Goal: Contribute content: Contribute content

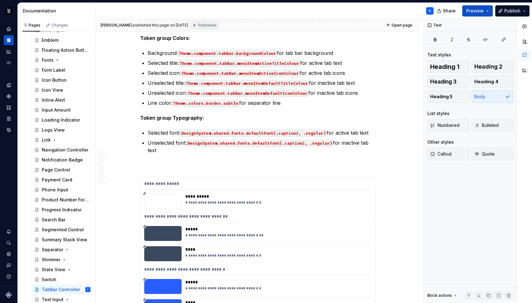
scroll to position [199, 0]
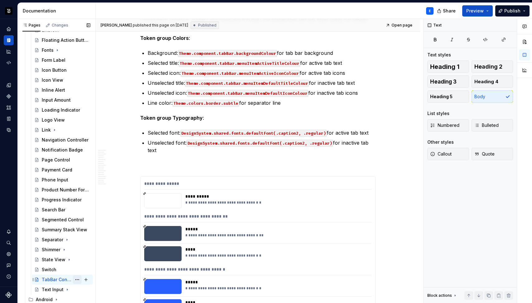
click at [74, 279] on button "Page tree" at bounding box center [77, 279] width 9 height 9
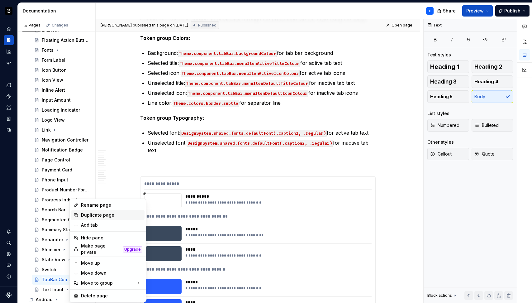
click at [91, 216] on div "Duplicate page" at bounding box center [111, 215] width 61 height 6
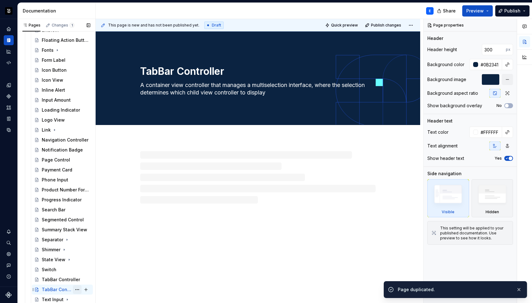
click at [75, 290] on button "Page tree" at bounding box center [77, 289] width 9 height 9
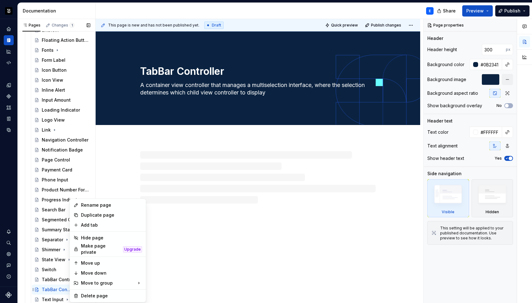
type textarea "*"
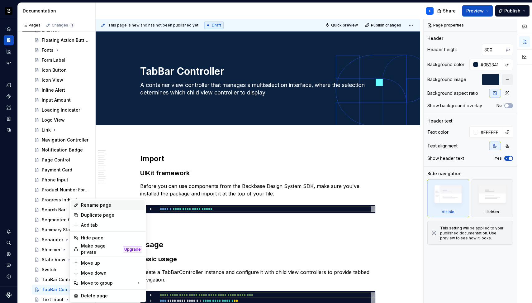
click at [91, 208] on div "Rename page" at bounding box center [111, 205] width 61 height 6
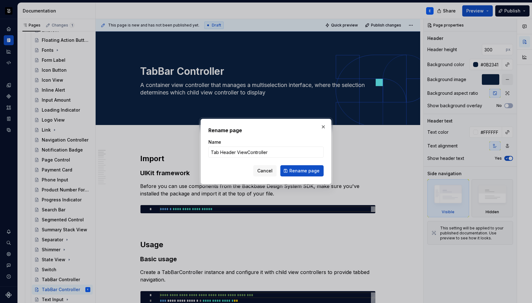
type input "Tab Header View Controller"
click at [270, 171] on span "Cancel" at bounding box center [264, 171] width 15 height 6
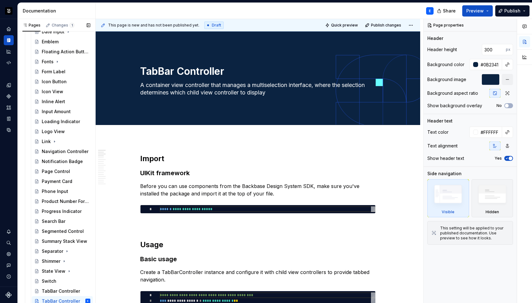
scroll to position [209, 0]
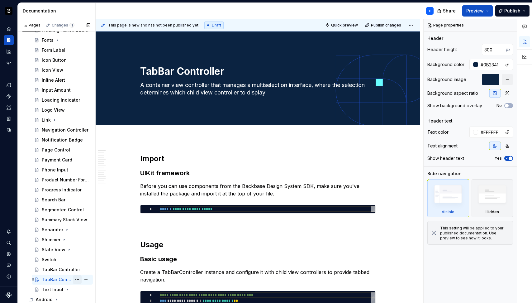
click at [74, 280] on button "Page tree" at bounding box center [77, 279] width 9 height 9
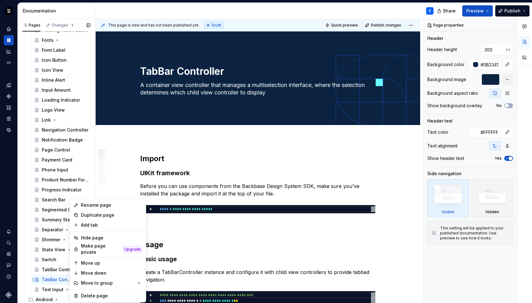
type textarea "*"
click at [91, 204] on div "Rename page" at bounding box center [111, 205] width 61 height 6
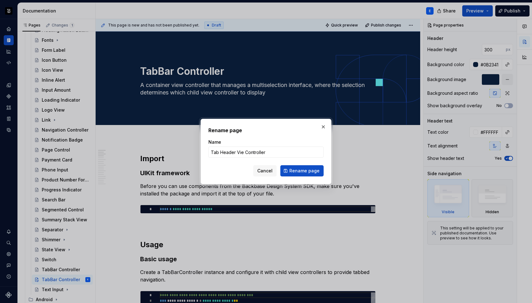
type input "Tab Header View Controller"
click at [299, 169] on span "Rename page" at bounding box center [304, 171] width 30 height 6
type textarea "*"
type textarea "Tab Header View Controller"
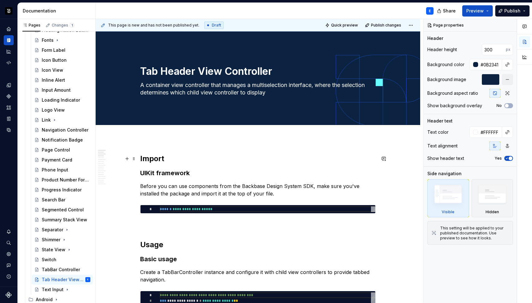
click at [186, 170] on h3 "UIKit framework" at bounding box center [258, 173] width 236 height 9
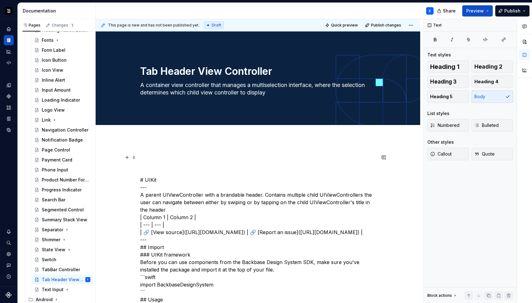
click at [189, 160] on p at bounding box center [258, 157] width 236 height 7
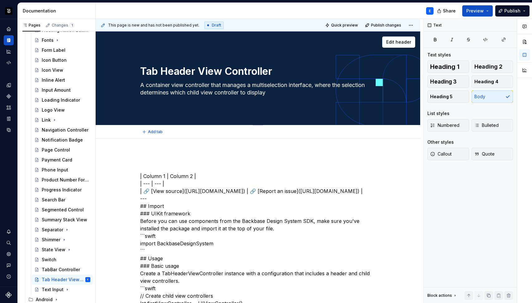
click at [226, 87] on textarea "A container view controller that manages a multiselection interface, where the …" at bounding box center [257, 88] width 236 height 17
paste textarea "parent UIViewController with a brandable header. Contains multiple child UIView…"
type textarea "*"
type textarea "A parent UIViewController with a brandable header. Contains multiple child UIVi…"
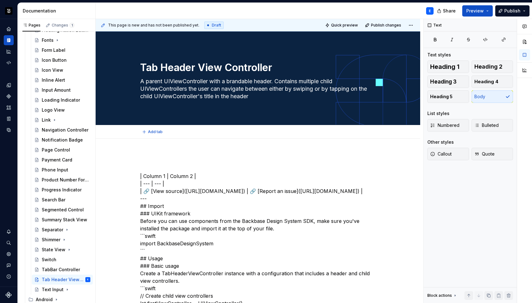
type textarea "*"
type textarea "A parent UIViewController with a brandable header. Contains multiple child UIVi…"
click at [211, 98] on textarea "A parent UIViewController with a brandable header. Contains multiple child UIVi…" at bounding box center [257, 88] width 236 height 25
type textarea "*"
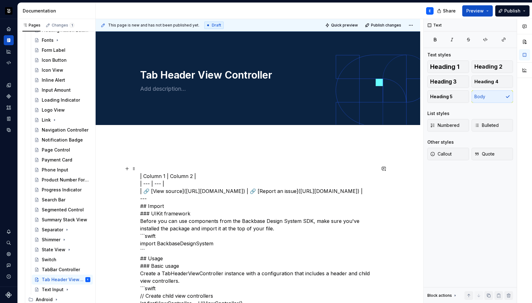
type textarea "*"
paste textarea "A tabbed interface with a customizable header for organizing content into multi…"
type textarea "*"
type textarea "A tabbed interface with a customizable header for organizing content into multi…"
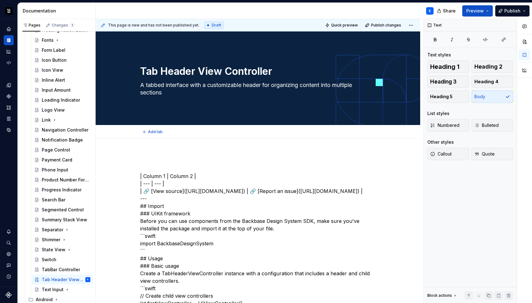
type textarea "*"
type textarea "A tabbed interface with a customizable header for organizing content into multi…"
type textarea "*"
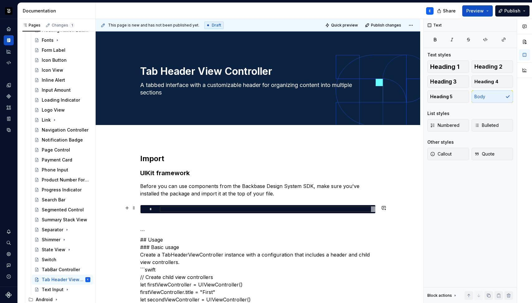
click at [186, 210] on div at bounding box center [268, 209] width 216 height 6
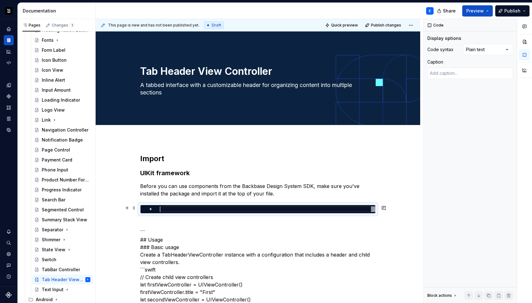
type textarea "*"
type textarea "**********"
click at [485, 46] on div "Comments Open comments No comments yet Select ‘Comment’ from the block context …" at bounding box center [478, 161] width 108 height 284
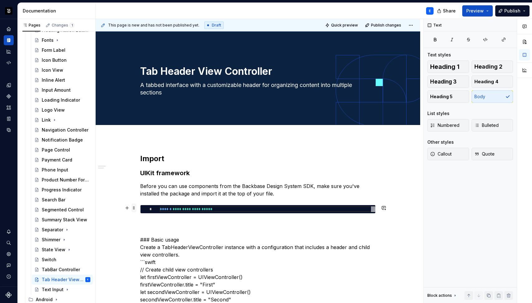
click at [134, 208] on span at bounding box center [133, 207] width 5 height 9
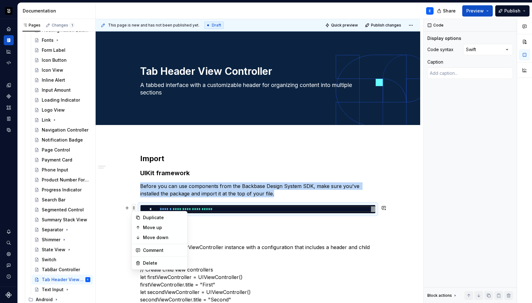
click at [134, 207] on span at bounding box center [133, 207] width 5 height 9
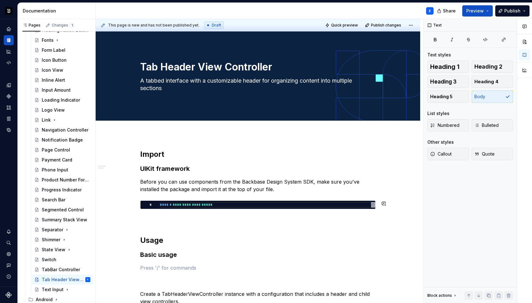
scroll to position [122, 0]
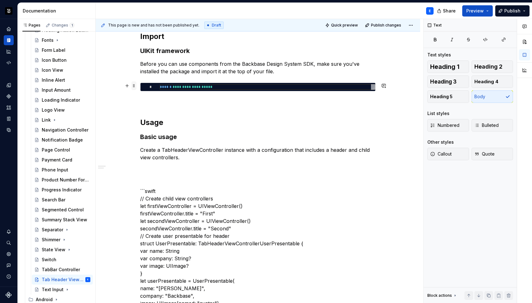
click at [135, 83] on span at bounding box center [133, 85] width 5 height 9
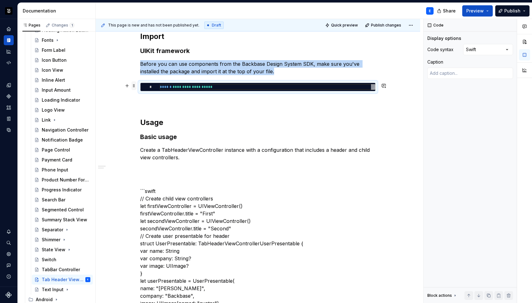
click at [135, 83] on span at bounding box center [133, 85] width 5 height 9
copy p "Before you can use components from the Backbase Design System SDK, make sure yo…"
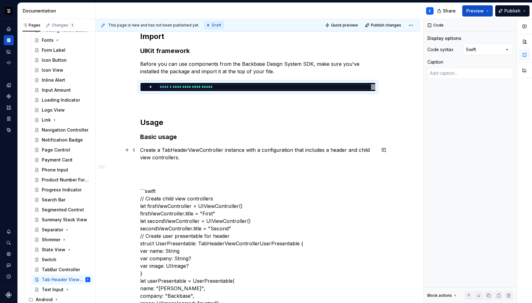
click at [187, 156] on p "Create a TabHeaderViewController instance with a configuration that includes a …" at bounding box center [258, 153] width 236 height 15
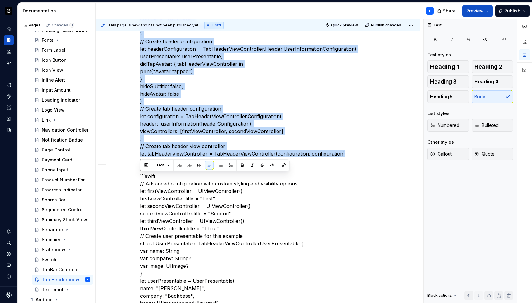
scroll to position [183, 0]
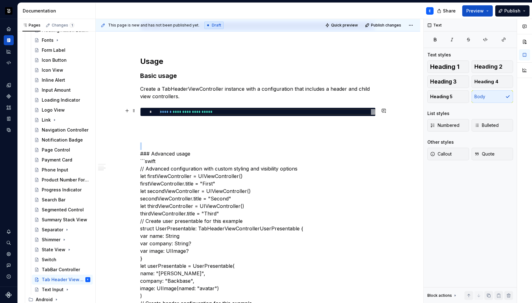
type textarea "*"
type textarea "**********"
click at [207, 111] on div "**********" at bounding box center [268, 112] width 216 height 6
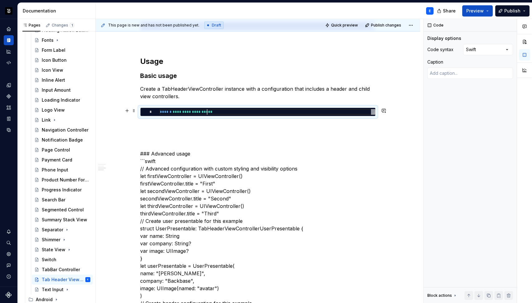
scroll to position [0, 60]
type textarea "*"
type textarea "**********"
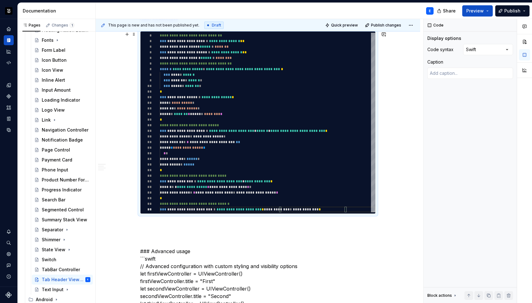
scroll to position [315, 0]
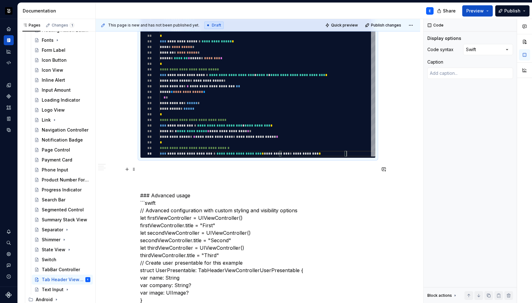
click at [153, 166] on p at bounding box center [258, 168] width 236 height 7
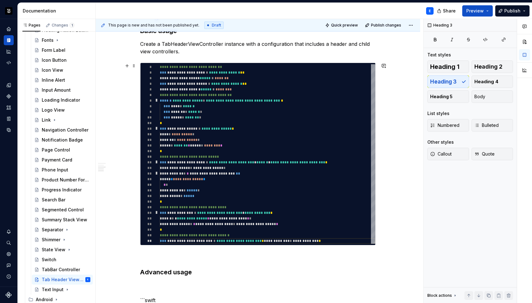
scroll to position [209, 0]
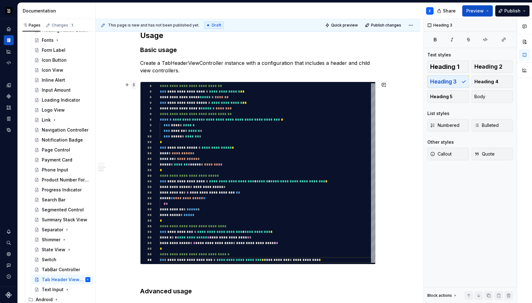
click at [134, 86] on span at bounding box center [133, 84] width 5 height 9
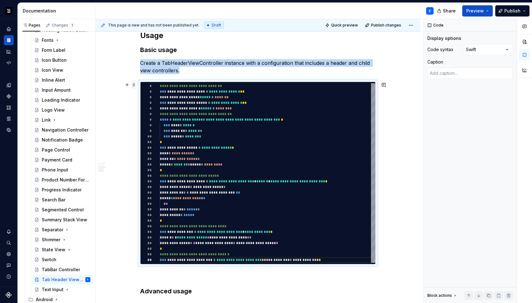
click at [134, 86] on span at bounding box center [133, 84] width 5 height 9
copy p "Create a TabHeaderViewController instance with a configuration that includes a …"
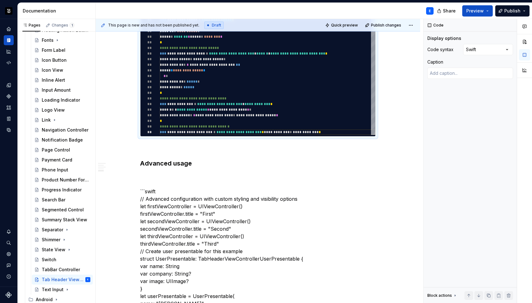
scroll to position [341, 0]
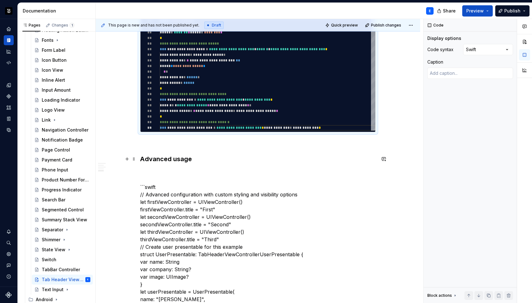
click at [193, 158] on h3 "Advanced usage" at bounding box center [258, 159] width 236 height 9
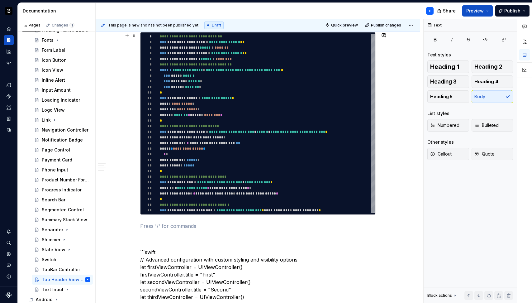
scroll to position [566, 0]
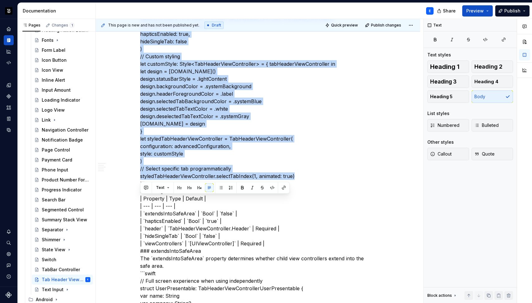
scroll to position [546, 0]
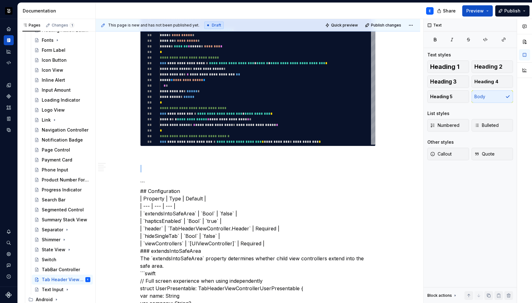
type textarea "*"
click at [201, 102] on div "**********" at bounding box center [268, 54] width 216 height 179
type textarea "**********"
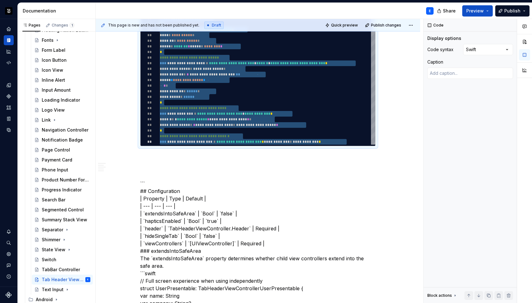
type textarea "*"
type textarea "**********"
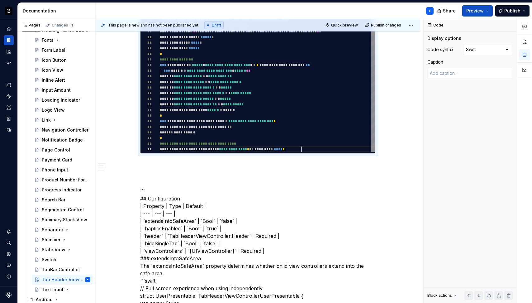
scroll to position [0, 141]
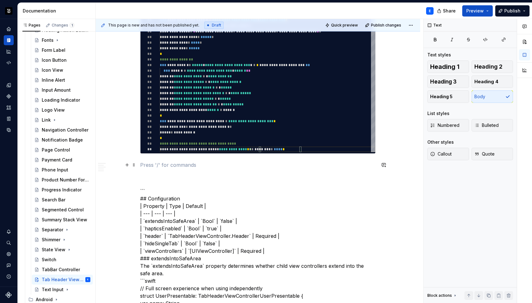
click at [172, 161] on p at bounding box center [258, 164] width 236 height 7
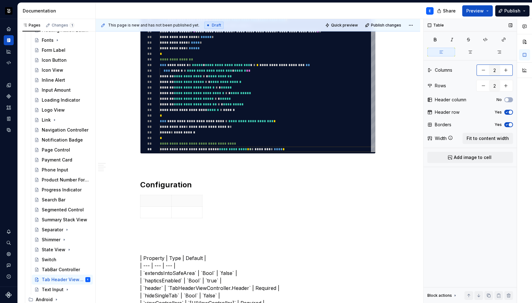
click at [507, 72] on button "button" at bounding box center [505, 69] width 11 height 11
type input "3"
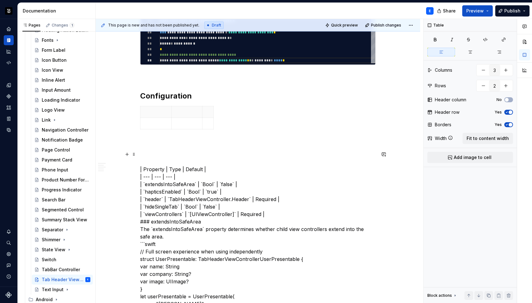
scroll to position [640, 0]
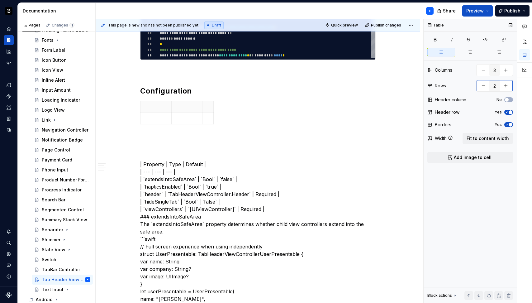
click at [509, 85] on button "button" at bounding box center [505, 85] width 11 height 11
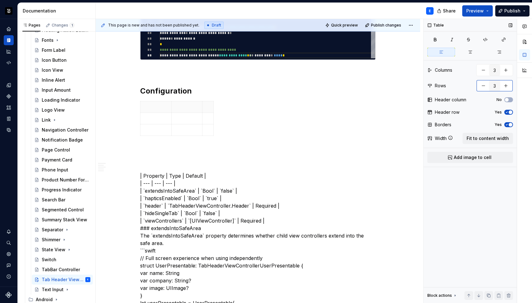
click at [509, 85] on button "button" at bounding box center [505, 85] width 11 height 11
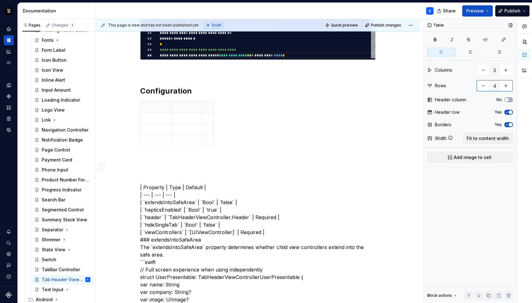
click at [509, 85] on button "button" at bounding box center [505, 85] width 11 height 11
type input "5"
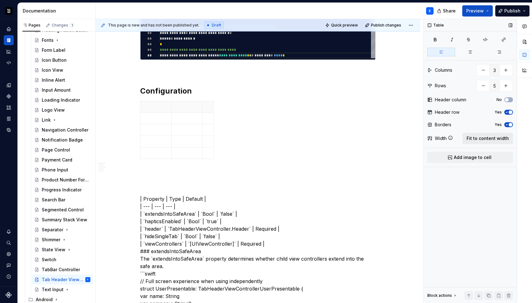
click at [489, 138] on span "Fit to content width" at bounding box center [488, 138] width 42 height 6
type textarea "*"
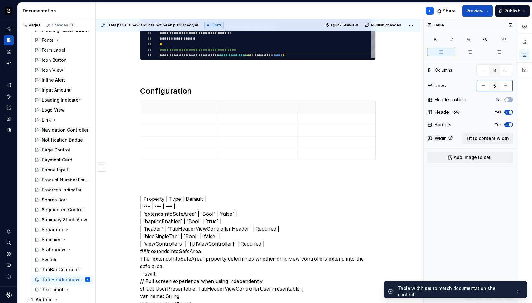
click at [506, 86] on button "button" at bounding box center [505, 85] width 11 height 11
type input "6"
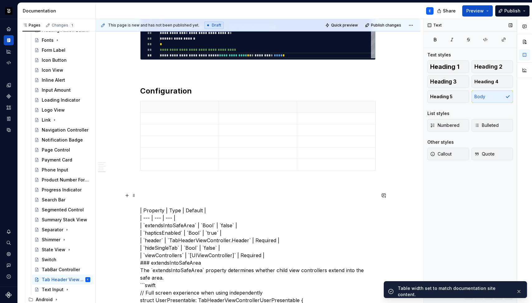
click at [175, 110] on th at bounding box center [180, 107] width 79 height 12
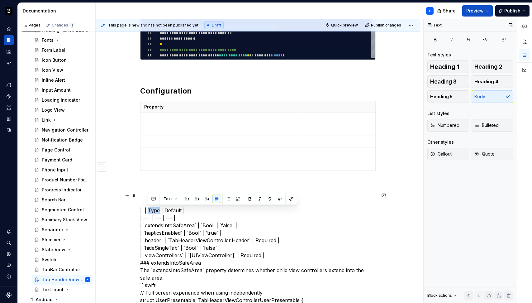
click at [249, 107] on p at bounding box center [258, 107] width 71 height 6
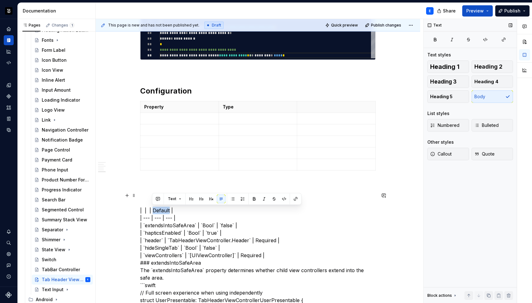
click at [324, 107] on p at bounding box center [336, 107] width 71 height 6
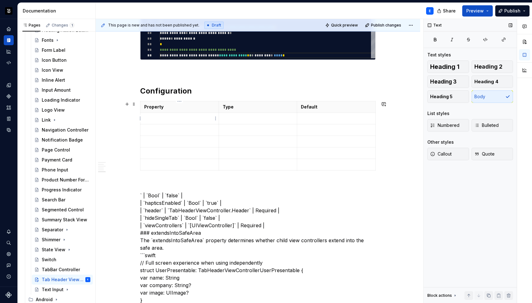
click at [159, 119] on p at bounding box center [179, 118] width 71 height 6
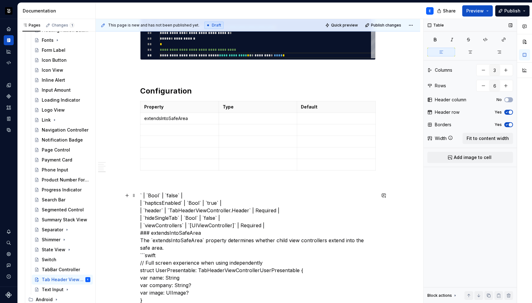
click at [250, 119] on p at bounding box center [258, 118] width 71 height 6
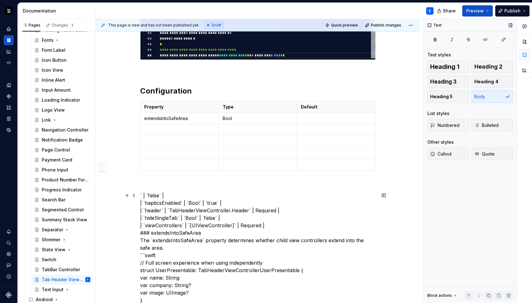
click at [321, 121] on p at bounding box center [336, 118] width 71 height 6
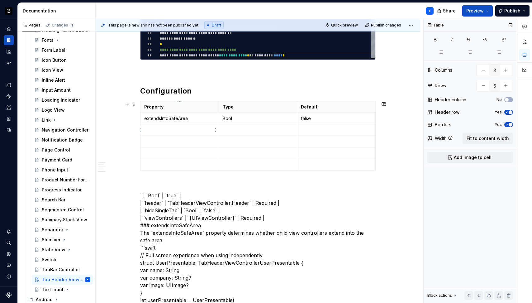
click at [171, 127] on p at bounding box center [179, 130] width 71 height 6
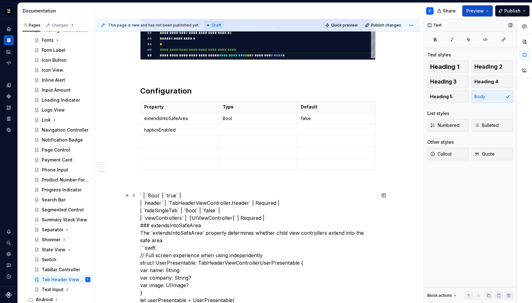
click at [231, 132] on p at bounding box center [258, 130] width 71 height 6
click at [305, 131] on p at bounding box center [336, 130] width 71 height 6
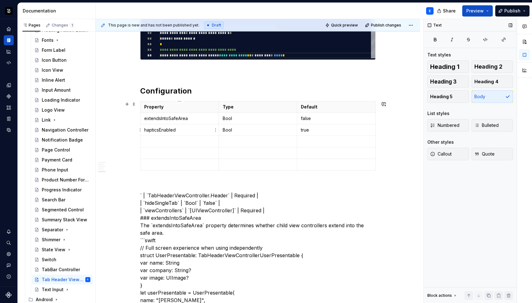
click at [170, 135] on td "hapticsEnabled" at bounding box center [180, 130] width 79 height 12
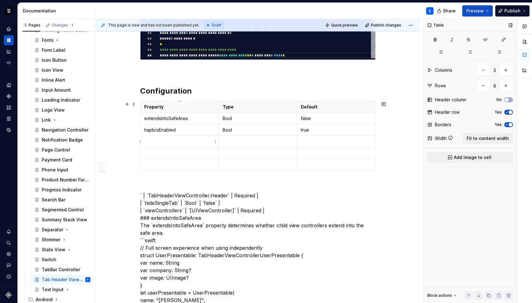
click at [170, 141] on p at bounding box center [179, 141] width 71 height 6
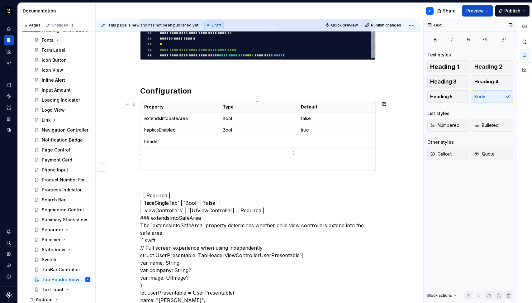
click at [231, 140] on p at bounding box center [258, 141] width 71 height 6
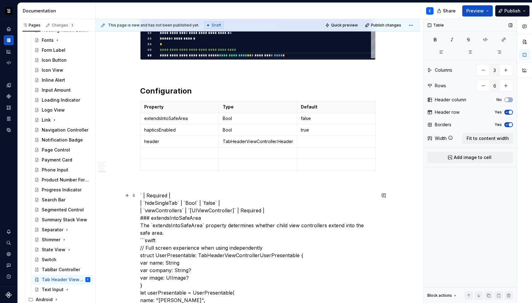
click at [309, 141] on p at bounding box center [336, 141] width 71 height 6
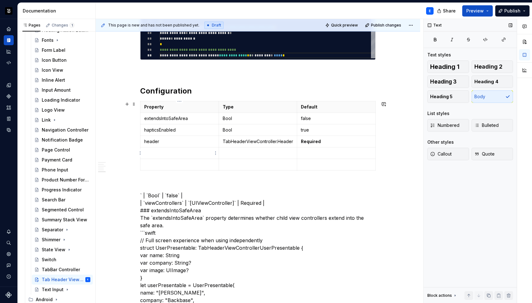
click at [166, 151] on p at bounding box center [179, 153] width 71 height 6
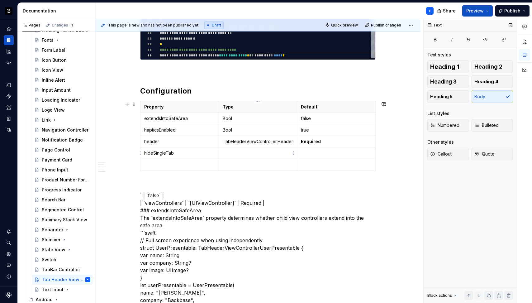
click at [233, 149] on td at bounding box center [258, 153] width 79 height 12
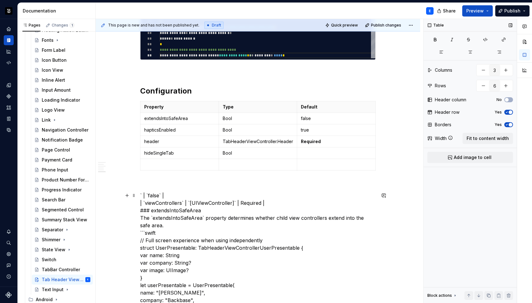
click at [317, 156] on td at bounding box center [336, 153] width 79 height 12
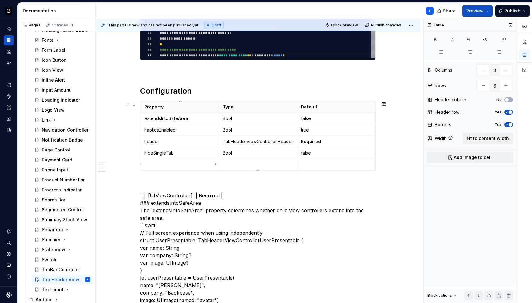
click at [180, 166] on p at bounding box center [179, 164] width 71 height 6
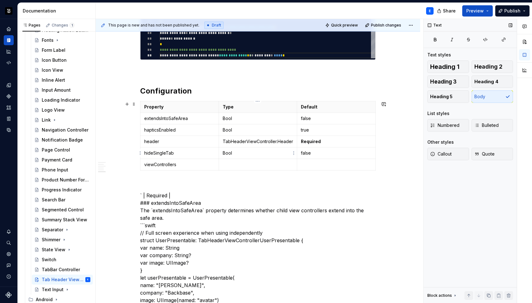
click at [241, 166] on p at bounding box center [258, 164] width 71 height 6
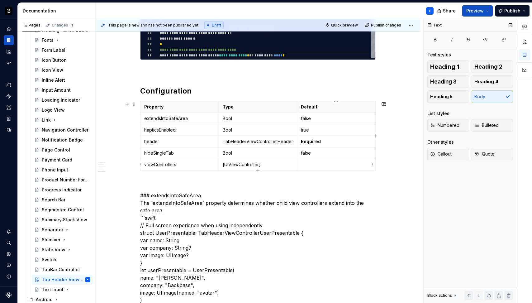
click at [327, 162] on p at bounding box center [336, 164] width 71 height 6
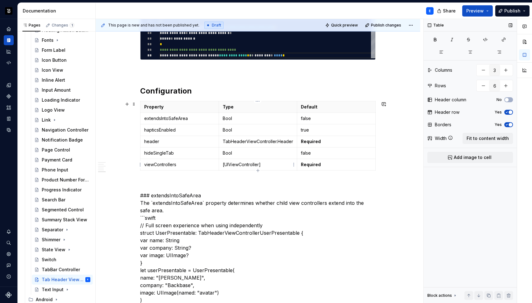
click at [272, 165] on p "[UIViewController]" at bounding box center [258, 164] width 71 height 6
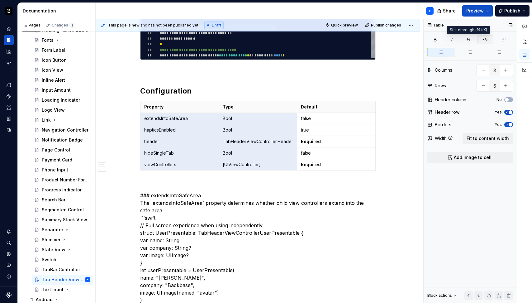
click at [487, 36] on button "button" at bounding box center [486, 39] width 16 height 9
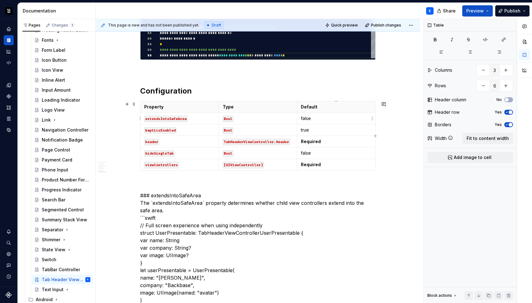
click at [340, 122] on td "false" at bounding box center [336, 119] width 79 height 12
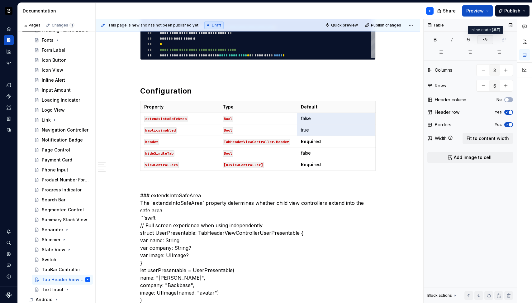
click at [484, 39] on icon "button" at bounding box center [485, 39] width 5 height 5
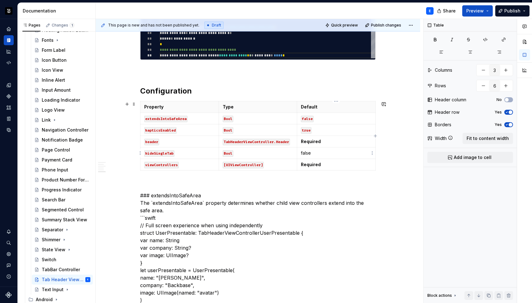
click at [317, 150] on p "false" at bounding box center [336, 153] width 71 height 6
click at [350, 141] on button "button" at bounding box center [348, 141] width 9 height 9
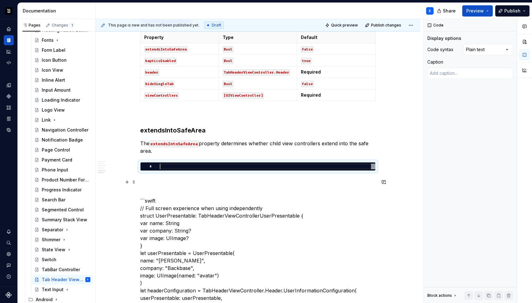
scroll to position [734, 0]
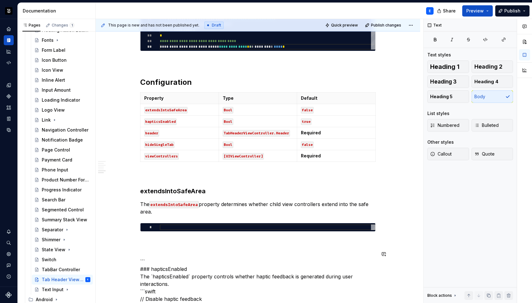
scroll to position [641, 0]
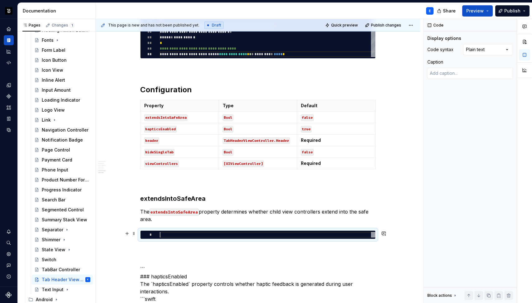
click at [176, 234] on div at bounding box center [268, 235] width 216 height 6
type textarea "*"
type textarea "**********"
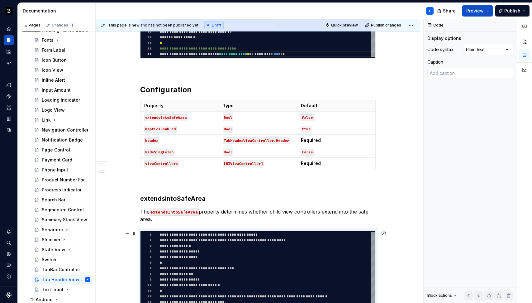
scroll to position [45, 2]
click at [476, 49] on div "Comments Open comments No comments yet Select ‘Comment’ from the block context …" at bounding box center [478, 161] width 108 height 284
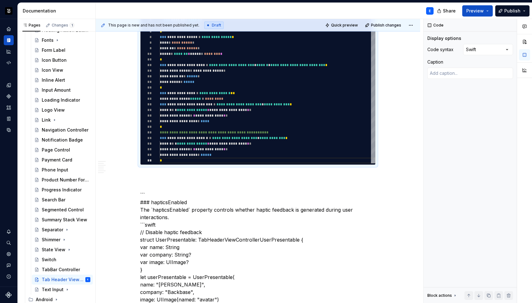
scroll to position [873, 0]
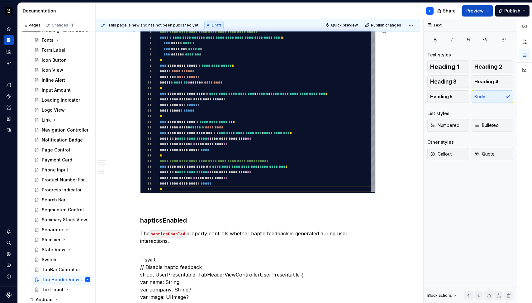
scroll to position [822, 0]
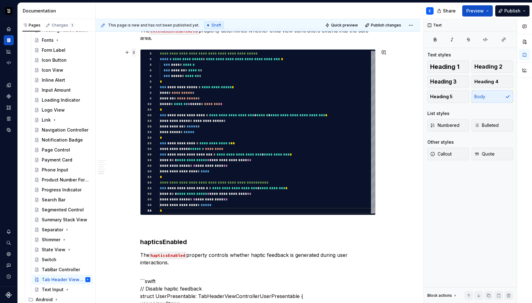
click at [133, 50] on span at bounding box center [133, 52] width 5 height 9
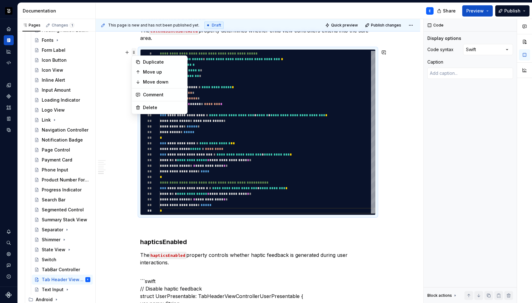
click at [134, 51] on span at bounding box center [133, 52] width 5 height 9
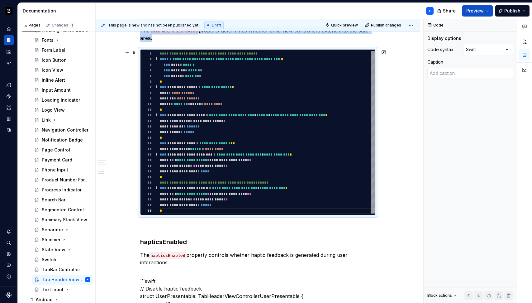
copy p "The extendsIntoSafeArea property determines whether child view controllers exte…"
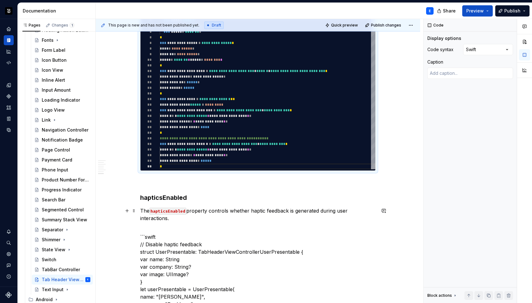
scroll to position [874, 0]
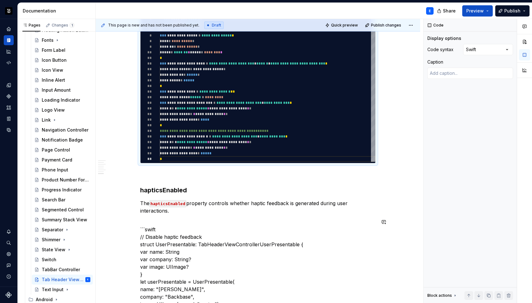
click at [185, 213] on p "The hapticsEnabled property controls whether haptic feedback is generated durin…" at bounding box center [258, 206] width 236 height 15
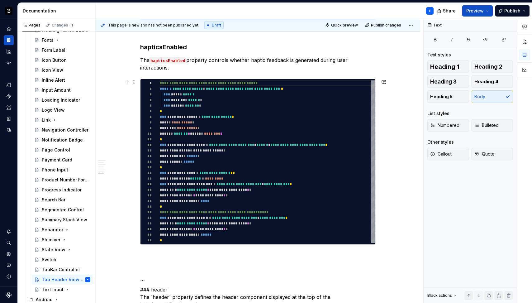
scroll to position [969, 0]
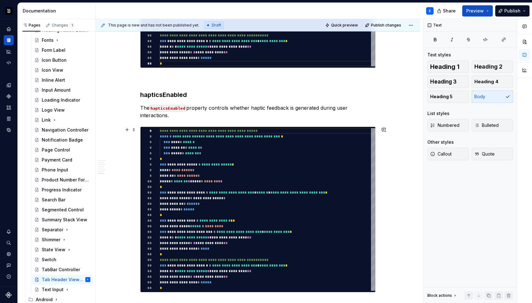
click at [202, 196] on div "**********" at bounding box center [268, 209] width 216 height 163
type textarea "*"
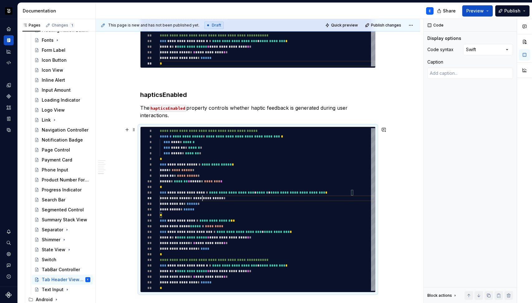
scroll to position [11, 43]
type textarea "**********"
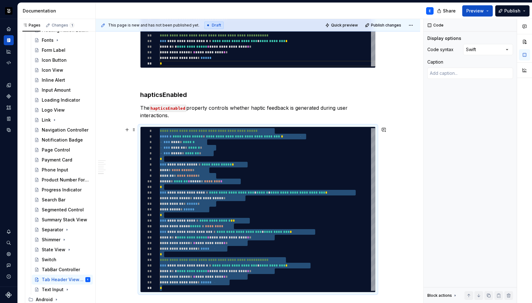
type textarea "*"
type textarea "**********"
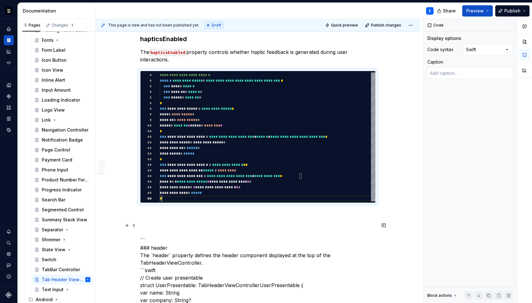
scroll to position [1042, 0]
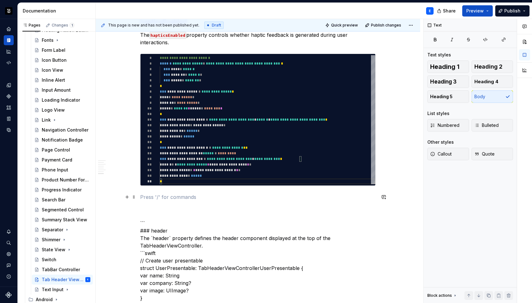
click at [171, 197] on p at bounding box center [258, 196] width 236 height 7
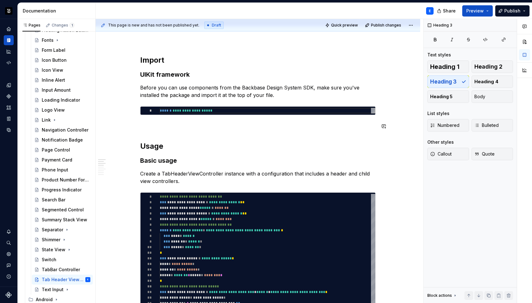
scroll to position [153, 0]
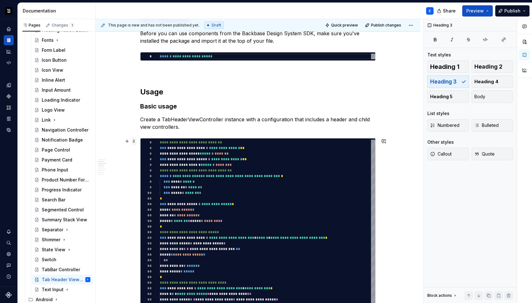
click at [133, 140] on span at bounding box center [133, 141] width 5 height 9
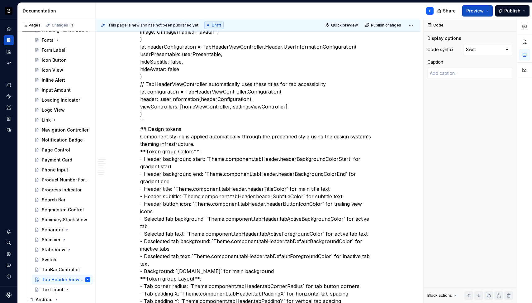
scroll to position [3617, 0]
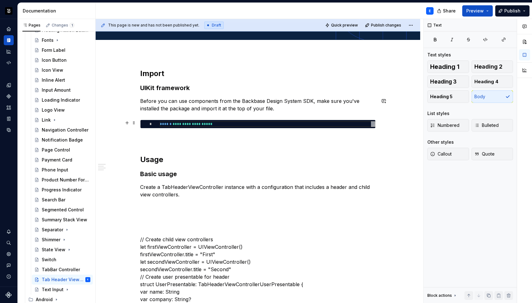
scroll to position [112, 0]
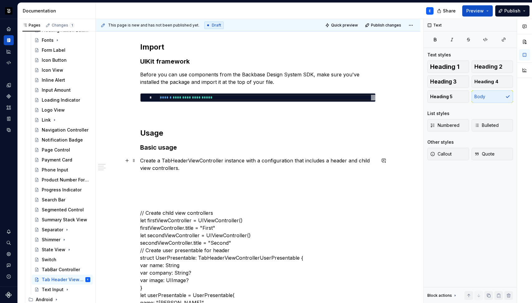
click at [186, 166] on p "Create a TabHeaderViewController instance with a configuration that includes a …" at bounding box center [258, 164] width 236 height 15
click at [193, 166] on p "Create a TabHeaderViewController instance with a configuration that includes a …" at bounding box center [258, 164] width 236 height 15
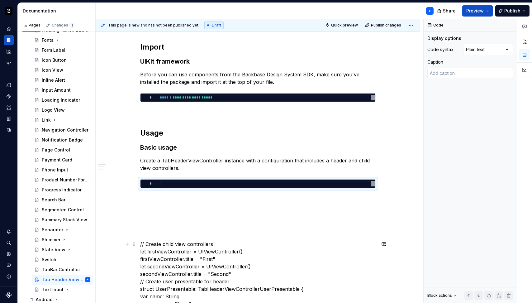
scroll to position [179, 0]
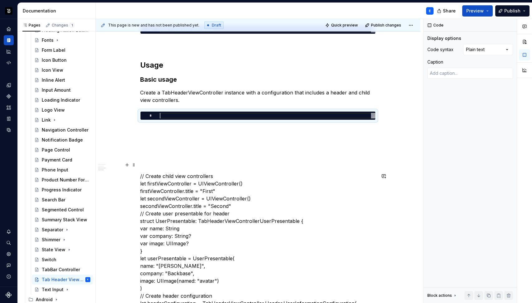
click at [170, 162] on p at bounding box center [258, 164] width 236 height 7
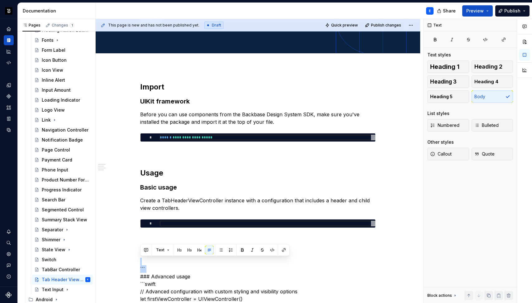
scroll to position [187, 0]
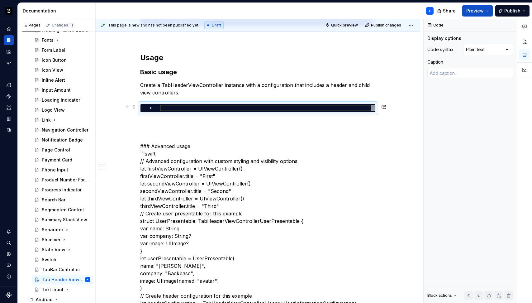
click at [172, 109] on div at bounding box center [268, 108] width 216 height 6
type textarea "*"
type textarea "**********"
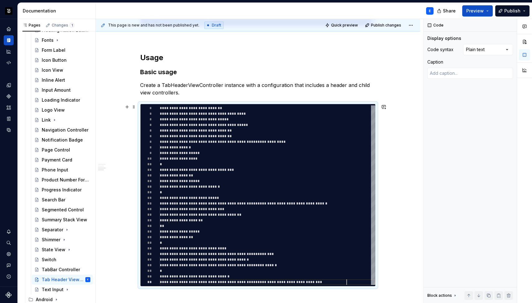
scroll to position [6, 187]
click at [470, 48] on div "Comments Open comments No comments yet Select ‘Comment’ from the block context …" at bounding box center [478, 161] width 108 height 284
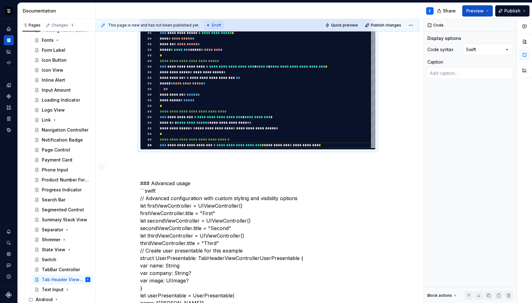
scroll to position [345, 0]
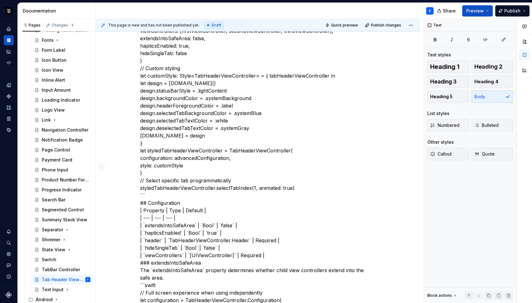
scroll to position [727, 0]
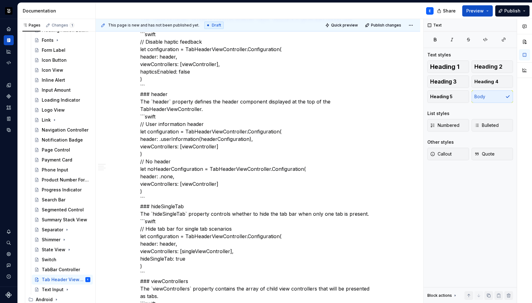
scroll to position [353, 0]
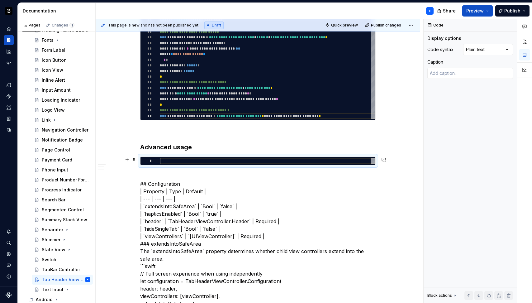
click at [184, 160] on div at bounding box center [268, 161] width 216 height 6
type textarea "*"
type textarea "**********"
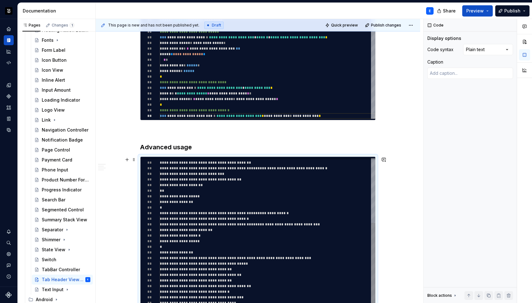
scroll to position [0, 141]
click at [476, 47] on div "Comments Open comments No comments yet Select ‘Comment’ from the block context …" at bounding box center [478, 161] width 108 height 284
type textarea "*"
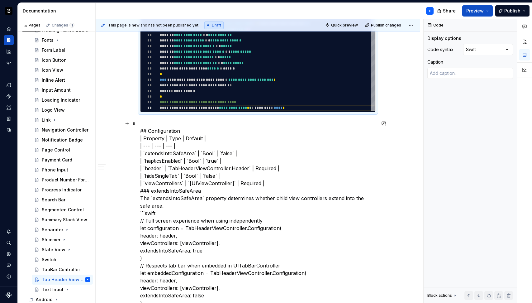
scroll to position [608, 0]
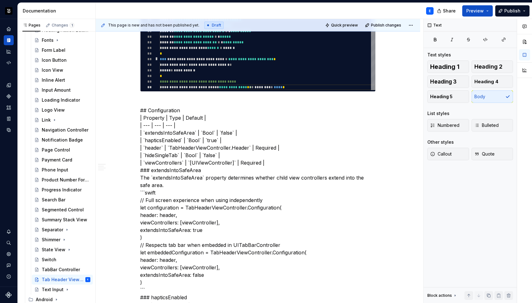
type textarea "*"
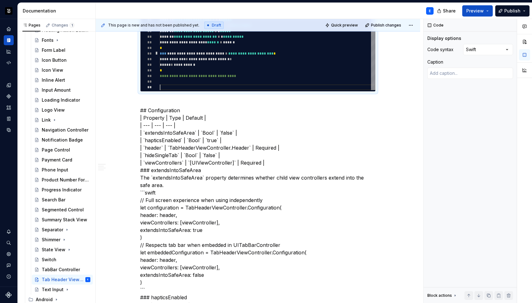
scroll to position [6, 0]
type textarea "*"
type textarea "**********"
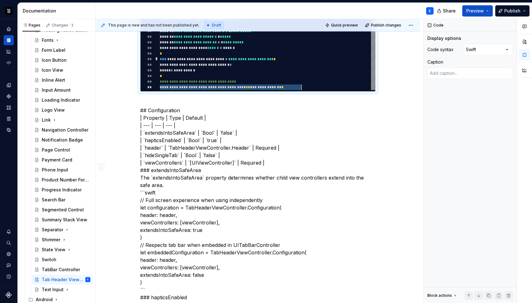
scroll to position [0, 141]
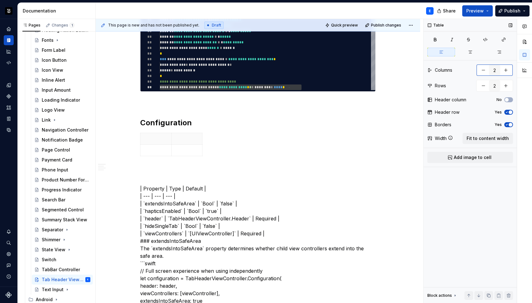
click at [506, 68] on button "button" at bounding box center [505, 69] width 11 height 11
type input "3"
click at [506, 86] on button "button" at bounding box center [505, 85] width 11 height 11
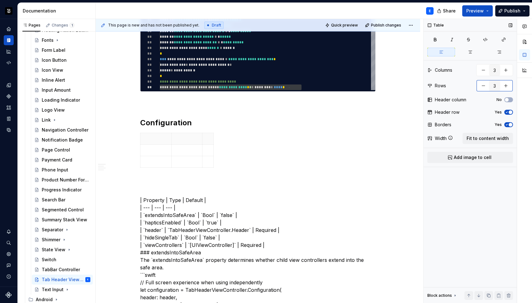
click at [506, 86] on button "button" at bounding box center [505, 85] width 11 height 11
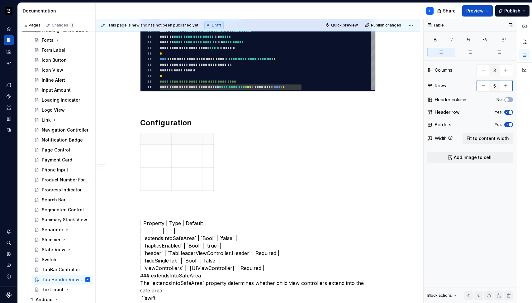
click at [506, 86] on button "button" at bounding box center [505, 85] width 11 height 11
type input "6"
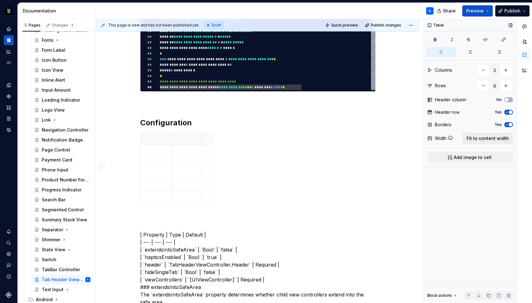
click at [489, 135] on span "Fit to content width" at bounding box center [488, 138] width 42 height 6
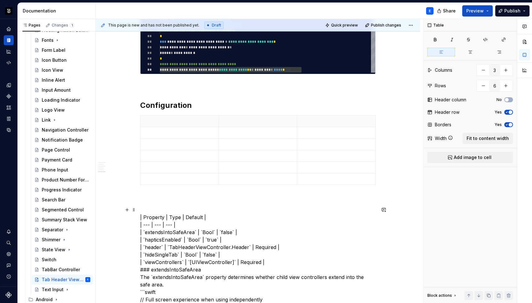
scroll to position [627, 0]
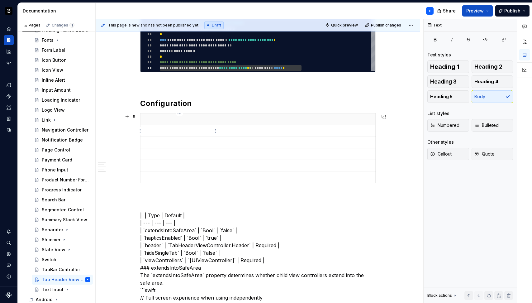
click at [173, 117] on p at bounding box center [179, 119] width 71 height 6
click at [253, 118] on p at bounding box center [258, 119] width 71 height 6
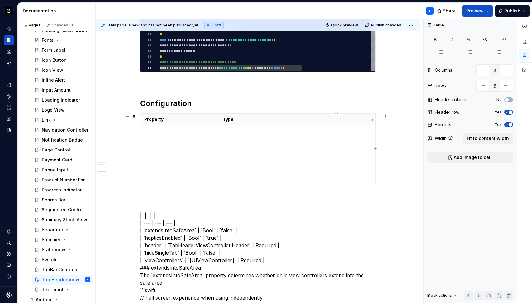
click at [318, 116] on p at bounding box center [336, 119] width 71 height 6
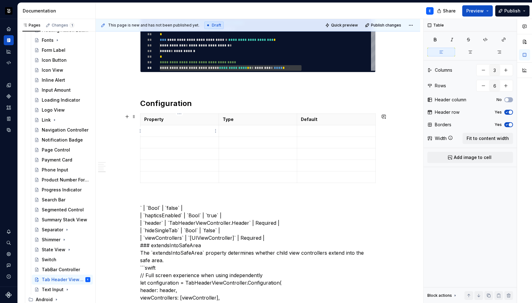
click at [186, 131] on p at bounding box center [179, 131] width 71 height 6
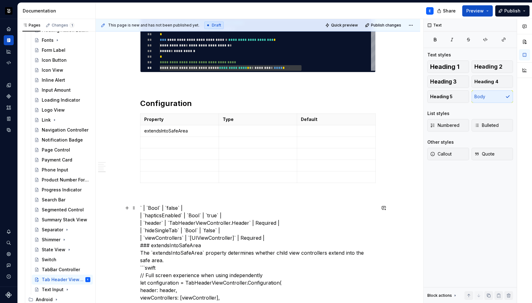
click at [233, 130] on p at bounding box center [258, 131] width 71 height 6
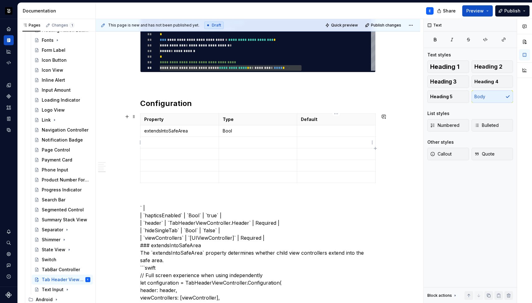
click at [312, 132] on p at bounding box center [336, 131] width 71 height 6
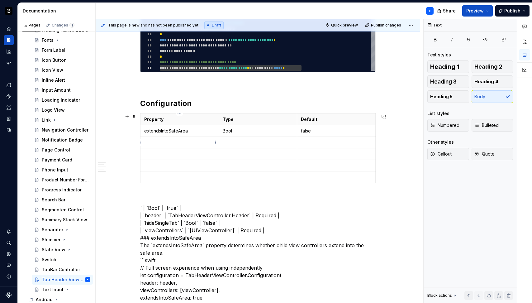
click at [175, 143] on p at bounding box center [179, 142] width 71 height 6
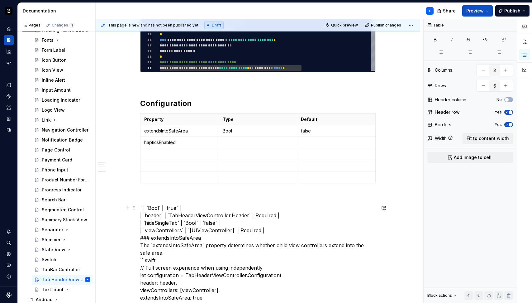
click at [232, 140] on p at bounding box center [258, 142] width 71 height 6
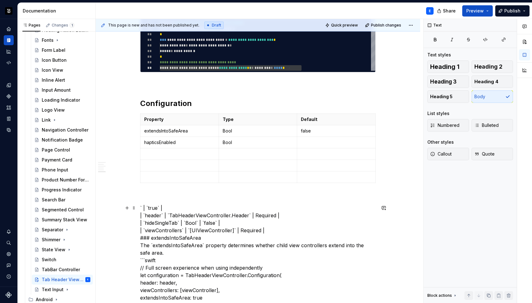
click at [311, 142] on p at bounding box center [336, 142] width 71 height 6
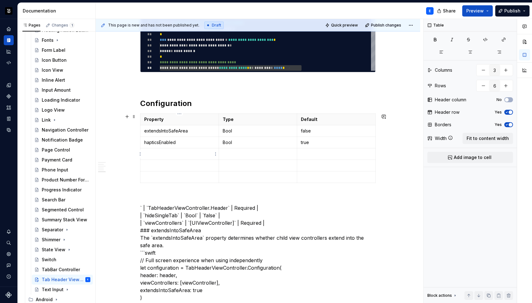
click at [166, 152] on p at bounding box center [179, 154] width 71 height 6
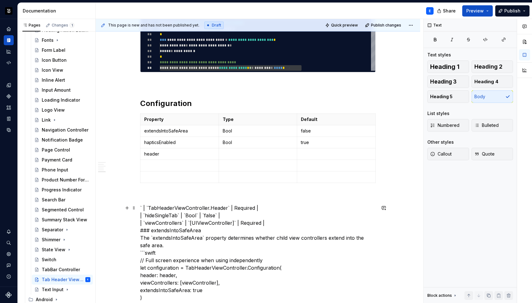
click at [247, 153] on p at bounding box center [258, 154] width 71 height 6
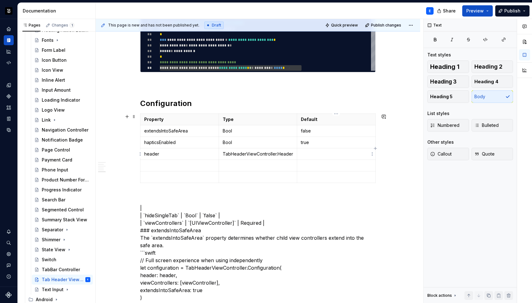
click at [310, 152] on p at bounding box center [336, 154] width 71 height 6
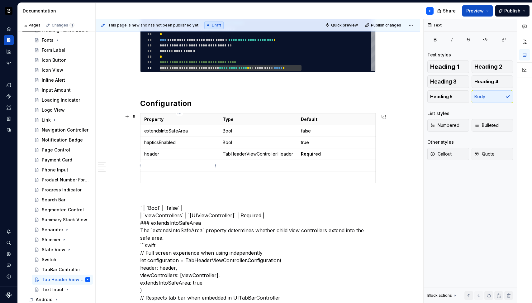
click at [173, 164] on p at bounding box center [179, 165] width 71 height 6
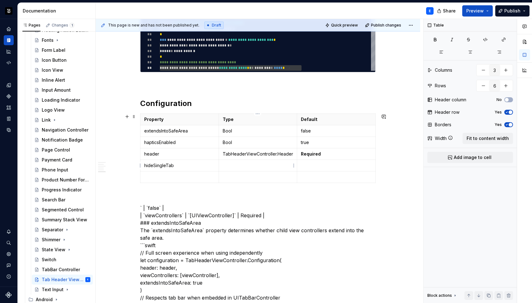
click at [246, 165] on p at bounding box center [258, 165] width 71 height 6
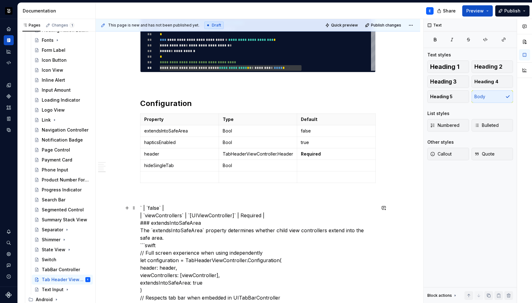
click at [321, 165] on p at bounding box center [336, 165] width 71 height 6
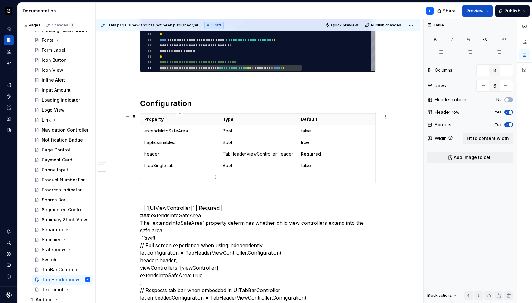
click at [170, 176] on p at bounding box center [179, 177] width 71 height 6
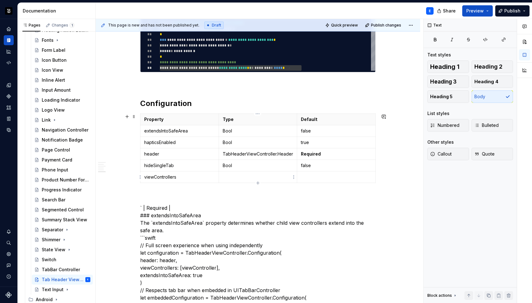
click at [235, 172] on td at bounding box center [258, 177] width 79 height 12
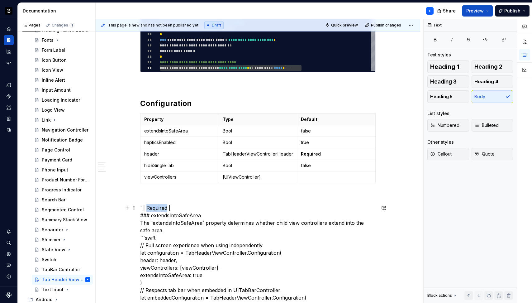
click at [332, 174] on p at bounding box center [336, 177] width 71 height 6
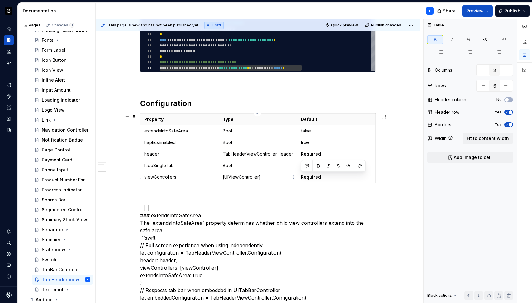
click at [280, 176] on p "[UIViewController]" at bounding box center [258, 177] width 71 height 6
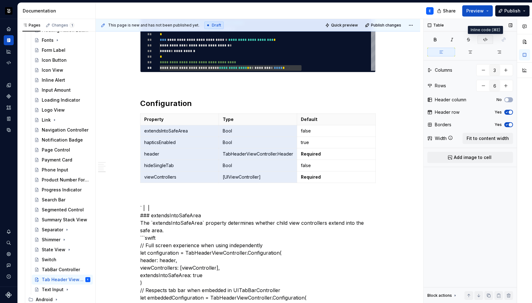
click at [488, 39] on icon "button" at bounding box center [485, 39] width 5 height 5
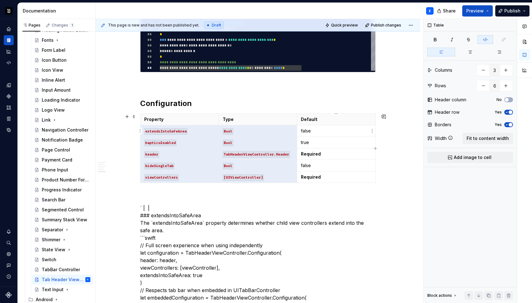
click at [317, 130] on p "false" at bounding box center [336, 131] width 71 height 6
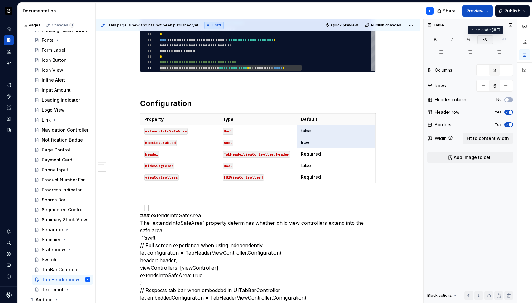
click at [485, 38] on icon "button" at bounding box center [486, 39] width 4 height 3
click at [321, 165] on p "false" at bounding box center [336, 165] width 71 height 6
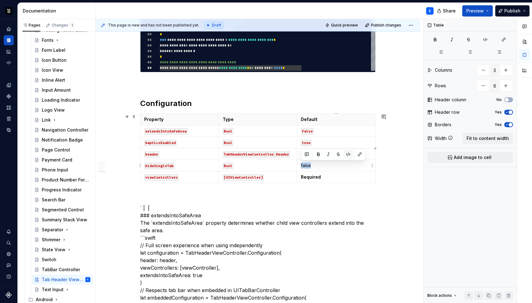
click at [351, 154] on button "button" at bounding box center [348, 154] width 9 height 9
click at [227, 185] on div "Property Type Default extendsIntoSafeArea Bool false hapticsEnabled Bool true h…" at bounding box center [258, 149] width 236 height 72
click at [133, 115] on span at bounding box center [133, 116] width 5 height 9
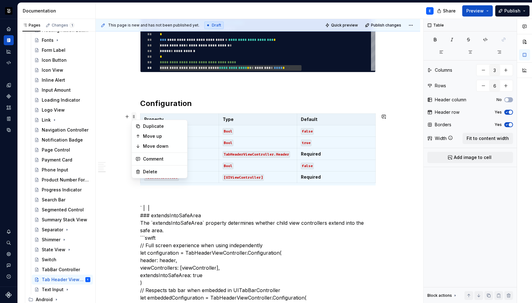
click at [134, 115] on span at bounding box center [133, 116] width 5 height 9
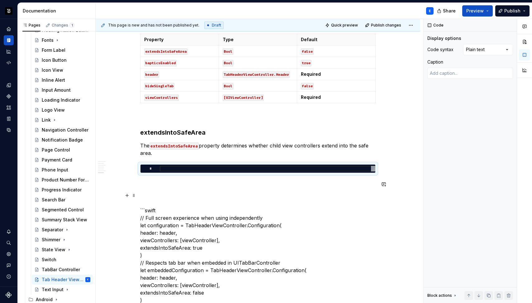
scroll to position [755, 0]
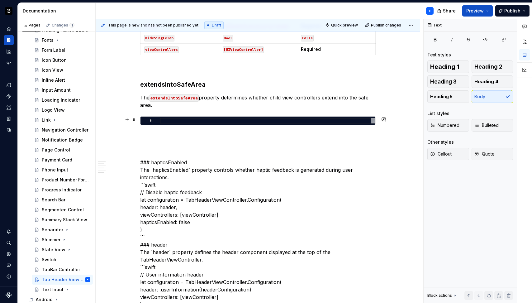
click at [174, 122] on div at bounding box center [268, 121] width 216 height 6
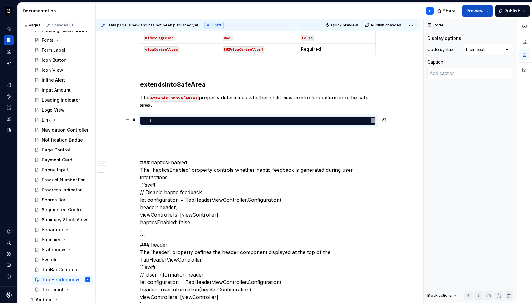
type textarea "*"
type textarea "**********"
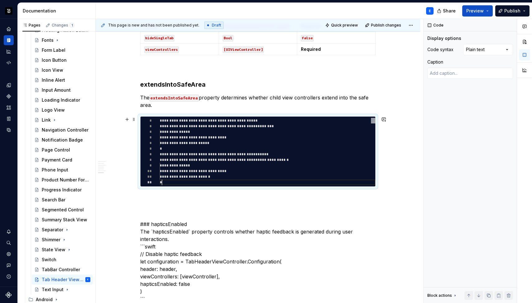
scroll to position [6, 2]
click at [491, 50] on div "Comments Open comments No comments yet Select ‘Comment’ from the block context …" at bounding box center [478, 161] width 108 height 284
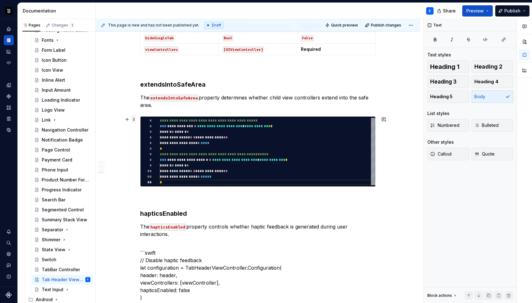
click at [133, 121] on span at bounding box center [133, 119] width 5 height 9
type textarea "*"
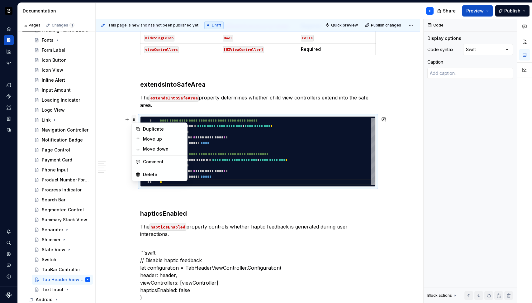
click at [133, 121] on span at bounding box center [133, 119] width 5 height 9
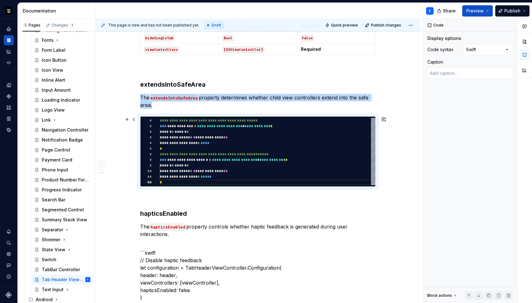
copy p "The extendsIntoSafeArea property determines whether child view controllers exte…"
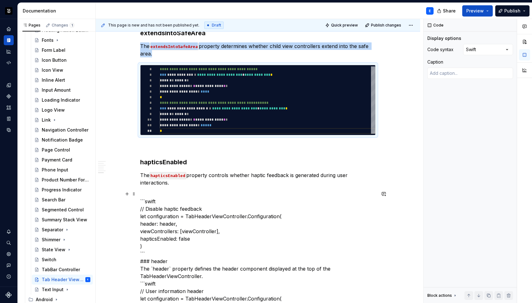
scroll to position [817, 0]
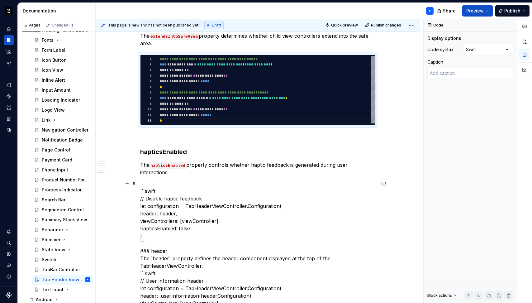
click at [175, 173] on p "The hapticsEnabled property controls whether haptic feedback is generated durin…" at bounding box center [258, 168] width 236 height 15
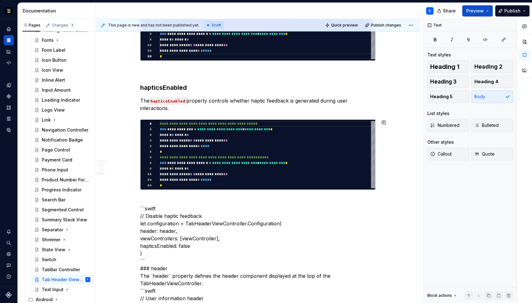
scroll to position [891, 0]
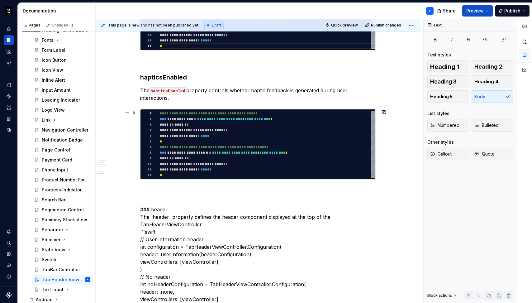
type textarea "**********"
click at [184, 141] on div "**********" at bounding box center [268, 144] width 216 height 67
type textarea "*"
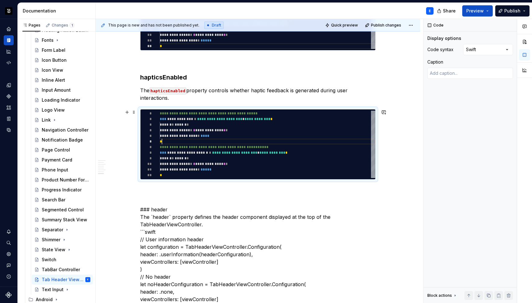
type textarea "**********"
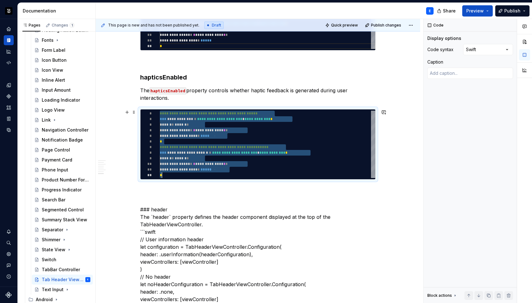
type textarea "*"
type textarea "**********"
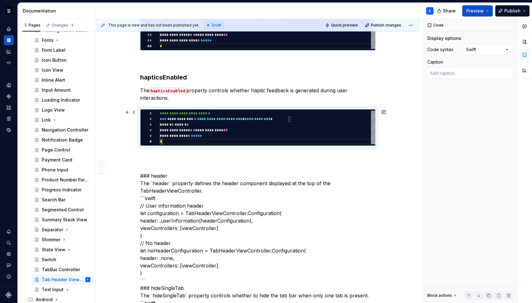
scroll to position [28, 2]
click at [140, 131] on div "**********" at bounding box center [258, 127] width 236 height 37
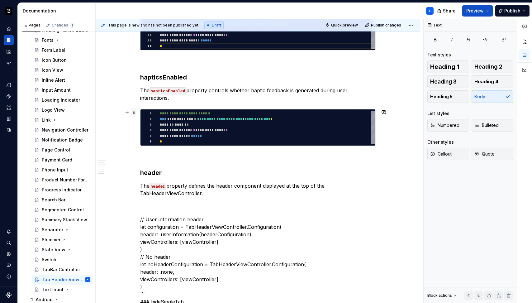
click at [133, 112] on span at bounding box center [133, 112] width 5 height 9
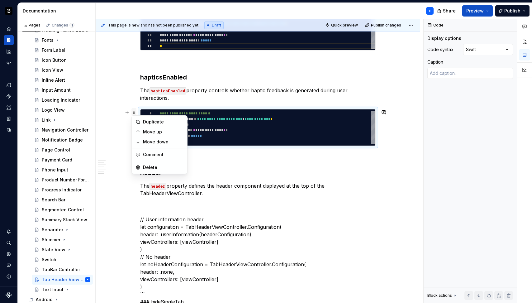
click at [133, 112] on span at bounding box center [133, 112] width 5 height 9
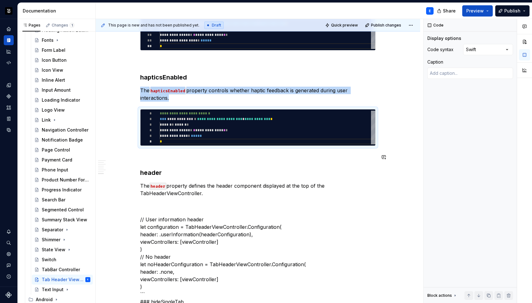
copy p "The hapticsEnabled property controls whether haptic feedback is generated durin…"
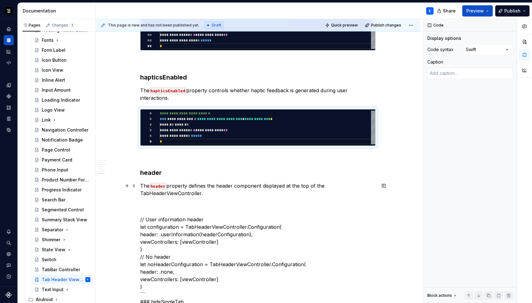
click at [208, 189] on p "The header property defines the header component displayed at the top of the Ta…" at bounding box center [258, 189] width 236 height 15
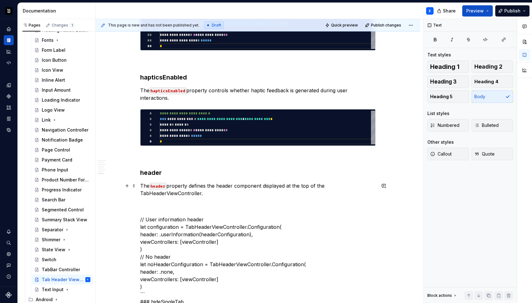
click at [209, 192] on p "The header property defines the header component displayed at the top of the Ta…" at bounding box center [258, 189] width 236 height 15
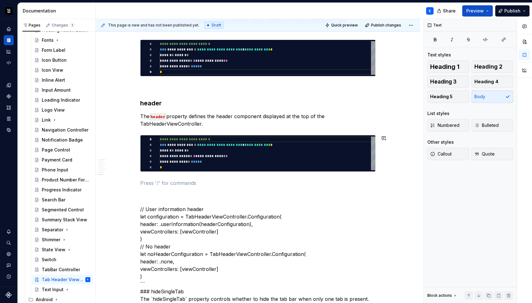
scroll to position [993, 0]
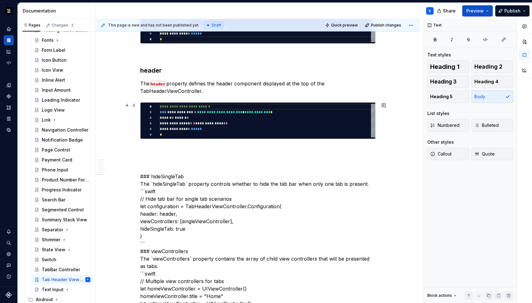
type textarea "*"
type textarea "**********"
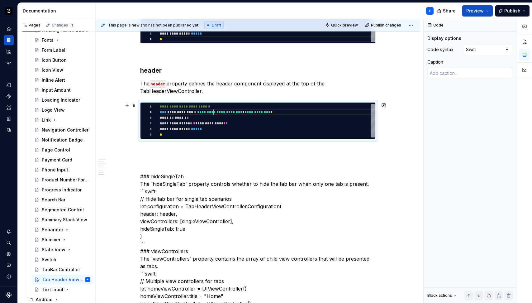
click at [213, 114] on div "**********" at bounding box center [268, 121] width 216 height 34
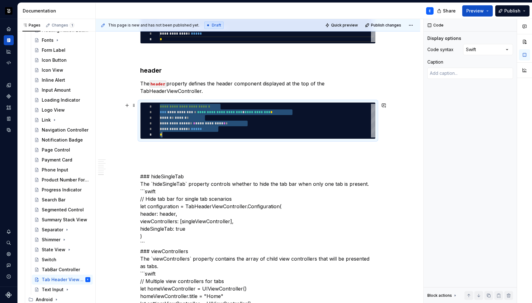
scroll to position [0, 2]
type textarea "*"
type textarea "**********"
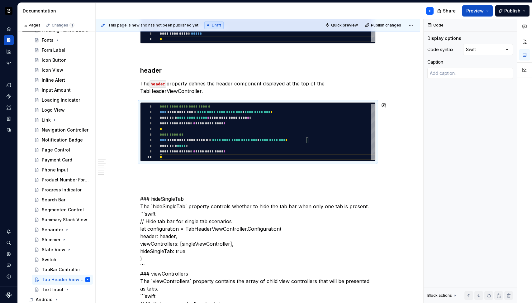
click at [179, 169] on p at bounding box center [258, 172] width 236 height 7
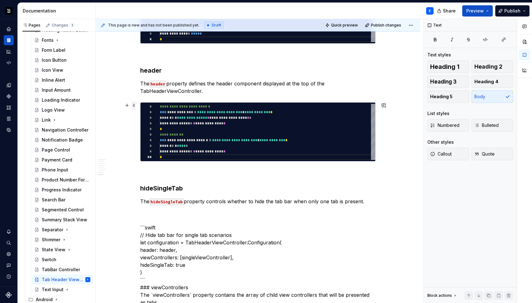
click at [134, 104] on span at bounding box center [133, 105] width 5 height 9
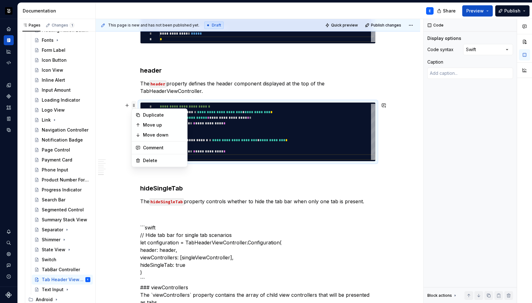
click at [134, 104] on span at bounding box center [133, 105] width 5 height 9
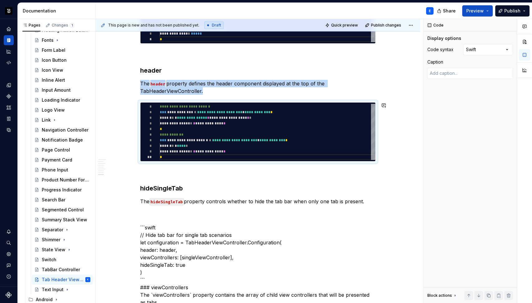
copy p "The header property defines the header component displayed at the top of the Ta…"
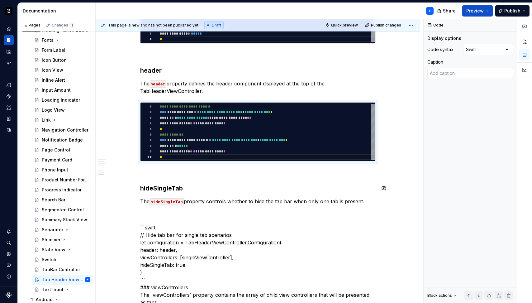
click at [219, 201] on p "The hideSingleTab property controls whether to hide the tab bar when only one t…" at bounding box center [258, 201] width 236 height 7
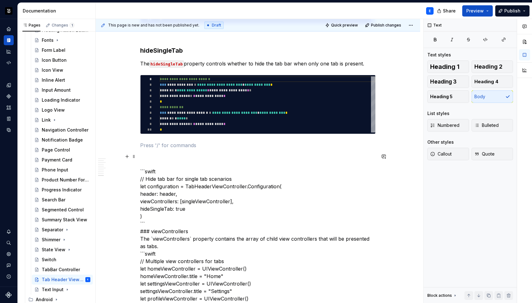
scroll to position [1135, 0]
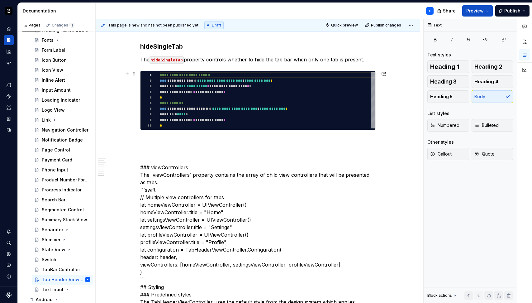
type textarea "*"
type textarea "**********"
click at [230, 116] on div "**********" at bounding box center [268, 100] width 216 height 56
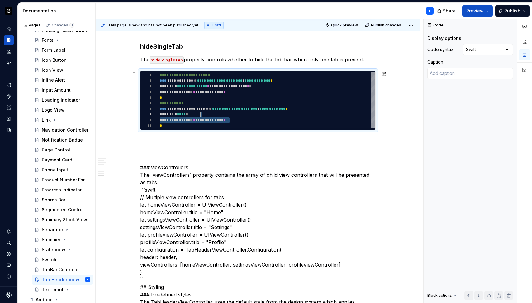
scroll to position [0, 2]
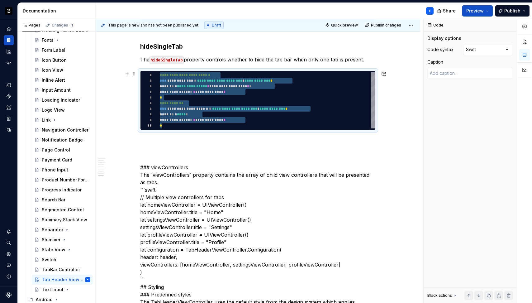
type textarea "*"
type textarea "**********"
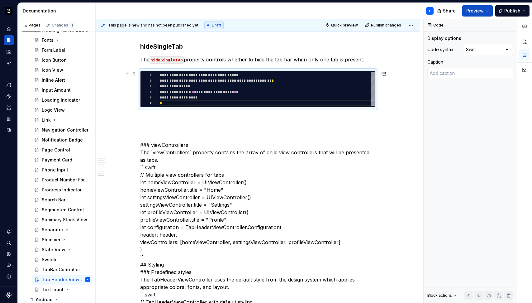
scroll to position [28, 2]
click at [209, 112] on div "**********" at bounding box center [258, 144] width 236 height 2252
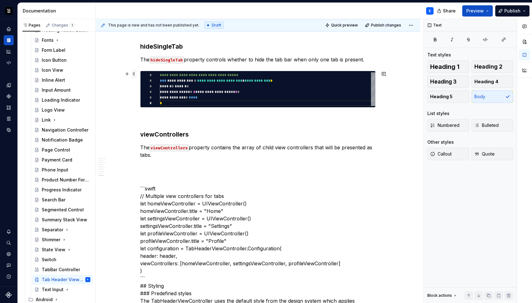
click at [134, 74] on span at bounding box center [133, 73] width 5 height 9
type textarea "*"
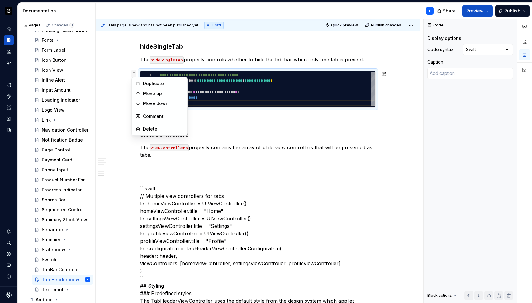
click at [134, 74] on span at bounding box center [133, 73] width 5 height 9
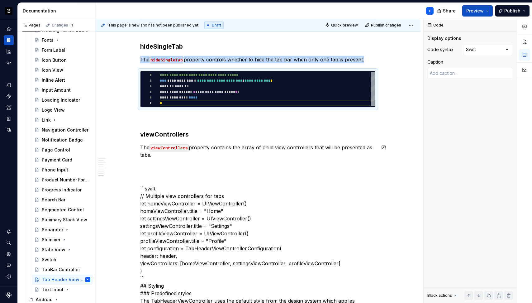
copy p "The hideSingleTab property controls whether to hide the tab bar when only one t…"
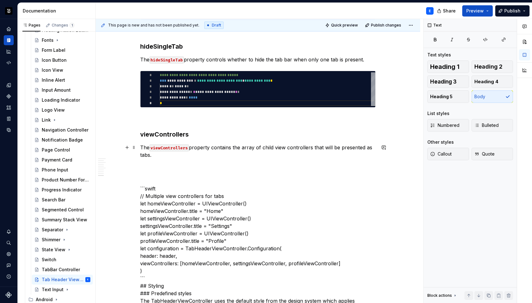
click at [162, 158] on p "The viewControllers property contains the array of child view controllers that …" at bounding box center [258, 151] width 236 height 15
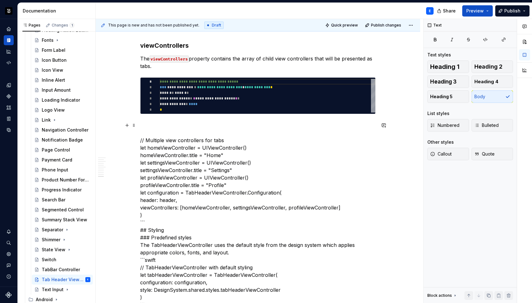
scroll to position [1225, 0]
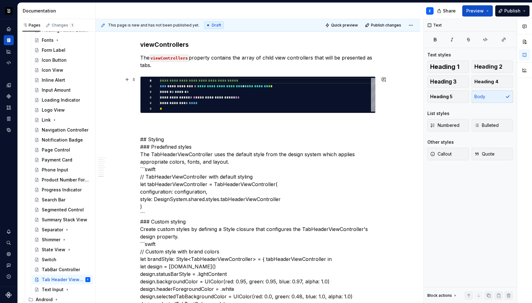
type textarea "**********"
click at [184, 82] on div "**********" at bounding box center [268, 95] width 216 height 34
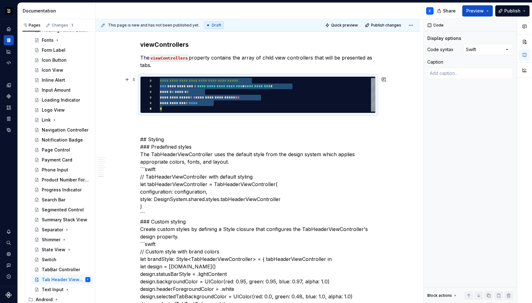
type textarea "*"
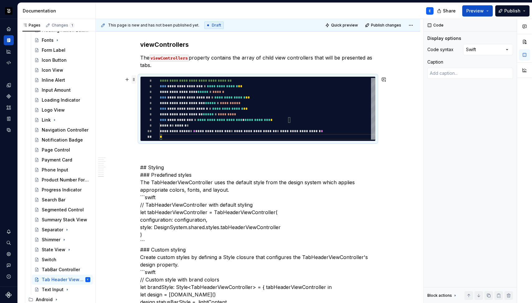
click at [135, 79] on span at bounding box center [133, 79] width 5 height 9
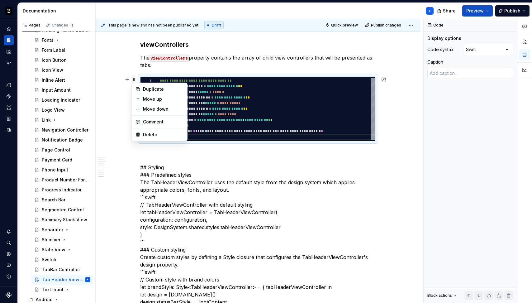
click at [135, 79] on span at bounding box center [133, 79] width 5 height 9
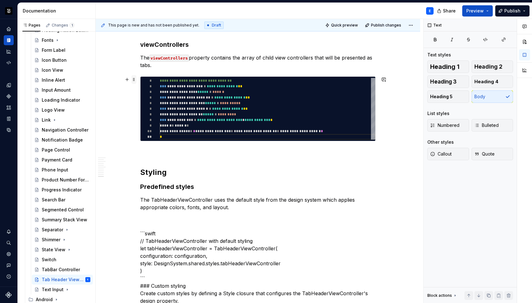
click at [136, 81] on span at bounding box center [133, 79] width 5 height 9
type textarea "*"
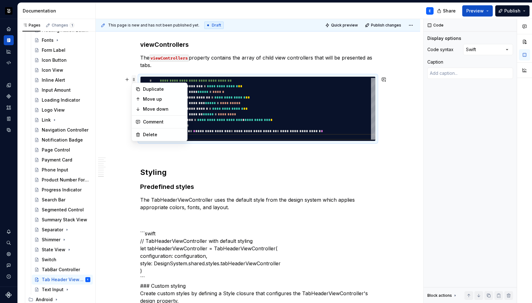
click at [136, 81] on span at bounding box center [133, 79] width 5 height 9
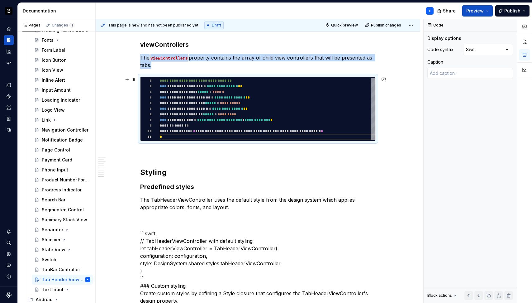
copy p "The viewControllers property contains the array of child view controllers that …"
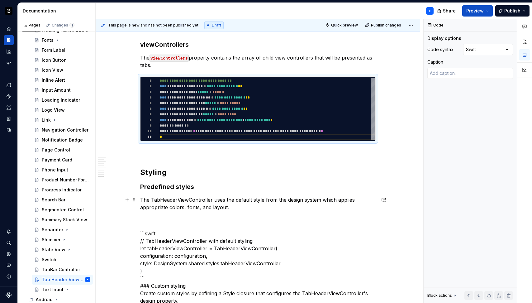
click at [233, 209] on p "The TabHeaderViewController uses the default style from the design system which…" at bounding box center [258, 203] width 236 height 15
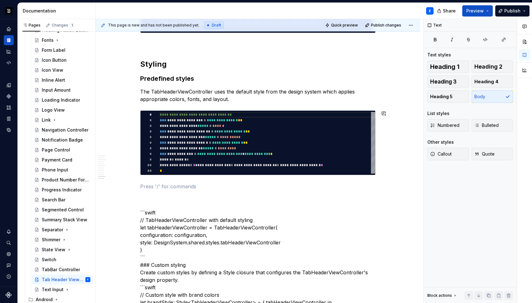
scroll to position [1338, 0]
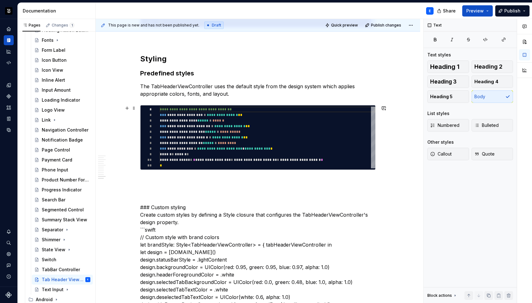
click at [230, 143] on div "**********" at bounding box center [268, 138] width 216 height 62
type textarea "**********"
type textarea "*"
type textarea "**********"
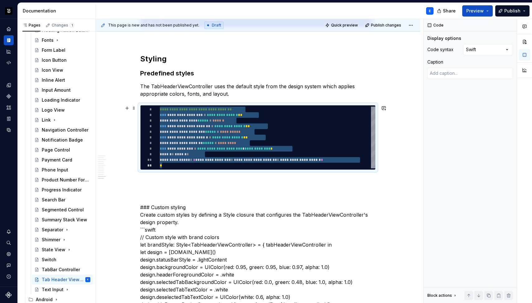
type textarea "*"
type textarea "**********"
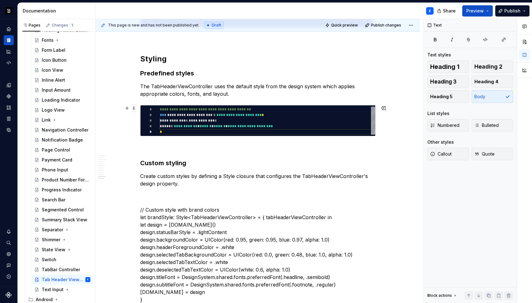
click at [133, 107] on span at bounding box center [133, 108] width 5 height 9
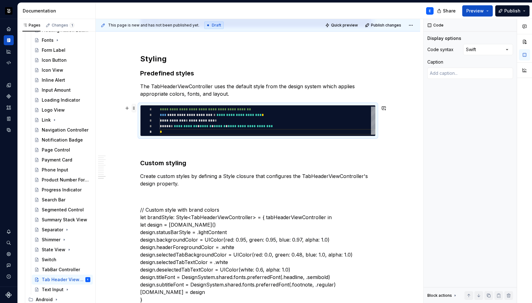
click at [133, 107] on span at bounding box center [133, 108] width 5 height 9
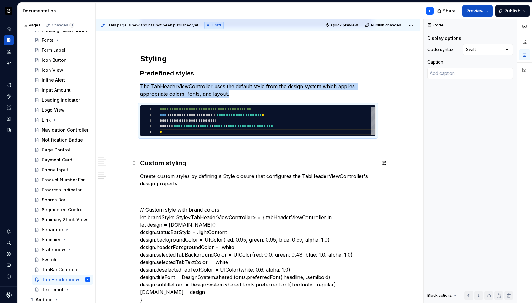
copy p "The TabHeaderViewController uses the default style from the design system which…"
click at [194, 184] on p "Create custom styles by defining a Style closure that configures the TabHeaderV…" at bounding box center [258, 179] width 236 height 15
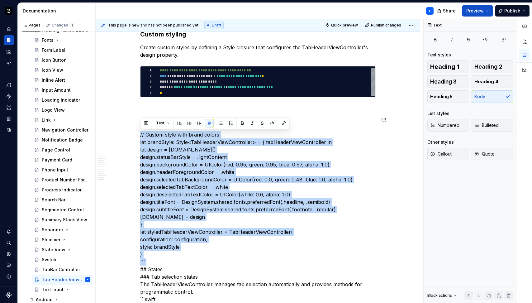
scroll to position [1467, 0]
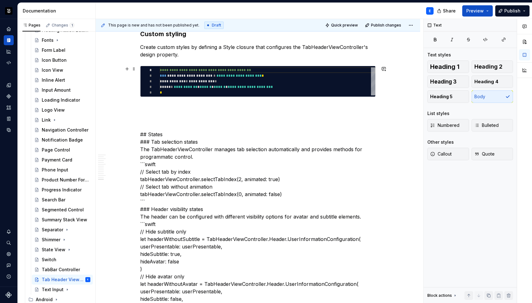
click at [199, 78] on div "**********" at bounding box center [268, 81] width 216 height 28
type textarea "*"
type textarea "**********"
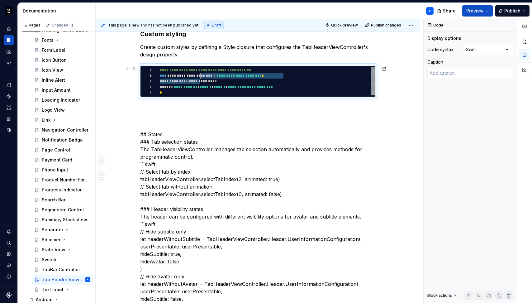
scroll to position [0, 2]
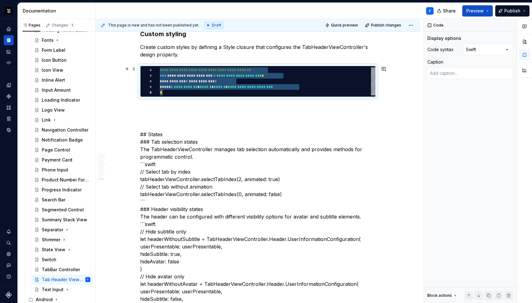
type textarea "*"
type textarea "**********"
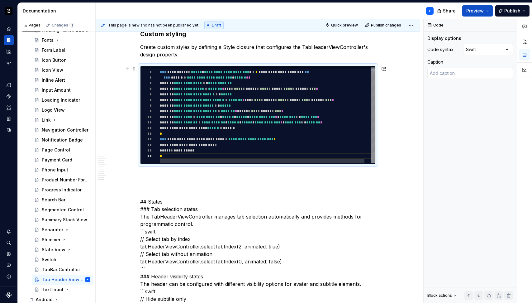
scroll to position [34, 2]
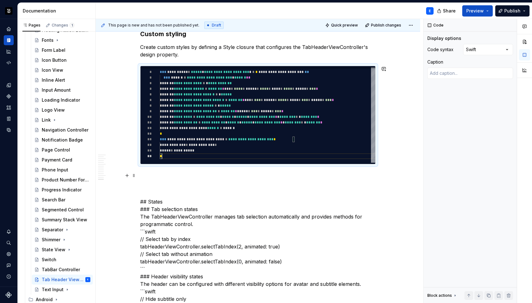
click at [156, 172] on p at bounding box center [258, 175] width 236 height 7
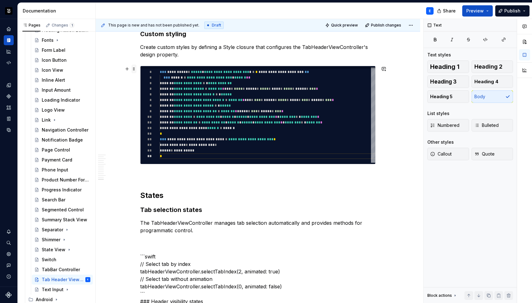
click at [133, 69] on span at bounding box center [133, 68] width 5 height 9
type textarea "*"
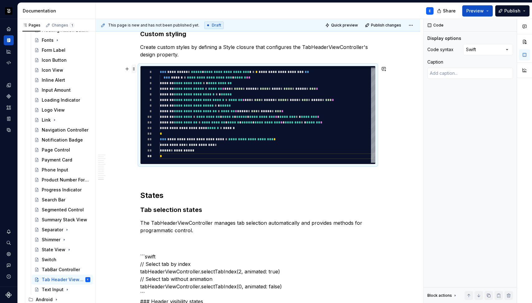
click at [133, 69] on span at bounding box center [133, 68] width 5 height 9
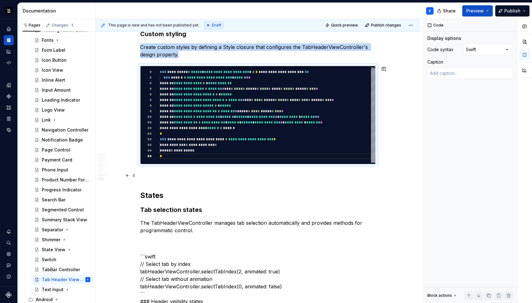
copy p "Create custom styles by defining a Style closure that configures the TabHeaderV…"
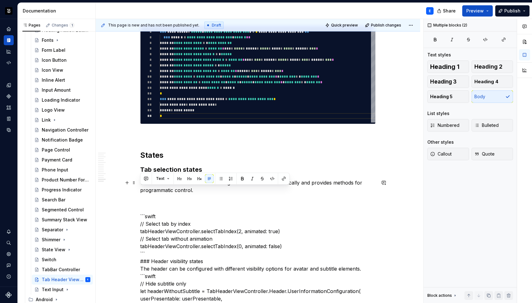
click at [216, 191] on p "The TabHeaderViewController manages tab selection automatically and provides me…" at bounding box center [258, 186] width 236 height 15
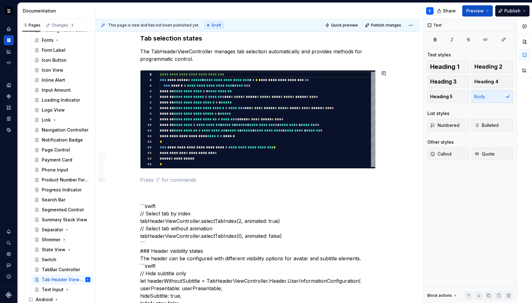
scroll to position [1650, 0]
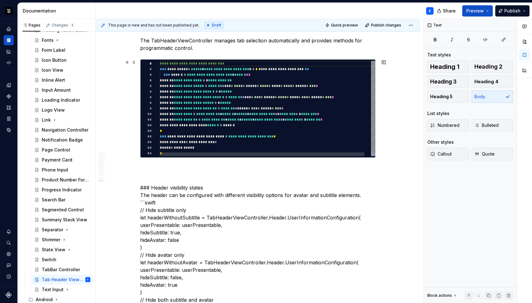
type textarea "**********"
click at [184, 135] on div "**********" at bounding box center [271, 110] width 222 height 99
type textarea "*"
type textarea "**********"
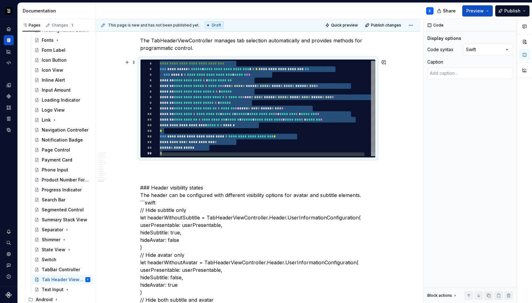
type textarea "*"
type textarea "**********"
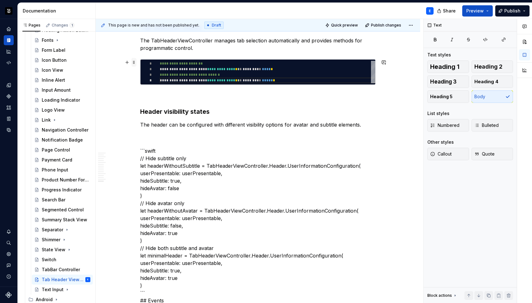
click at [131, 62] on span at bounding box center [133, 62] width 5 height 9
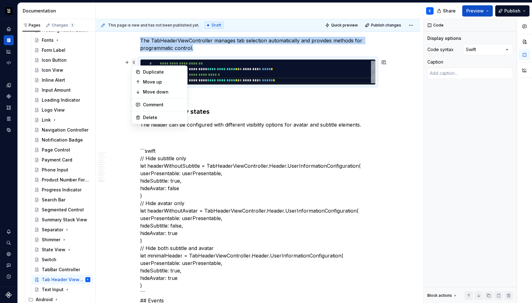
click at [133, 62] on span at bounding box center [133, 62] width 5 height 9
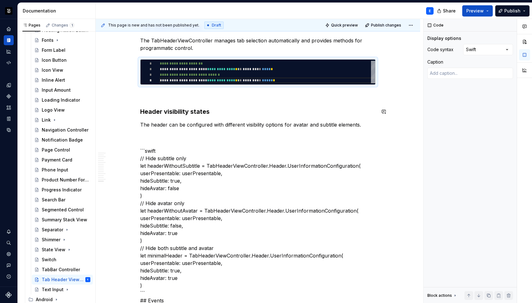
click at [196, 121] on p "The header can be configured with different visibility options for avatar and s…" at bounding box center [258, 124] width 236 height 7
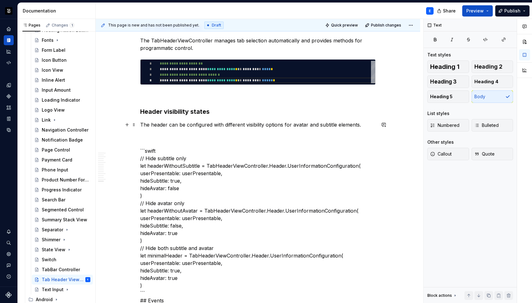
click at [198, 123] on p "The header can be configured with different visibility options for avatar and s…" at bounding box center [258, 124] width 236 height 7
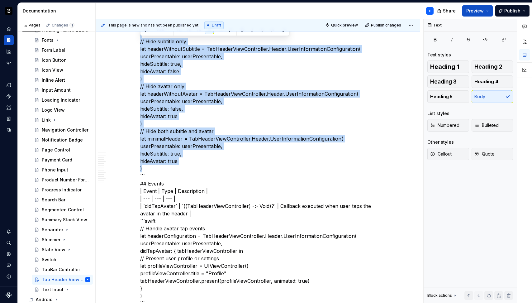
scroll to position [1680, 0]
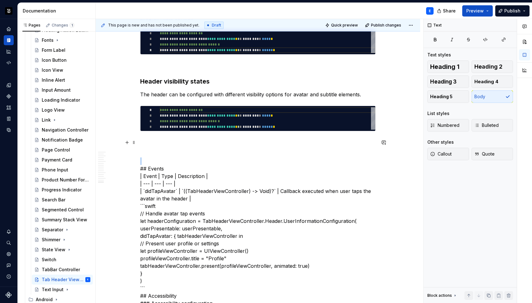
click at [174, 115] on div "**********" at bounding box center [268, 118] width 216 height 22
type textarea "*"
type textarea "**********"
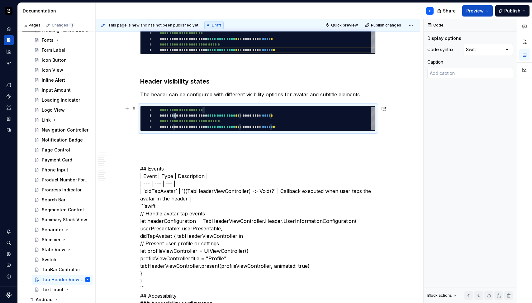
scroll to position [0, 130]
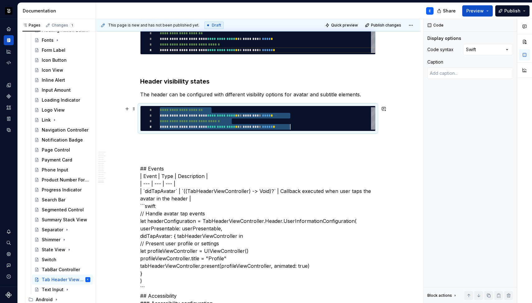
type textarea "*"
type textarea "**********"
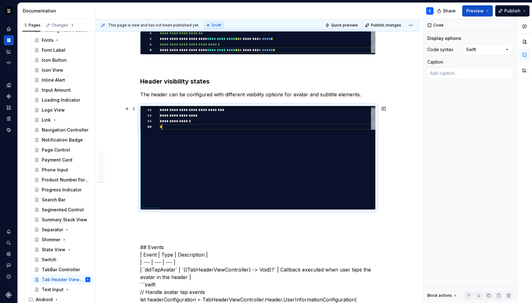
scroll to position [39, 2]
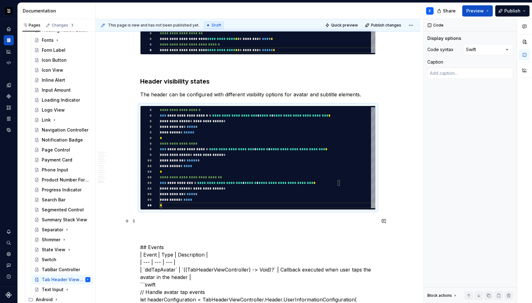
click at [161, 218] on p at bounding box center [258, 220] width 236 height 7
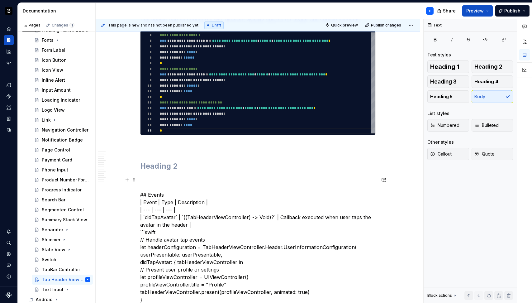
scroll to position [1755, 0]
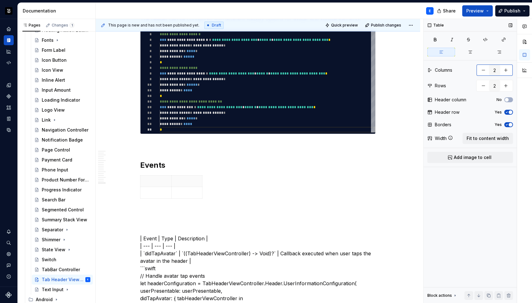
click at [507, 68] on button "button" at bounding box center [505, 69] width 11 height 11
type input "3"
click at [499, 142] on button "Fit to content width" at bounding box center [488, 138] width 50 height 11
click at [140, 239] on div "**********" at bounding box center [260, 161] width 328 height 284
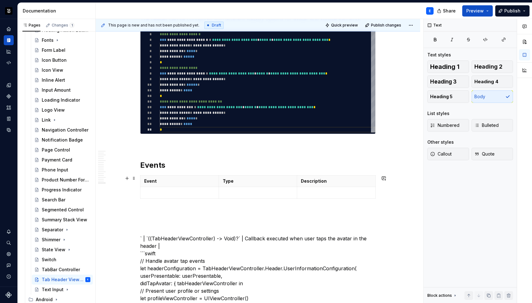
click at [158, 190] on p at bounding box center [179, 192] width 71 height 6
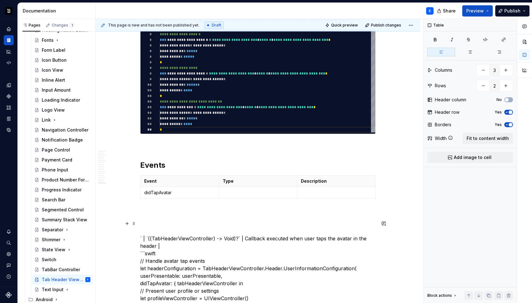
drag, startPoint x: 148, startPoint y: 238, endPoint x: 184, endPoint y: 211, distance: 44.9
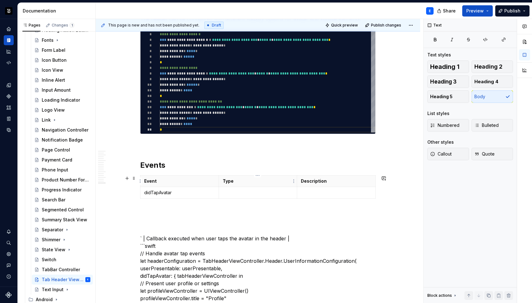
click at [230, 188] on td at bounding box center [258, 193] width 79 height 12
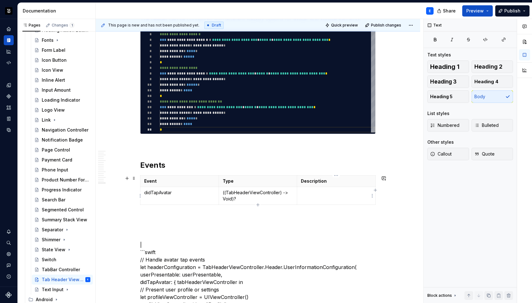
click at [314, 195] on p at bounding box center [336, 192] width 71 height 6
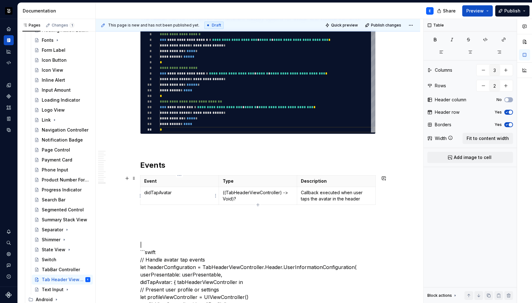
click at [185, 195] on p "didTapAvatar" at bounding box center [179, 192] width 71 height 6
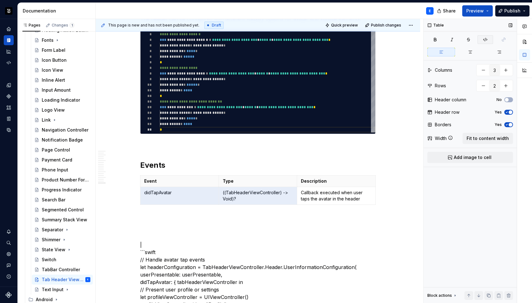
click at [487, 38] on icon "button" at bounding box center [485, 39] width 5 height 5
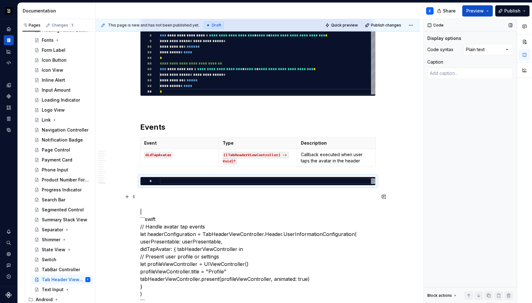
scroll to position [1801, 0]
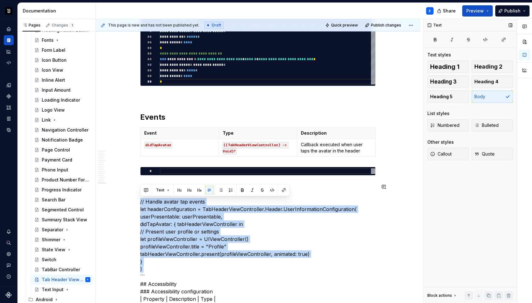
scroll to position [1919, 0]
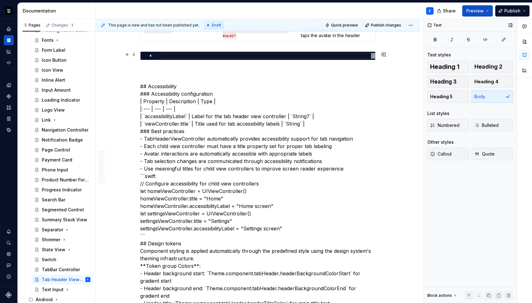
click at [217, 56] on div at bounding box center [268, 56] width 216 height 6
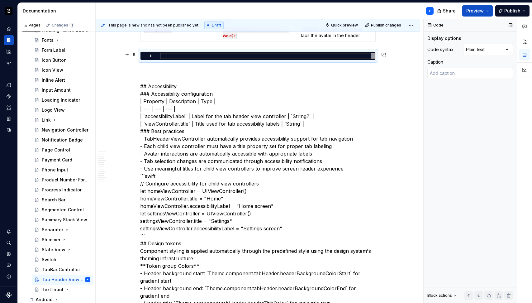
type textarea "*"
type textarea "**********"
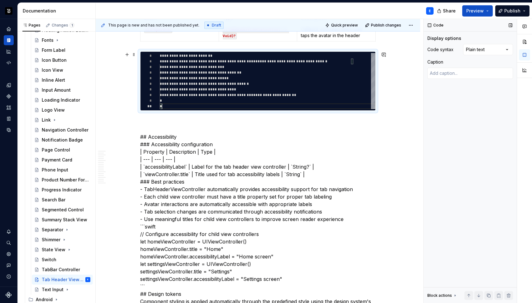
scroll to position [50, 2]
click at [497, 50] on div "Comments Open comments No comments yet Select ‘Comment’ from the block context …" at bounding box center [478, 161] width 108 height 284
type textarea "*"
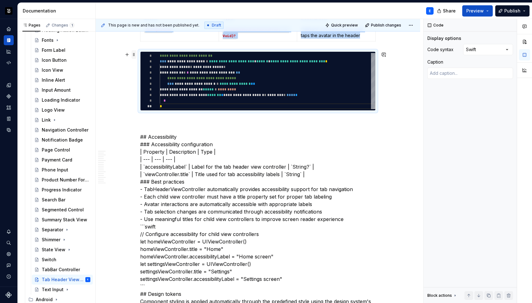
click at [136, 55] on span at bounding box center [133, 54] width 5 height 9
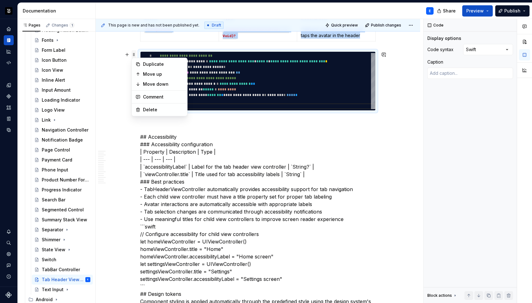
click at [136, 55] on span at bounding box center [133, 54] width 5 height 9
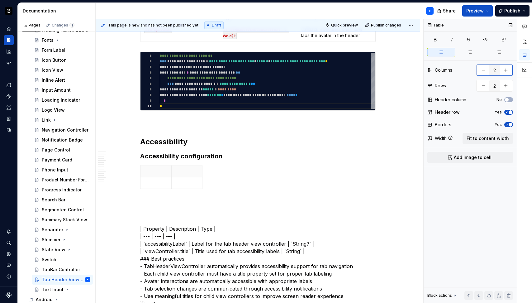
click at [507, 67] on button "button" at bounding box center [505, 69] width 11 height 11
type input "3"
click at [506, 86] on button "button" at bounding box center [505, 85] width 11 height 11
type input "3"
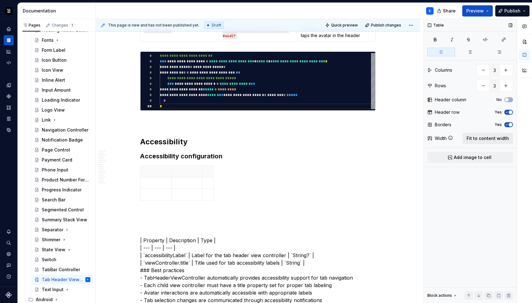
click at [488, 139] on span "Fit to content width" at bounding box center [488, 138] width 42 height 6
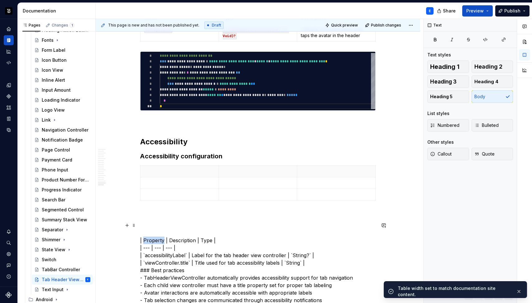
click at [171, 171] on p at bounding box center [179, 171] width 71 height 6
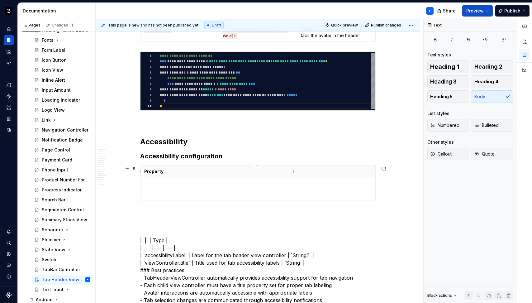
click at [247, 170] on p at bounding box center [258, 171] width 71 height 6
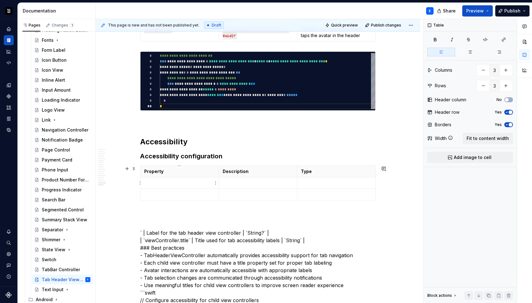
click at [169, 182] on p at bounding box center [179, 183] width 71 height 6
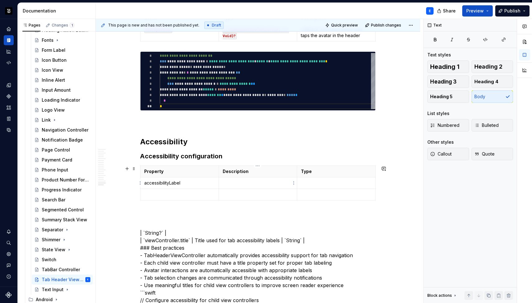
click at [233, 178] on td at bounding box center [258, 183] width 79 height 12
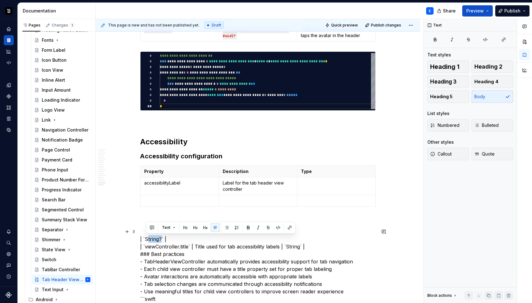
click at [315, 187] on td at bounding box center [336, 186] width 79 height 18
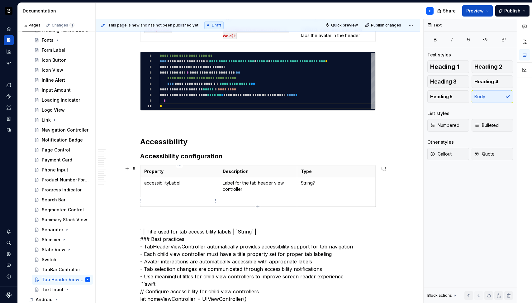
click at [196, 198] on p at bounding box center [179, 201] width 71 height 6
drag, startPoint x: 146, startPoint y: 230, endPoint x: 165, endPoint y: 213, distance: 24.5
click at [234, 196] on td at bounding box center [258, 201] width 79 height 12
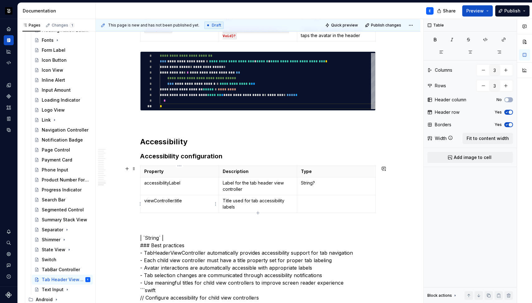
click at [199, 203] on p "viewController.title" at bounding box center [179, 201] width 71 height 6
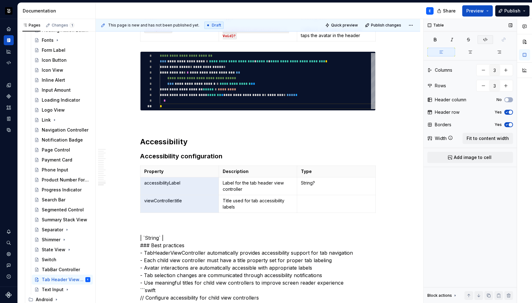
click at [486, 38] on icon "button" at bounding box center [485, 39] width 5 height 5
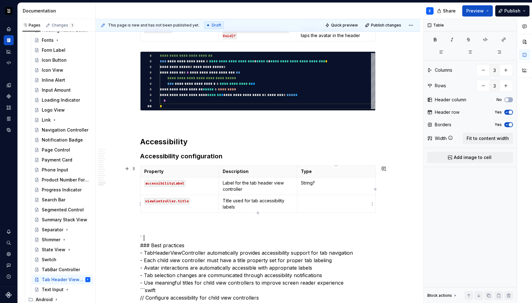
click at [321, 200] on p at bounding box center [336, 201] width 71 height 6
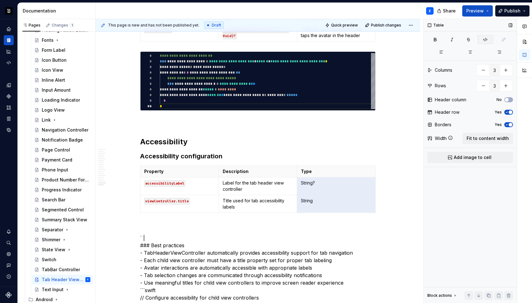
click at [486, 38] on icon "button" at bounding box center [485, 39] width 5 height 5
click at [150, 215] on div "Property Description Type accessibilityLabel Label for the tab header view cont…" at bounding box center [258, 190] width 236 height 50
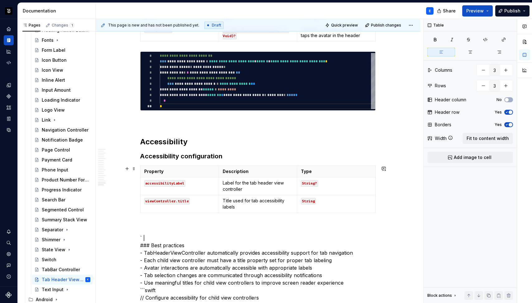
click at [150, 215] on div "Property Description Type accessibilityLabel Label for the tab header view cont…" at bounding box center [258, 190] width 236 height 50
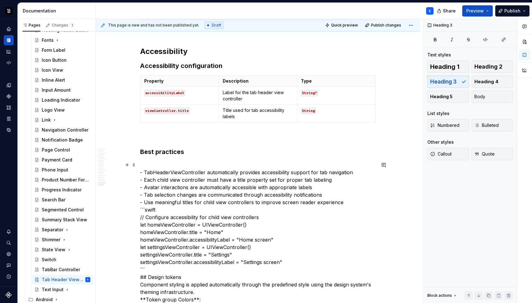
scroll to position [2014, 0]
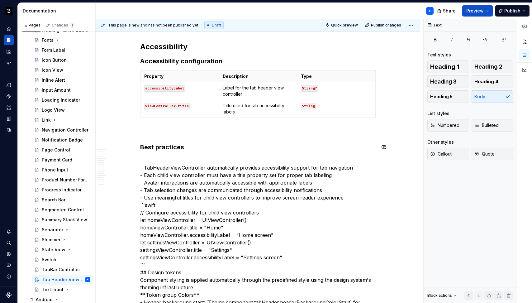
click at [187, 129] on p at bounding box center [258, 131] width 236 height 7
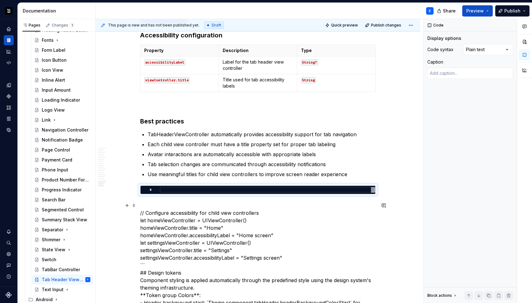
scroll to position [2058, 0]
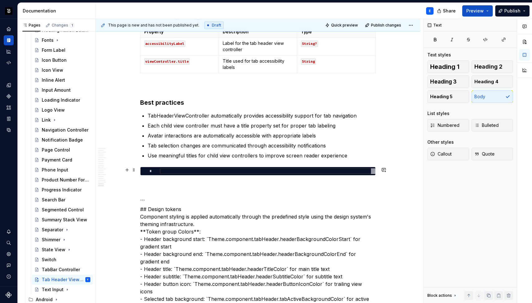
click at [190, 170] on div at bounding box center [268, 171] width 216 height 6
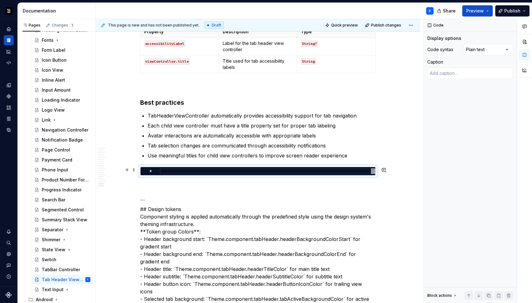
type textarea "*"
type textarea "**********"
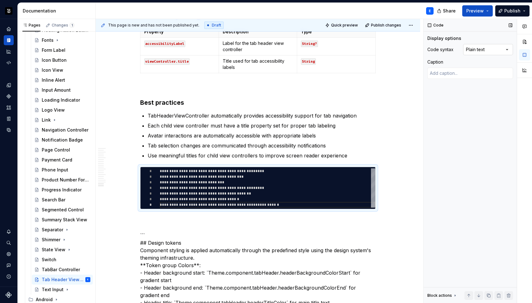
click at [477, 50] on div "Comments Open comments No comments yet Select ‘Comment’ from the block context …" at bounding box center [478, 161] width 108 height 284
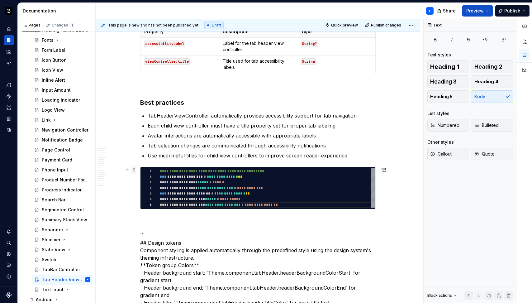
click at [133, 170] on span at bounding box center [133, 169] width 5 height 9
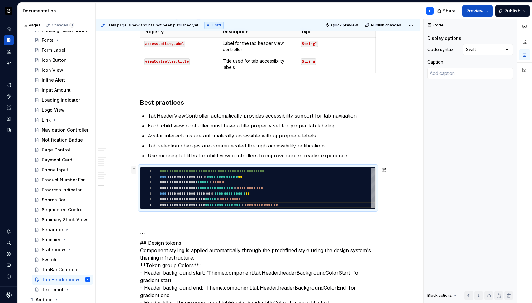
click at [133, 170] on span at bounding box center [133, 169] width 5 height 9
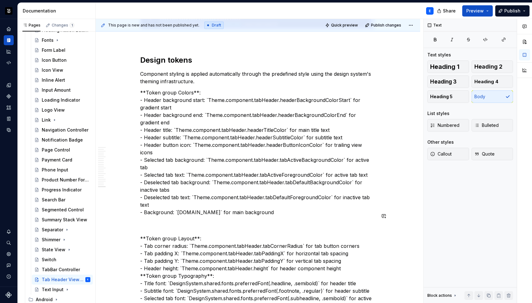
scroll to position [2267, 0]
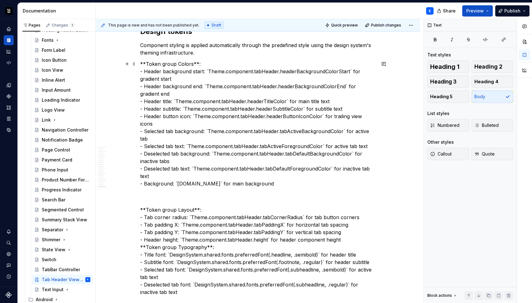
click at [174, 64] on p "**Token group Colors**: - Header background start: `Theme.component.tabHeader.h…" at bounding box center [258, 123] width 236 height 127
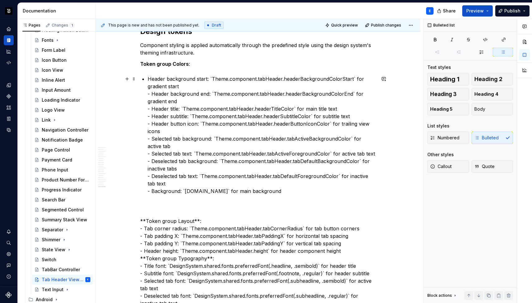
click at [351, 78] on p "Header background start: `Theme.component.tabHeader.headerBackgroundColorStart`…" at bounding box center [262, 135] width 228 height 120
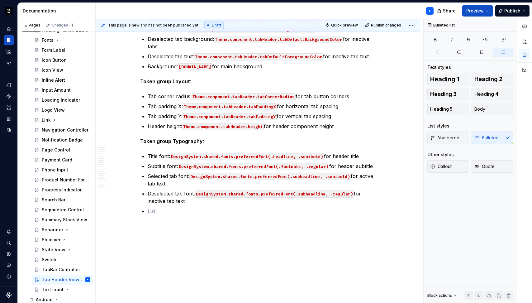
scroll to position [2387, 0]
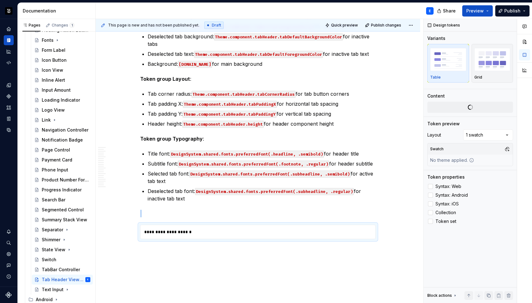
type textarea "*"
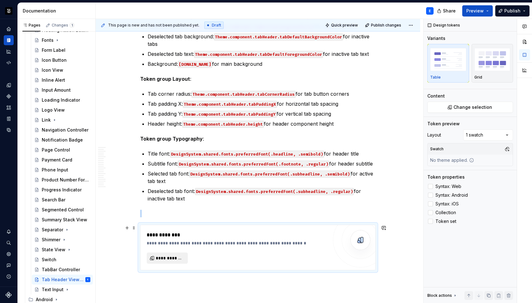
click at [177, 260] on span "**********" at bounding box center [170, 258] width 28 height 6
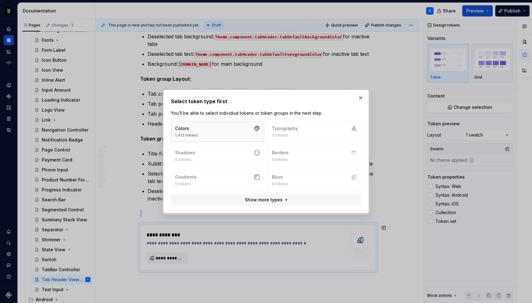
click at [212, 132] on button "Colors 1,413 tokens" at bounding box center [217, 131] width 93 height 21
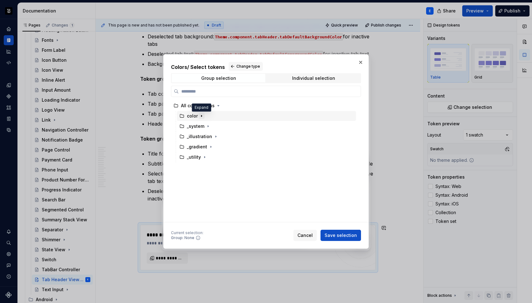
click at [201, 116] on icon "button" at bounding box center [201, 116] width 1 height 2
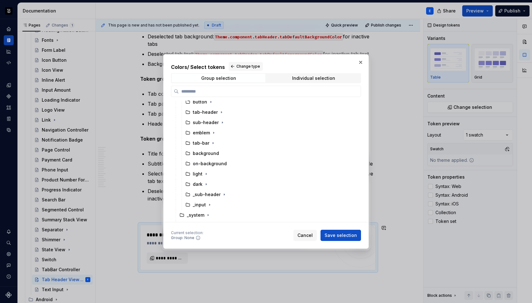
scroll to position [52, 0]
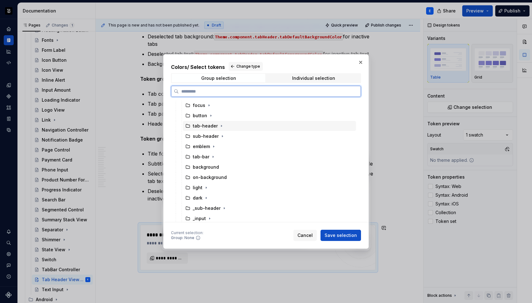
click at [229, 127] on div "tab-header" at bounding box center [269, 126] width 173 height 10
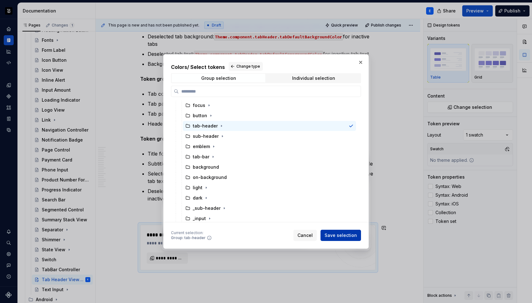
click at [334, 236] on span "Save selection" at bounding box center [341, 235] width 32 height 6
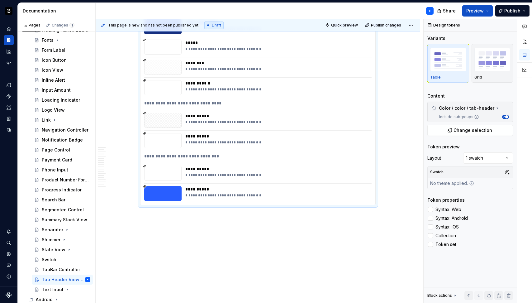
scroll to position [2630, 0]
click at [393, 197] on div "**********" at bounding box center [260, 161] width 328 height 284
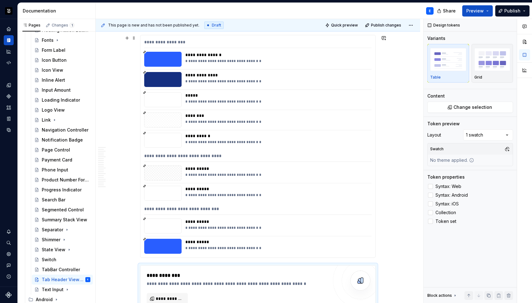
scroll to position [2639, 0]
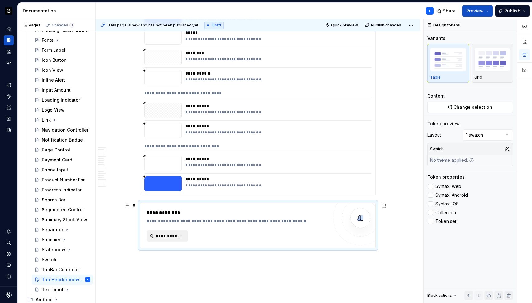
click at [168, 239] on span "**********" at bounding box center [170, 236] width 28 height 6
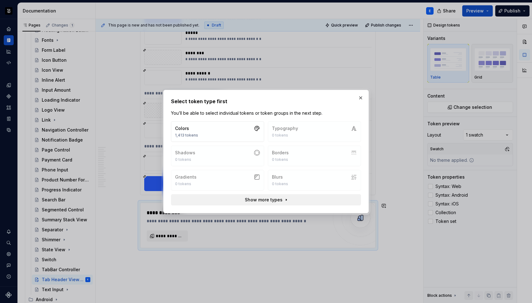
click at [261, 202] on span "Show more types" at bounding box center [264, 200] width 38 height 6
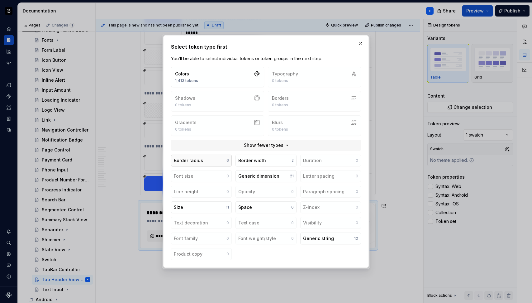
click at [212, 160] on button "Border radius 6" at bounding box center [201, 161] width 61 height 12
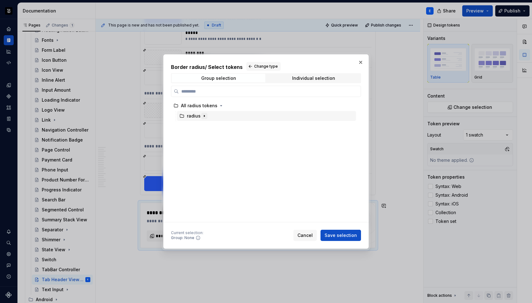
click at [203, 117] on icon "button" at bounding box center [204, 115] width 5 height 5
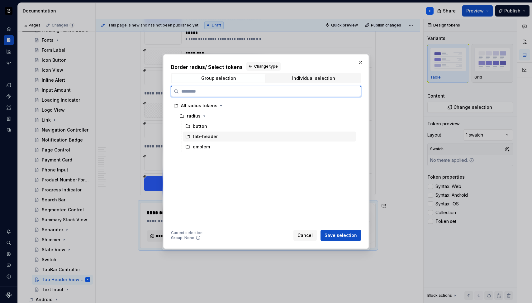
click at [206, 137] on div "tab-header" at bounding box center [205, 136] width 25 height 6
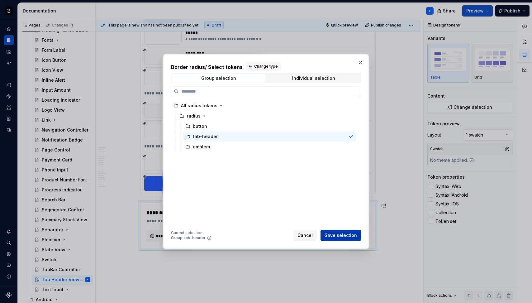
click at [337, 236] on span "Save selection" at bounding box center [341, 235] width 32 height 6
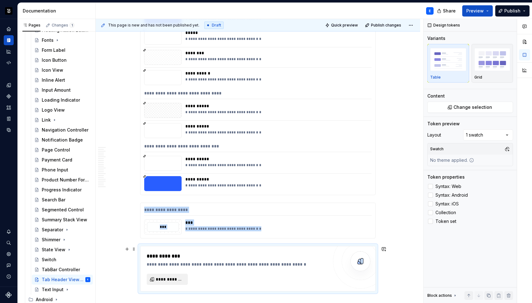
click at [175, 278] on span "**********" at bounding box center [170, 279] width 28 height 6
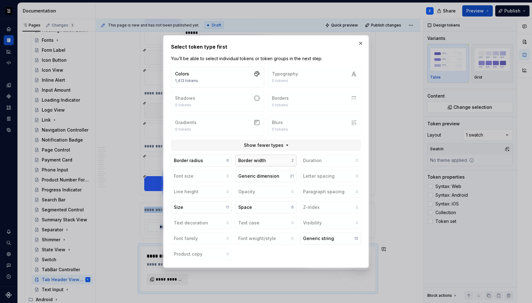
click at [275, 160] on button "Border width 2" at bounding box center [266, 161] width 61 height 12
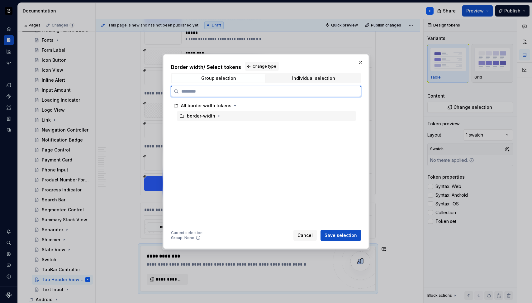
click at [206, 111] on div "border-width" at bounding box center [266, 116] width 179 height 10
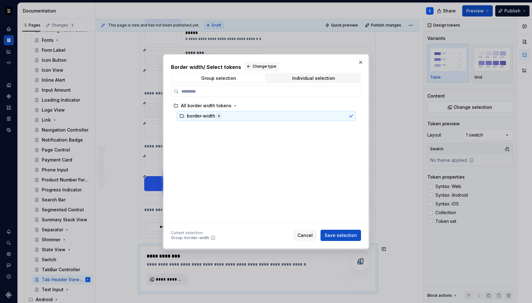
click at [219, 116] on icon "button" at bounding box center [219, 116] width 1 height 2
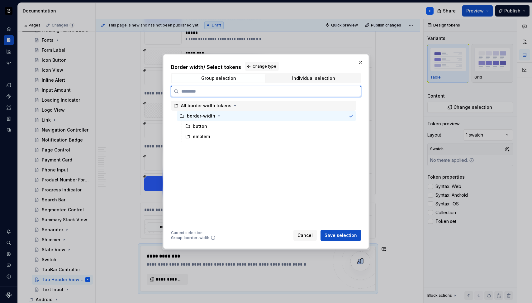
click at [192, 107] on div "All border width tokens" at bounding box center [206, 106] width 50 height 6
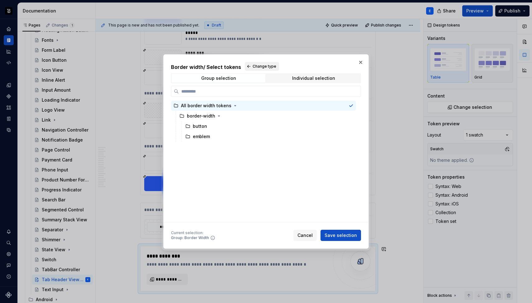
click at [246, 66] on button "Change type" at bounding box center [262, 66] width 34 height 9
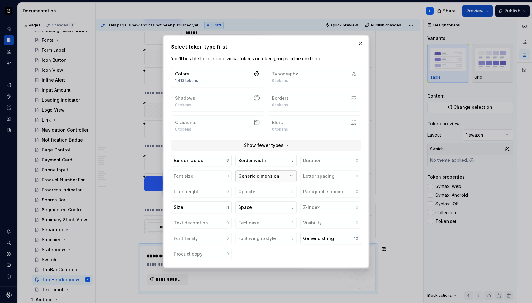
click at [270, 178] on div "Generic dimension" at bounding box center [258, 176] width 41 height 6
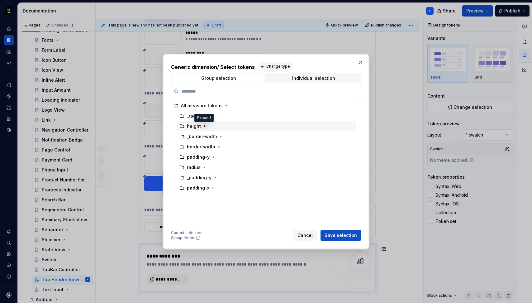
click at [202, 126] on icon "button" at bounding box center [204, 126] width 5 height 5
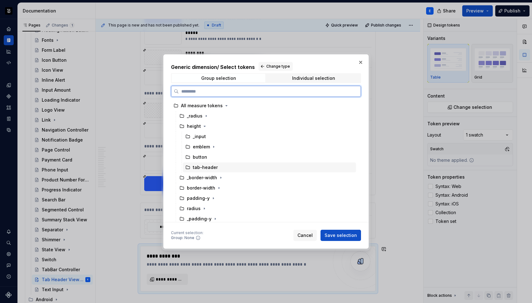
click at [212, 168] on div "tab-header" at bounding box center [205, 167] width 25 height 6
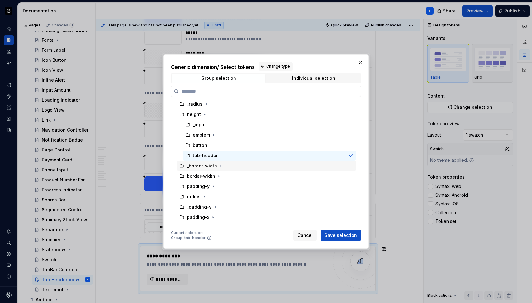
scroll to position [12, 0]
click at [218, 176] on icon "button" at bounding box center [219, 175] width 5 height 5
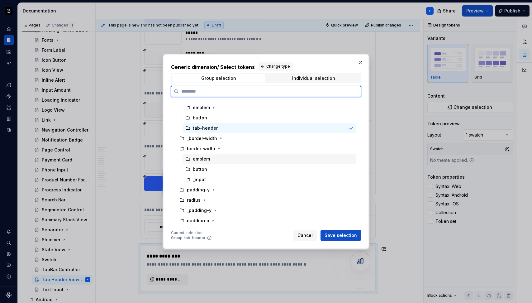
scroll to position [43, 0]
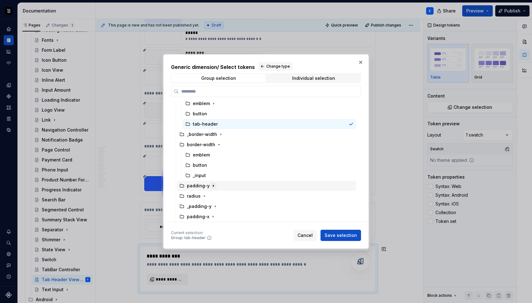
click at [213, 185] on icon "button" at bounding box center [213, 185] width 5 height 5
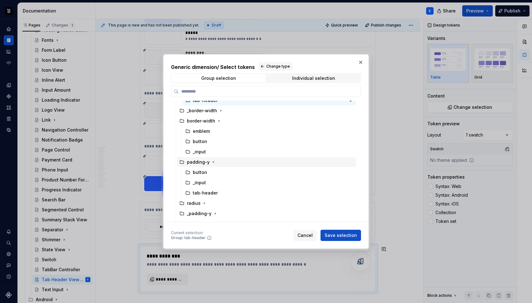
scroll to position [74, 0]
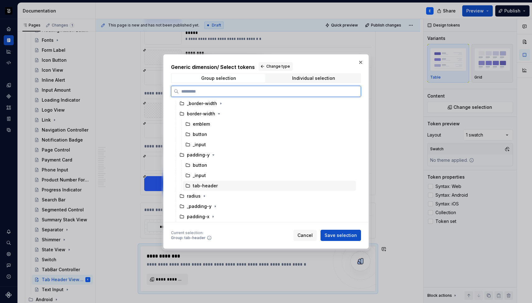
click at [227, 184] on div "tab-header" at bounding box center [269, 186] width 173 height 10
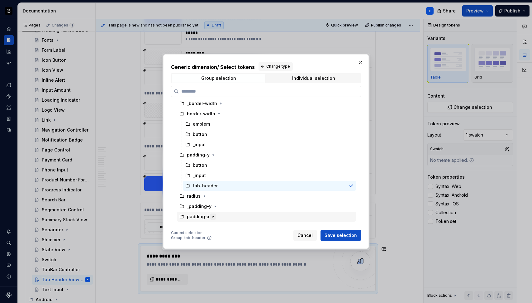
click at [212, 215] on icon "button" at bounding box center [213, 216] width 5 height 5
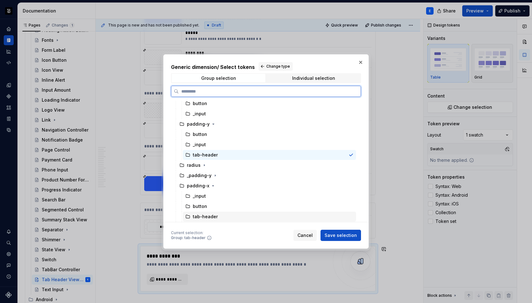
click at [226, 217] on div "tab-header" at bounding box center [269, 217] width 173 height 10
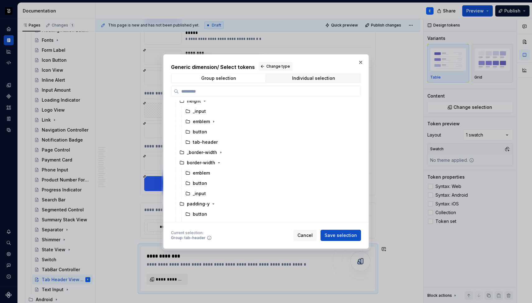
scroll to position [0, 0]
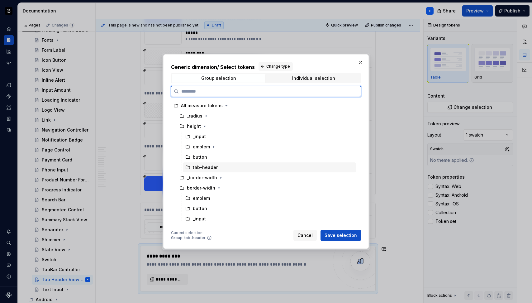
click at [225, 166] on div "tab-header" at bounding box center [269, 167] width 173 height 10
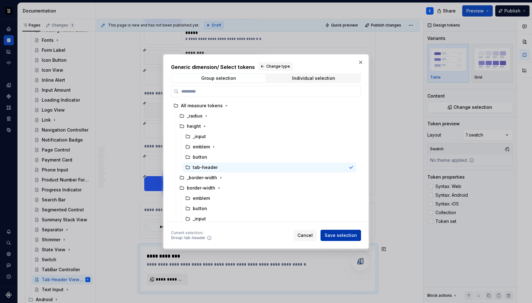
click at [342, 235] on span "Save selection" at bounding box center [341, 235] width 32 height 6
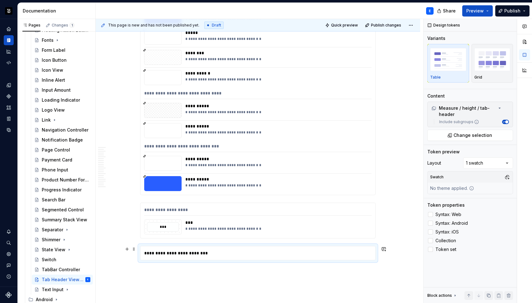
click at [149, 253] on div "**********" at bounding box center [258, 253] width 235 height 14
click at [133, 249] on span at bounding box center [133, 249] width 5 height 9
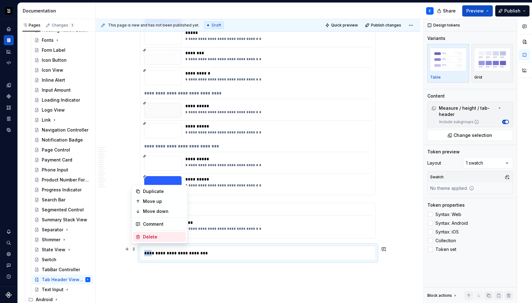
click at [144, 236] on div "Delete" at bounding box center [163, 237] width 41 height 6
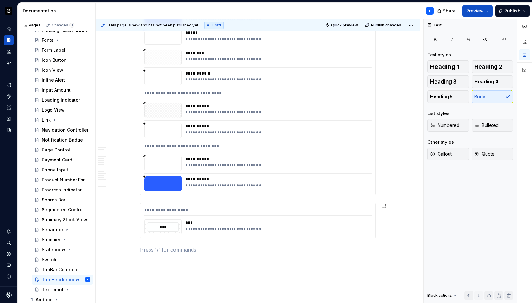
click at [149, 248] on p at bounding box center [258, 249] width 236 height 7
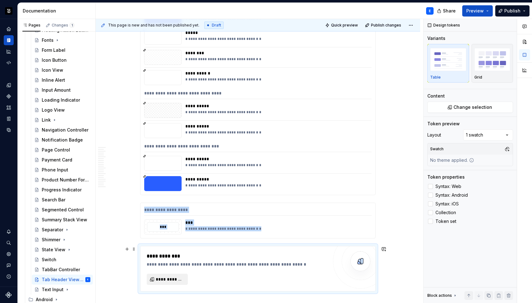
click at [174, 281] on span "**********" at bounding box center [170, 279] width 28 height 6
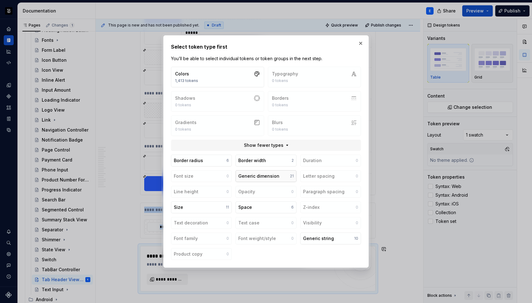
click at [269, 175] on div "Generic dimension" at bounding box center [258, 176] width 41 height 6
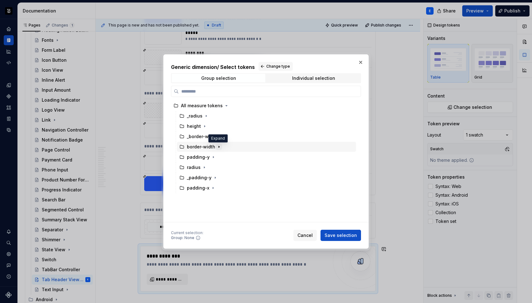
click at [219, 146] on icon "button" at bounding box center [219, 146] width 5 height 5
click at [219, 146] on icon "button" at bounding box center [219, 146] width 2 height 1
click at [212, 158] on icon "button" at bounding box center [213, 157] width 5 height 5
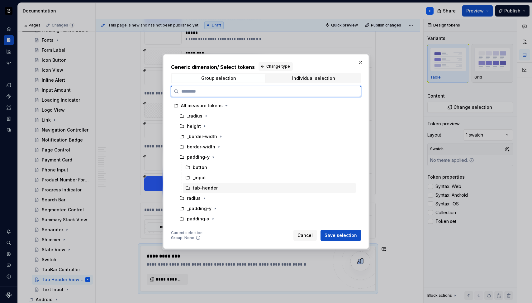
click at [211, 187] on div "tab-header" at bounding box center [205, 188] width 25 height 6
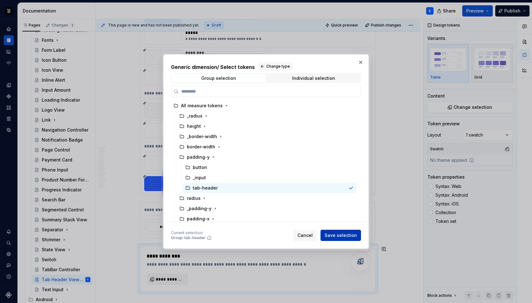
click at [329, 235] on span "Save selection" at bounding box center [341, 235] width 32 height 6
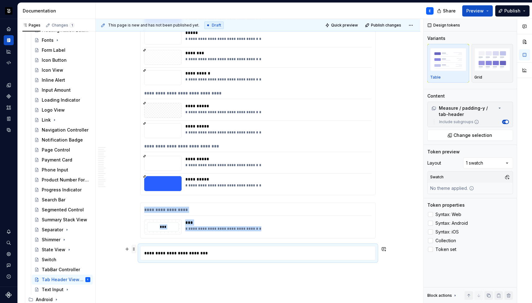
click at [133, 249] on span at bounding box center [133, 249] width 5 height 9
click at [147, 240] on div "Delete" at bounding box center [163, 237] width 41 height 6
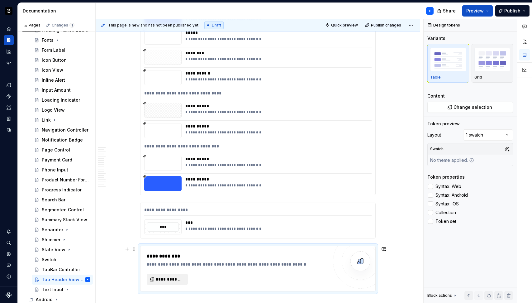
click at [174, 275] on button "**********" at bounding box center [167, 279] width 41 height 11
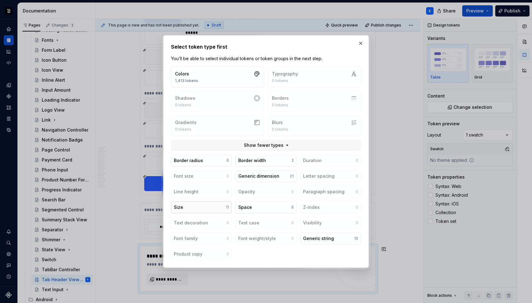
click at [215, 204] on button "Size 11" at bounding box center [201, 207] width 61 height 12
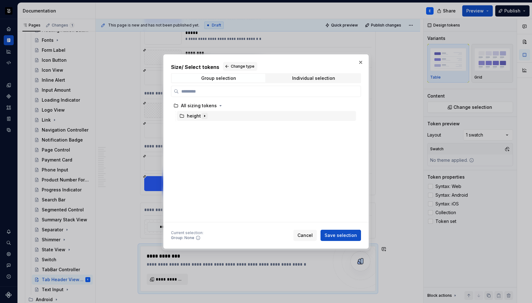
click at [202, 114] on icon "button" at bounding box center [204, 115] width 5 height 5
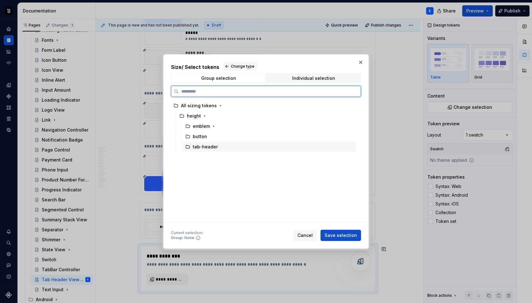
click at [211, 147] on div "tab-header" at bounding box center [205, 147] width 25 height 6
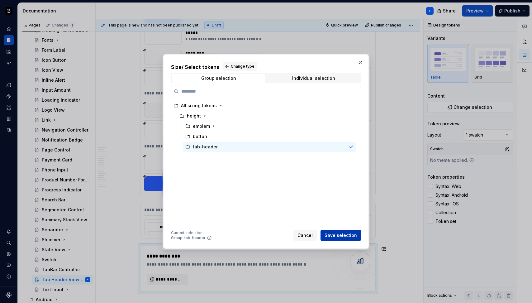
click at [340, 235] on span "Save selection" at bounding box center [341, 235] width 32 height 6
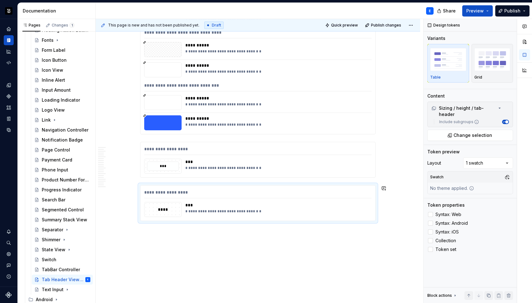
scroll to position [2708, 0]
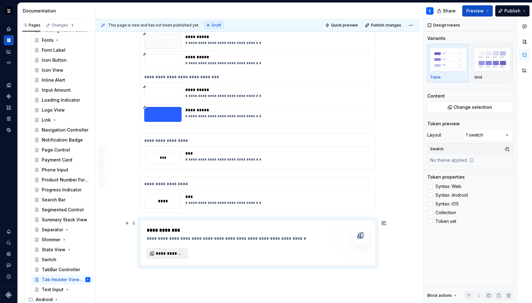
click at [168, 255] on span "**********" at bounding box center [170, 253] width 28 height 6
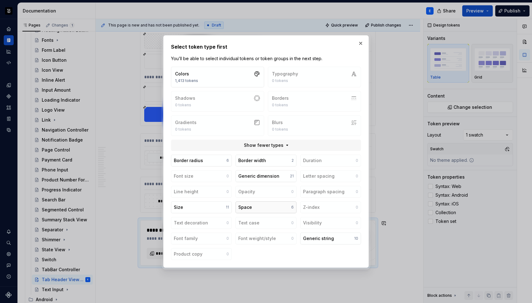
click at [260, 206] on button "Space 6" at bounding box center [266, 207] width 61 height 12
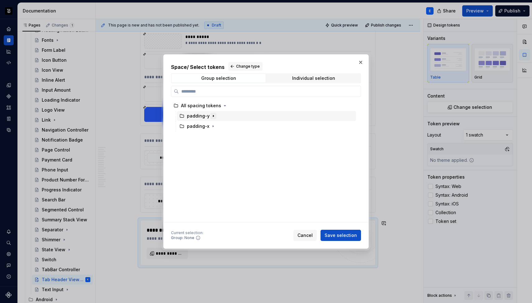
click at [212, 115] on icon "button" at bounding box center [213, 115] width 5 height 5
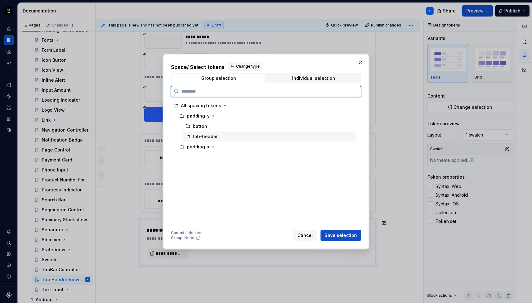
click at [216, 138] on div "tab-header" at bounding box center [269, 136] width 173 height 10
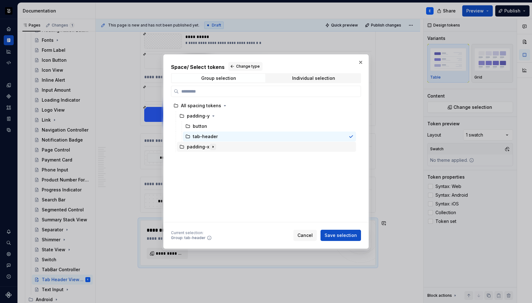
click at [213, 147] on icon "button" at bounding box center [213, 147] width 1 height 2
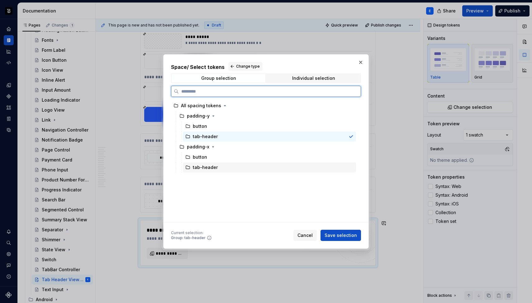
click at [217, 168] on div "tab-header" at bounding box center [269, 167] width 173 height 10
click at [218, 137] on div "tab-header" at bounding box center [269, 136] width 173 height 10
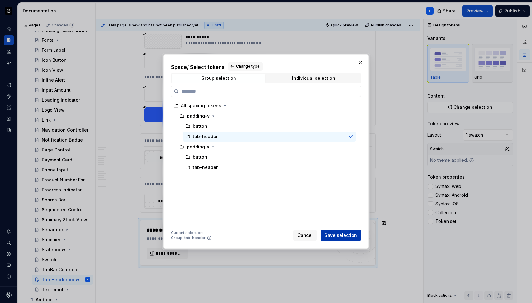
click at [332, 234] on span "Save selection" at bounding box center [341, 235] width 32 height 6
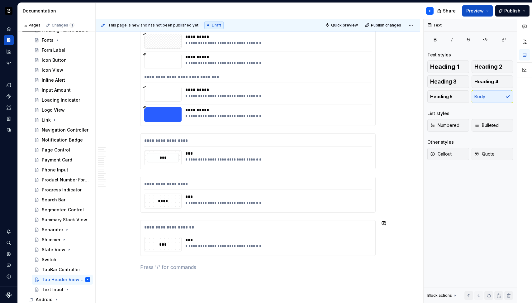
click at [168, 264] on p at bounding box center [258, 266] width 236 height 7
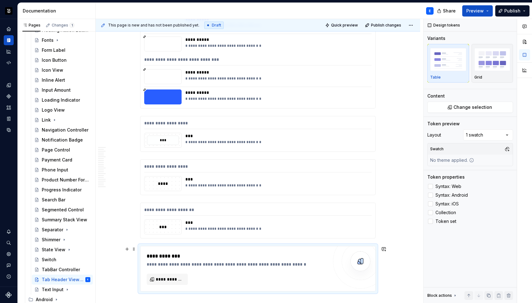
scroll to position [2744, 0]
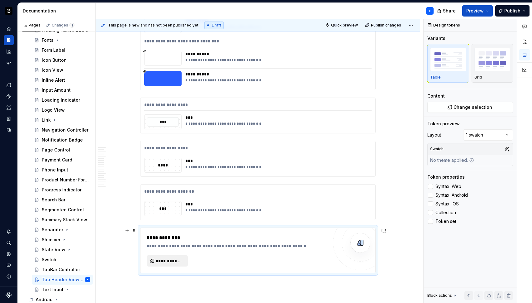
click at [180, 263] on span "**********" at bounding box center [170, 261] width 28 height 6
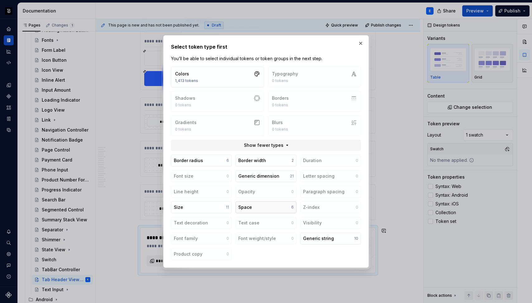
click at [262, 205] on button "Space 6" at bounding box center [266, 207] width 61 height 12
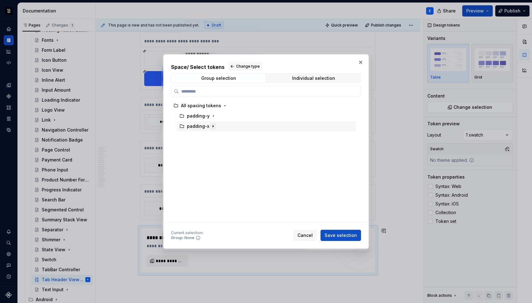
click at [213, 126] on icon "button" at bounding box center [213, 127] width 1 height 2
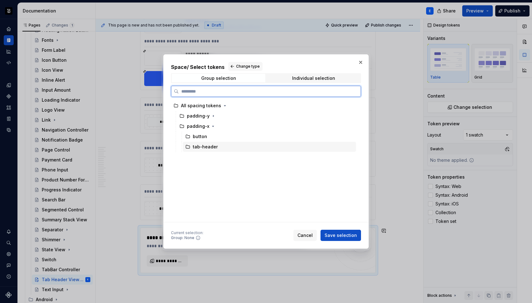
click at [213, 147] on div "tab-header" at bounding box center [205, 147] width 25 height 6
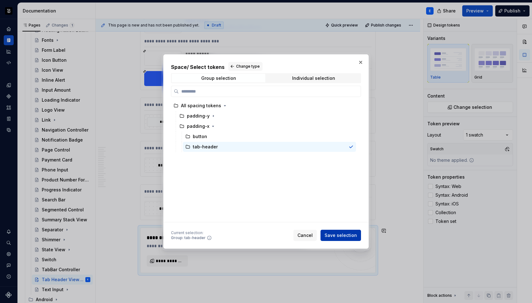
click at [340, 239] on button "Save selection" at bounding box center [341, 235] width 41 height 11
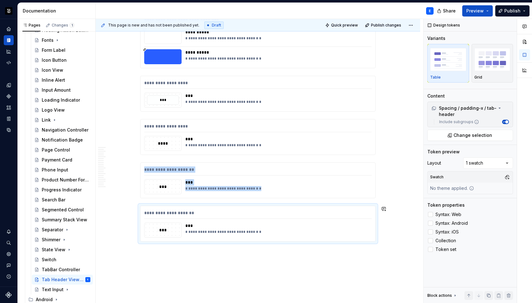
scroll to position [2778, 0]
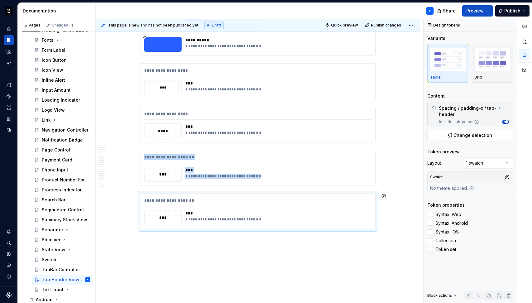
click at [157, 248] on div "**********" at bounding box center [260, 161] width 328 height 284
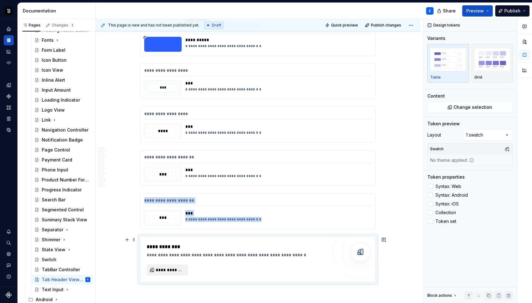
click at [177, 265] on button "**********" at bounding box center [167, 269] width 41 height 11
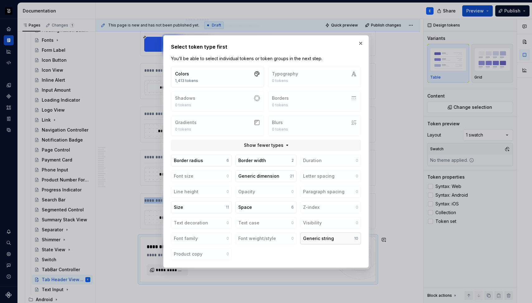
click at [315, 241] on div "Generic string" at bounding box center [318, 238] width 31 height 6
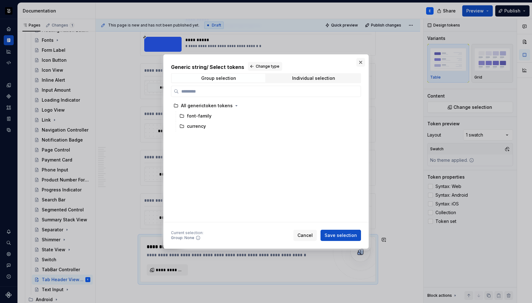
click at [361, 64] on button "button" at bounding box center [360, 62] width 9 height 9
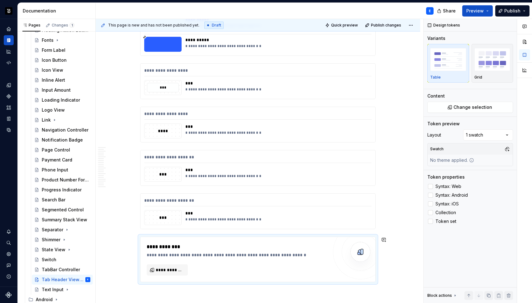
scroll to position [2782, 0]
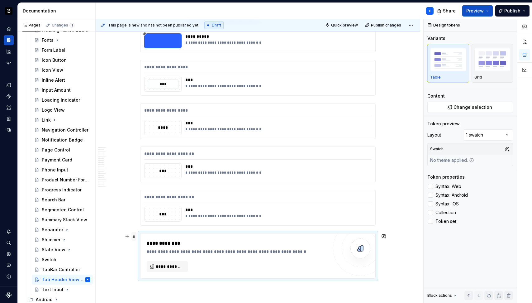
click at [133, 236] on span at bounding box center [133, 236] width 5 height 9
click at [155, 289] on div "Delete" at bounding box center [163, 291] width 41 height 6
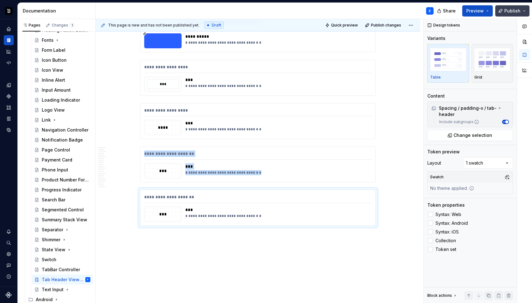
click at [511, 9] on span "Publish" at bounding box center [512, 11] width 16 height 6
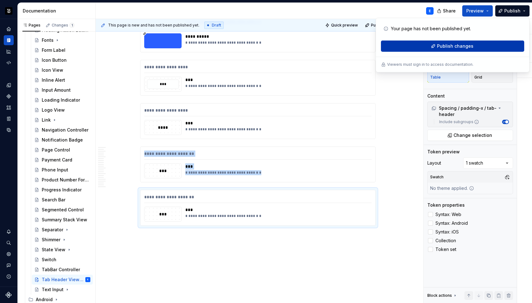
click at [464, 48] on span "Publish changes" at bounding box center [455, 46] width 36 height 6
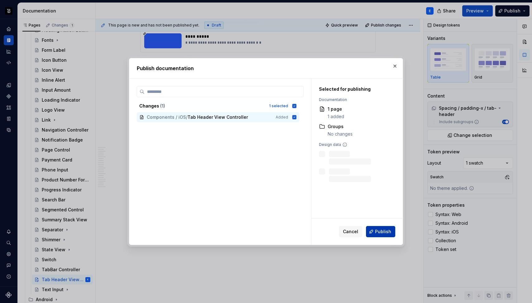
click at [377, 231] on span "Publish" at bounding box center [383, 231] width 16 height 6
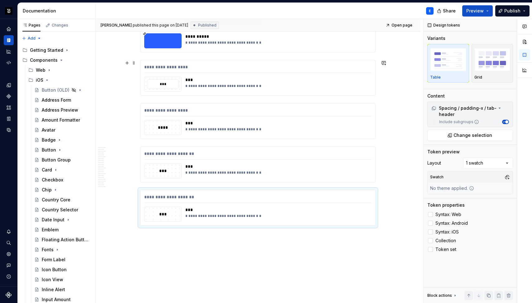
scroll to position [22, 2]
click at [404, 27] on span "Open page" at bounding box center [402, 25] width 21 height 5
click at [47, 79] on icon "Page tree" at bounding box center [47, 80] width 5 height 5
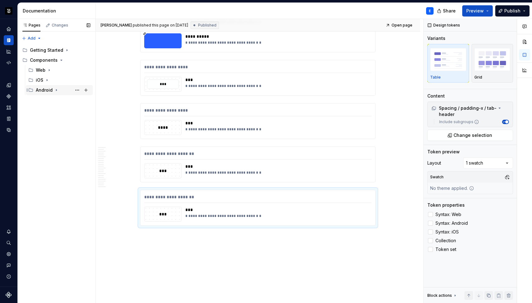
click at [57, 92] on icon "Page tree" at bounding box center [56, 90] width 5 height 5
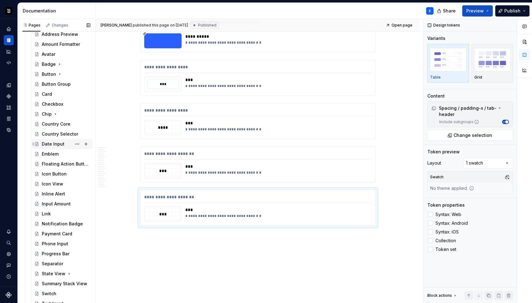
scroll to position [100, 0]
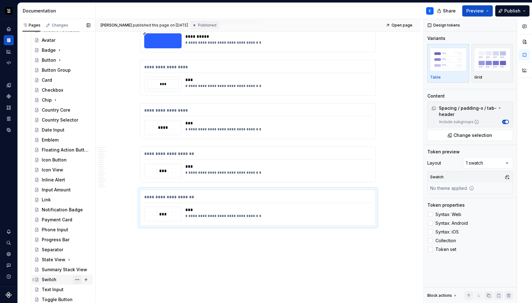
click at [74, 278] on button "Page tree" at bounding box center [77, 279] width 9 height 9
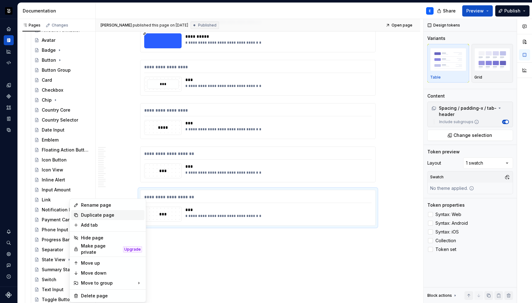
click at [91, 216] on div "Duplicate page" at bounding box center [111, 215] width 61 height 6
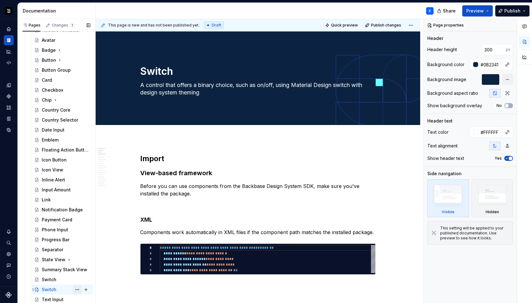
click at [73, 289] on button "Page tree" at bounding box center [77, 289] width 9 height 9
type textarea "*"
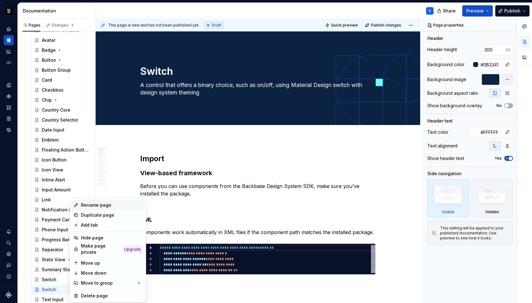
click at [93, 206] on div "Rename page" at bounding box center [111, 205] width 61 height 6
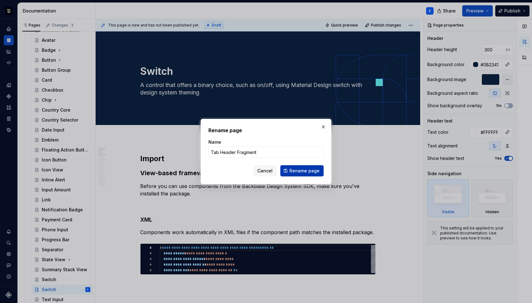
type input "Tab Header Fragment"
click at [302, 172] on span "Rename page" at bounding box center [304, 171] width 30 height 6
type textarea "*"
type textarea "Tab Header Fragment"
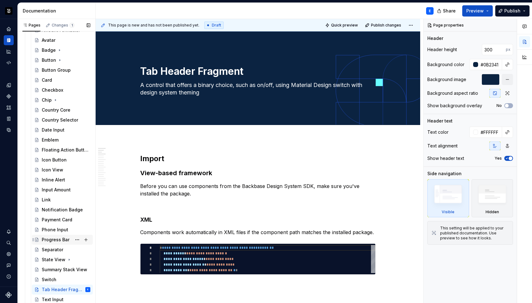
scroll to position [110, 0]
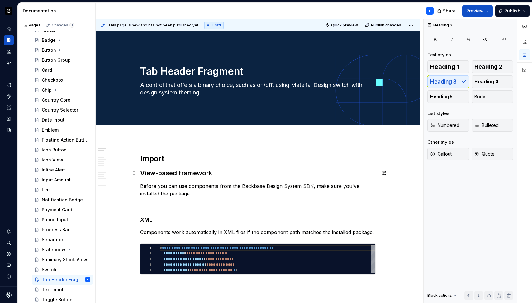
click at [188, 173] on h3 "View-based framework" at bounding box center [258, 173] width 236 height 9
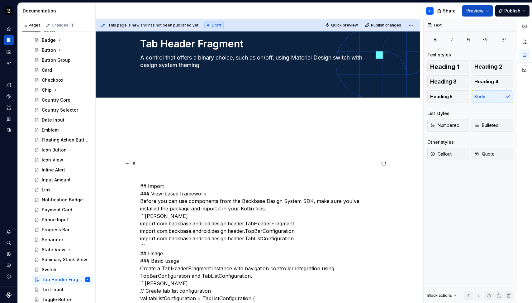
scroll to position [0, 0]
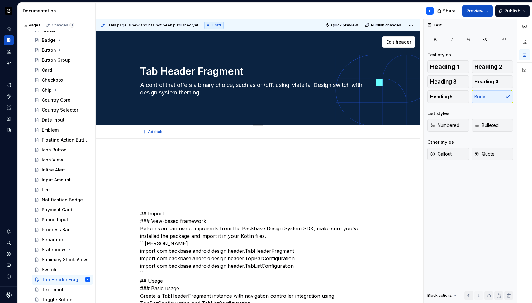
click at [204, 86] on textarea "A control that offers a binary choice, such as on/off, using Material Design sw…" at bounding box center [257, 88] width 236 height 17
paste textarea "tabbed interface with a customizable header for organizing content into multipl…"
type textarea "*"
type textarea "A tabbed interface with a customizable header for organizing content into multi…"
type textarea "*"
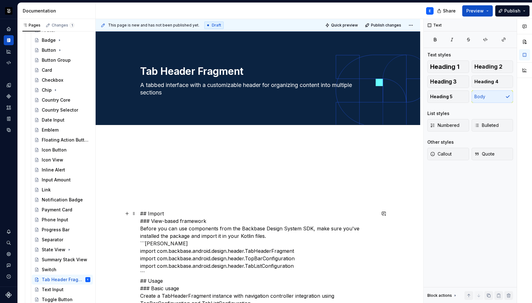
type textarea "A tabbed interface with a customizable header for organizing content into multi…"
type textarea "*"
click at [164, 148] on div "This page is new and has not been published yet. Draft Quick preview Publish ch…" at bounding box center [260, 161] width 328 height 284
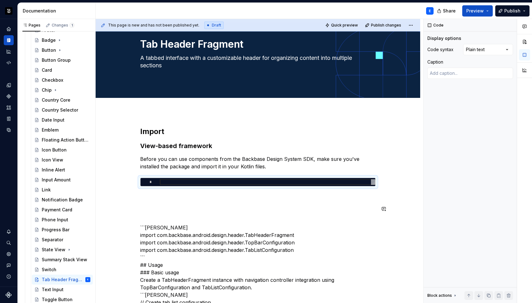
scroll to position [31, 0]
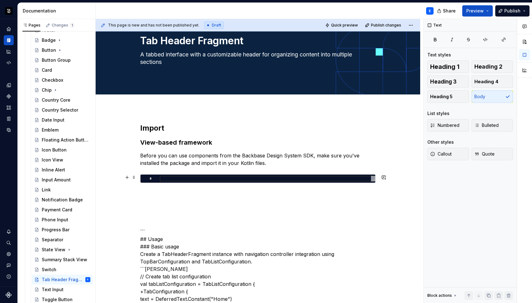
click at [205, 178] on div at bounding box center [268, 179] width 216 height 6
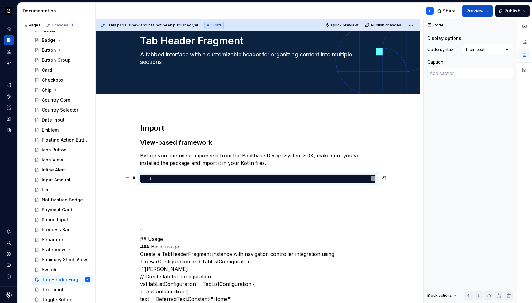
type textarea "*"
type textarea "**********"
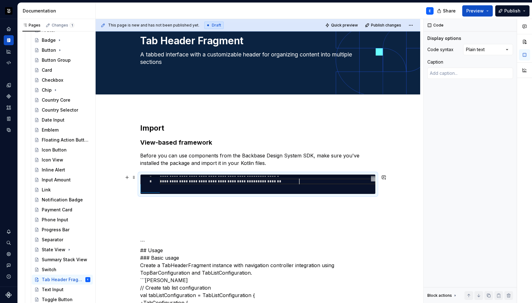
scroll to position [11, 139]
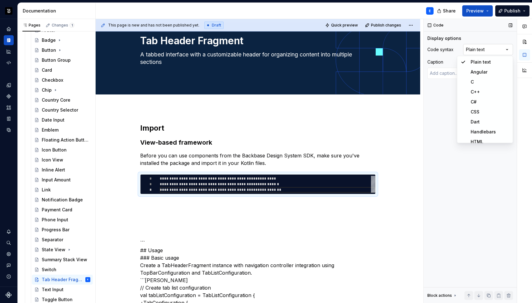
click at [478, 48] on div "Comments Open comments No comments yet Select ‘Comment’ from the block context …" at bounding box center [478, 161] width 108 height 284
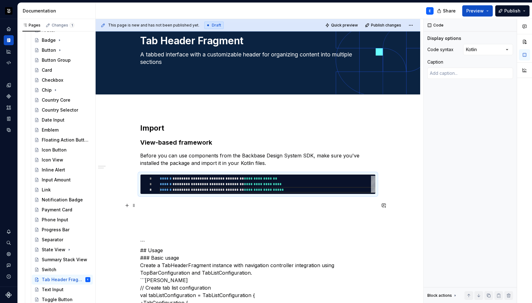
click at [189, 204] on p at bounding box center [258, 205] width 236 height 7
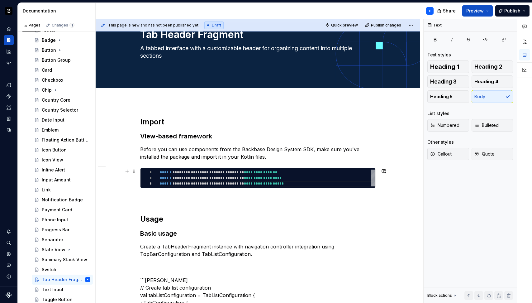
scroll to position [78, 0]
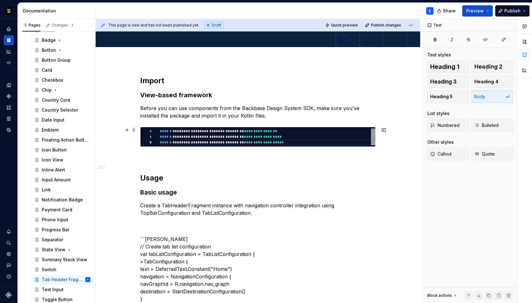
click at [134, 129] on span at bounding box center [133, 130] width 5 height 9
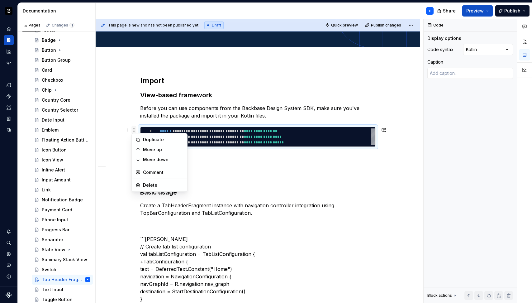
click at [134, 129] on span at bounding box center [133, 130] width 5 height 9
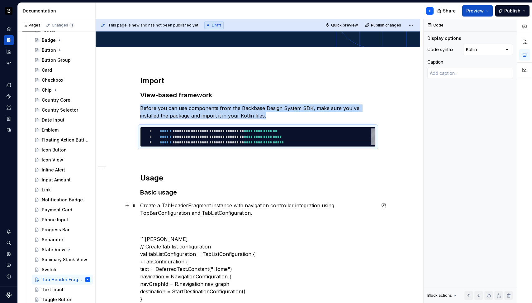
copy p "Before you can use components from the Backbase Design System SDK, make sure yo…"
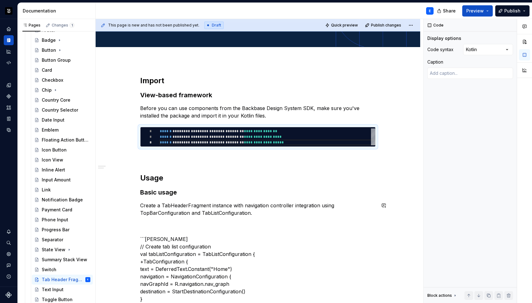
click at [264, 212] on p "Create a TabHeaderFragment instance with navigation controller integration usin…" at bounding box center [258, 209] width 236 height 15
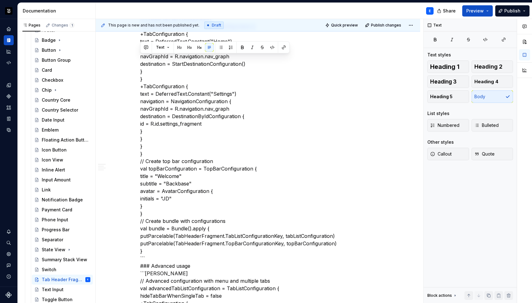
scroll to position [337, 0]
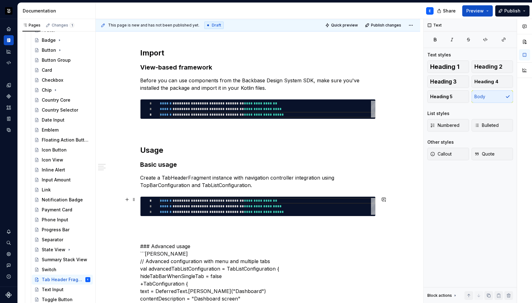
type textarea "*"
type textarea "**********"
click at [178, 203] on div "**********" at bounding box center [268, 206] width 216 height 17
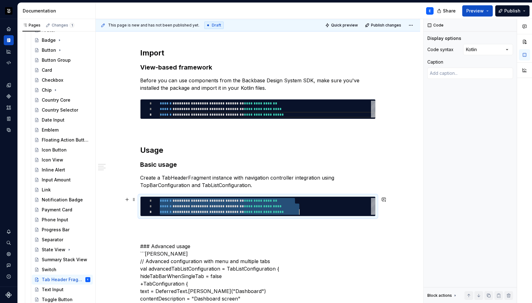
scroll to position [0, 139]
type textarea "*"
type textarea "**********"
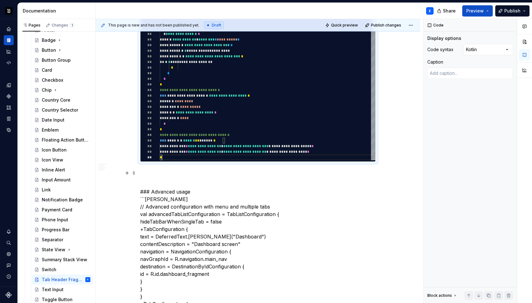
scroll to position [324, 0]
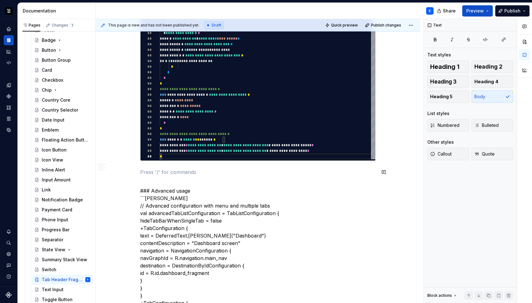
click at [166, 168] on p at bounding box center [258, 171] width 236 height 7
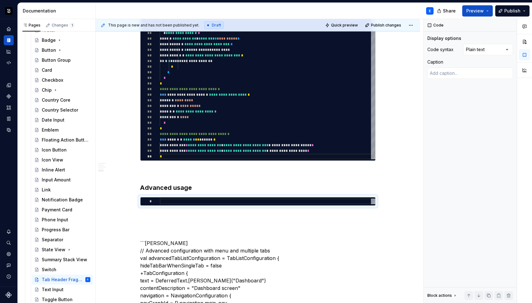
click at [484, 50] on div "Comments Open comments No comments yet Select ‘Comment’ from the block context …" at bounding box center [478, 161] width 108 height 284
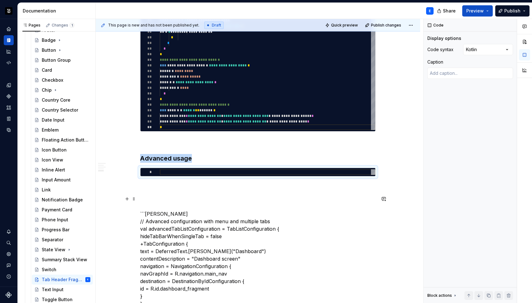
scroll to position [399, 0]
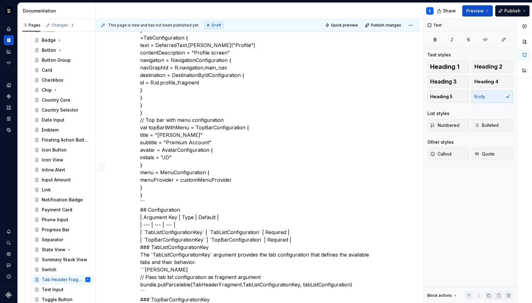
scroll to position [719, 0]
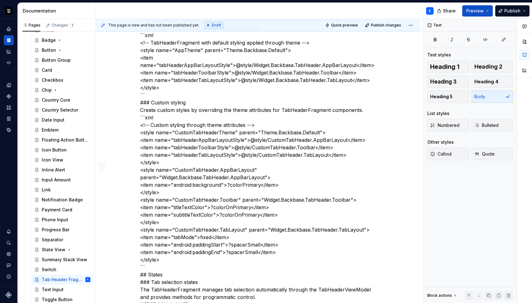
scroll to position [389, 0]
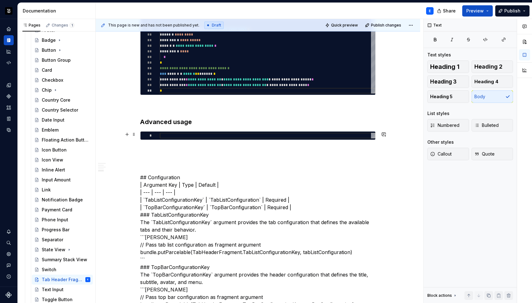
click at [170, 135] on div at bounding box center [268, 136] width 216 height 6
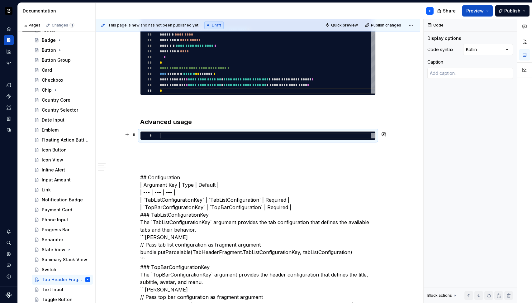
type textarea "*"
type textarea "**********"
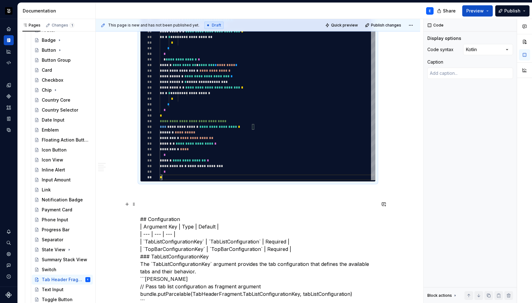
scroll to position [651, 0]
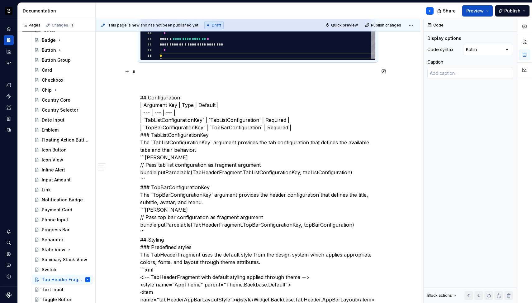
click at [167, 65] on div "**********" at bounding box center [258, 254] width 236 height 1503
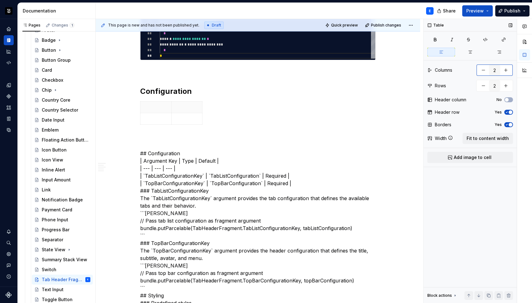
click at [506, 69] on button "button" at bounding box center [505, 69] width 11 height 11
type input "3"
click at [508, 86] on button "button" at bounding box center [505, 85] width 11 height 11
type input "3"
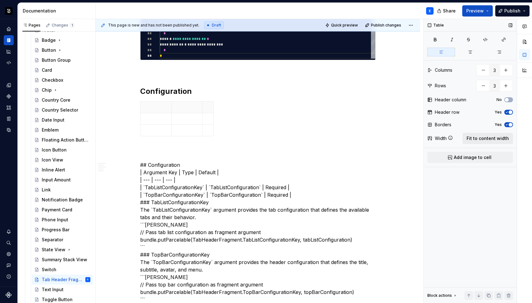
click at [490, 134] on button "Fit to content width" at bounding box center [488, 138] width 50 height 11
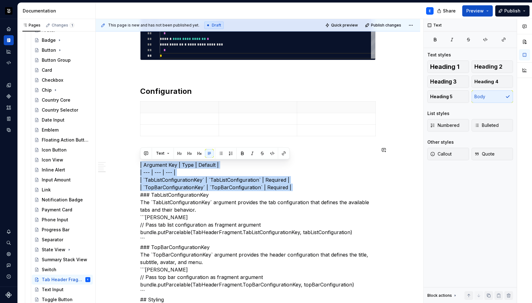
type textarea "*"
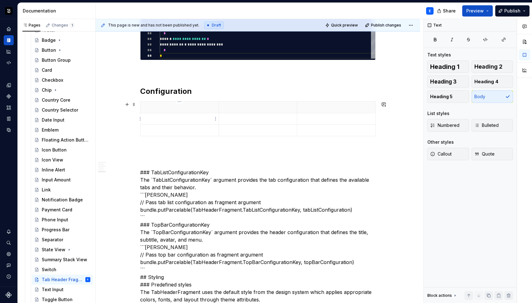
click at [168, 106] on p at bounding box center [179, 107] width 71 height 6
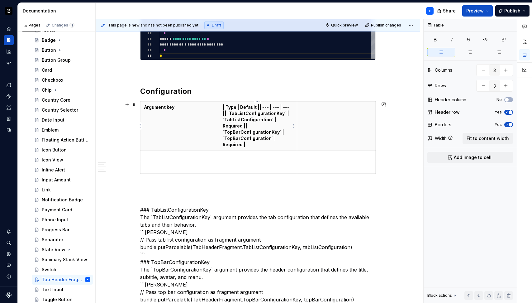
click at [228, 107] on p "| Type | Default || --- | --- | --- || `TabListConfigurationKey` | `TabListConf…" at bounding box center [258, 126] width 71 height 44
drag, startPoint x: 234, startPoint y: 108, endPoint x: 249, endPoint y: 104, distance: 15.4
click at [236, 107] on p "TypeDefault || --- | --- | --- || `TabListConfigurationKey` | `TabListConfigura…" at bounding box center [258, 126] width 71 height 44
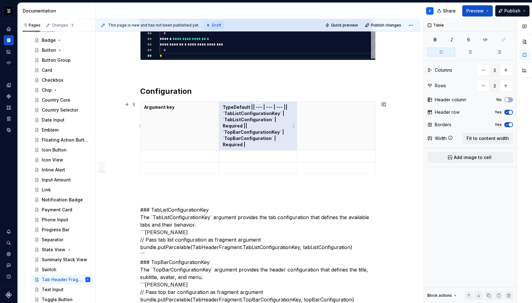
click at [233, 110] on p "TypeDefault || --- | --- | --- || `TabListConfigurationKey` | `TabListConfigura…" at bounding box center [258, 126] width 71 height 44
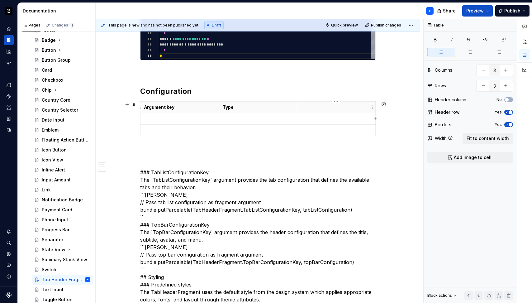
click at [345, 106] on p at bounding box center [336, 107] width 71 height 6
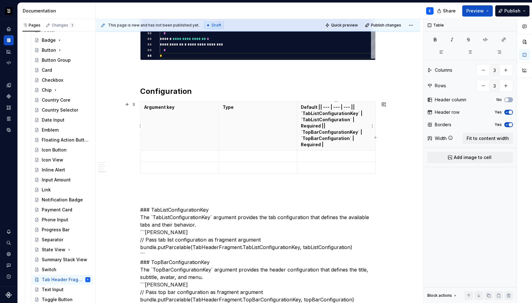
click at [316, 107] on p "Default || --- | --- | --- || `TabListConfigurationKey` | `TabListConfiguration…" at bounding box center [336, 126] width 71 height 44
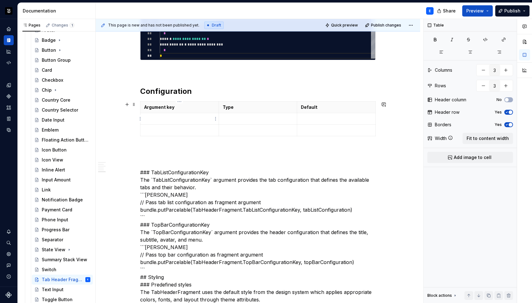
click at [169, 118] on p at bounding box center [179, 119] width 71 height 6
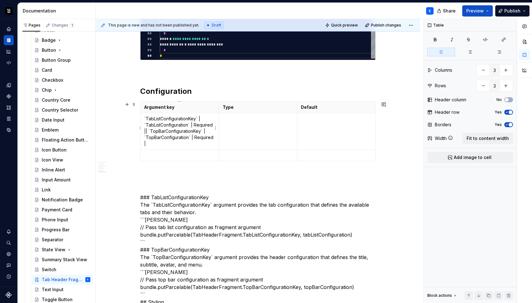
click at [145, 119] on p "`TabListConfigurationKey` | `TabListConfiguration` | Required || `TopBarConfigu…" at bounding box center [179, 131] width 71 height 31
click at [194, 117] on p "TabListConfigurationKey` | `TabListConfiguration` | Required || `TopBarConfigur…" at bounding box center [179, 131] width 71 height 31
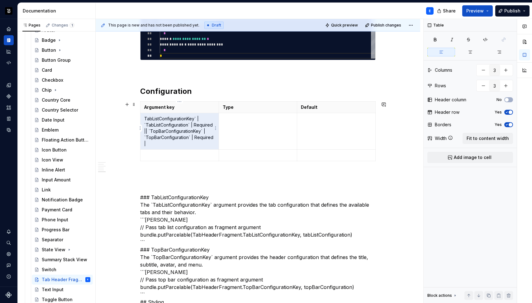
click at [194, 117] on p "TabListConfigurationKey` | `TabListConfiguration` | Required || `TopBarConfigur…" at bounding box center [179, 131] width 71 height 31
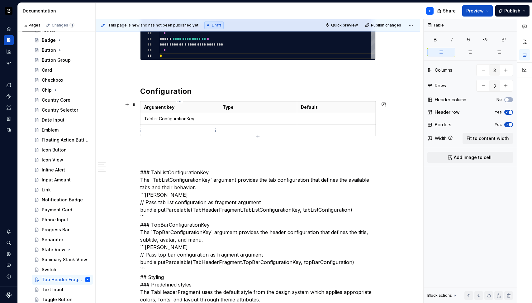
click at [203, 129] on p at bounding box center [179, 130] width 71 height 6
click at [253, 115] on td at bounding box center [258, 119] width 79 height 12
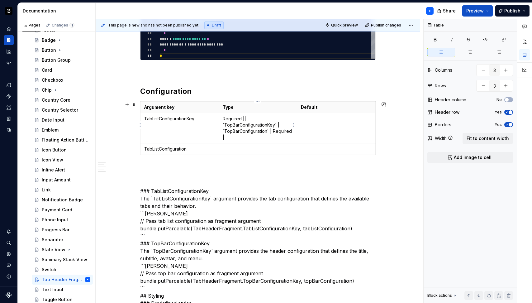
click at [241, 118] on p "Required || `TopBarConfigurationKey` | `TopBarConfiguration` | Required |" at bounding box center [258, 128] width 71 height 25
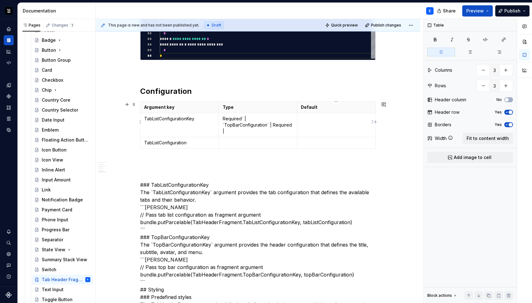
click at [336, 120] on p at bounding box center [336, 119] width 71 height 6
click at [241, 117] on p "Required` | `TopBarConfiguration` | Required |" at bounding box center [258, 125] width 71 height 19
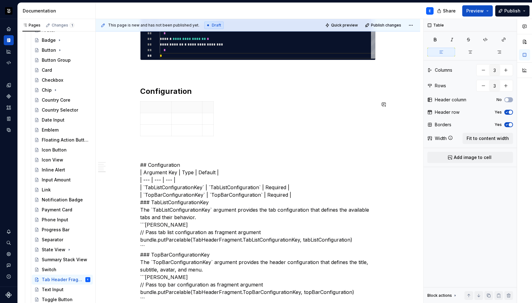
type input "2"
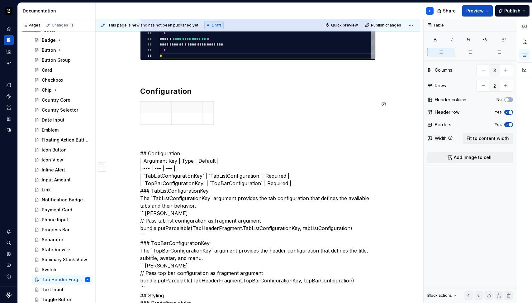
type input "2"
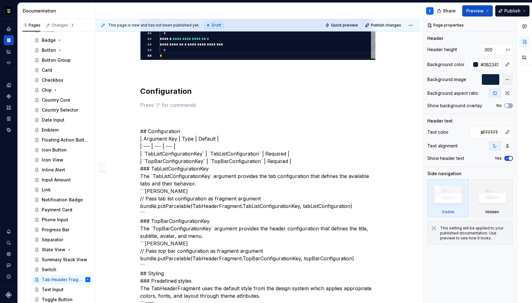
type textarea "*"
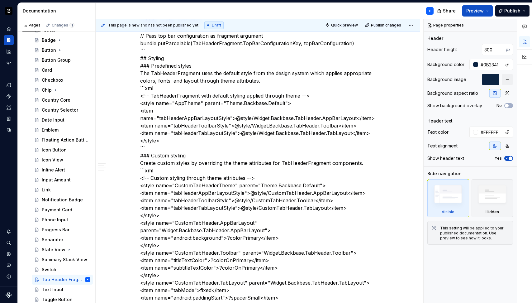
scroll to position [0, 0]
type textarea "**********"
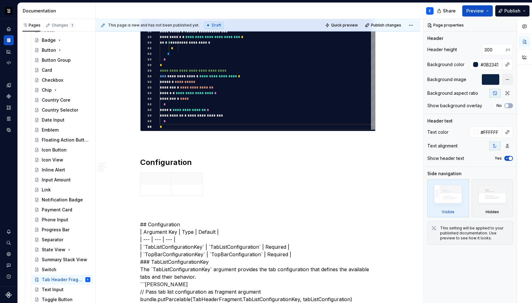
scroll to position [579, 0]
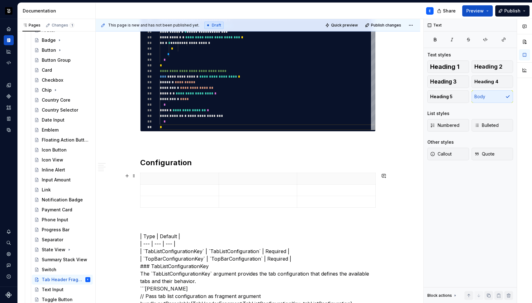
click at [182, 176] on p at bounding box center [179, 178] width 71 height 6
click at [226, 180] on p at bounding box center [258, 178] width 71 height 6
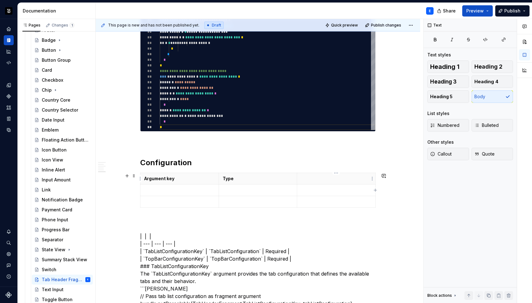
click at [315, 176] on p at bounding box center [336, 178] width 71 height 6
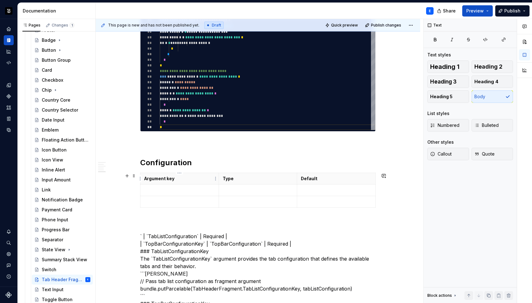
click at [181, 190] on p at bounding box center [179, 190] width 71 height 6
click at [234, 189] on p at bounding box center [258, 190] width 71 height 6
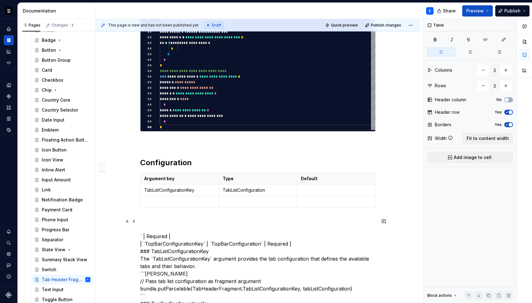
click at [321, 189] on p at bounding box center [336, 190] width 71 height 6
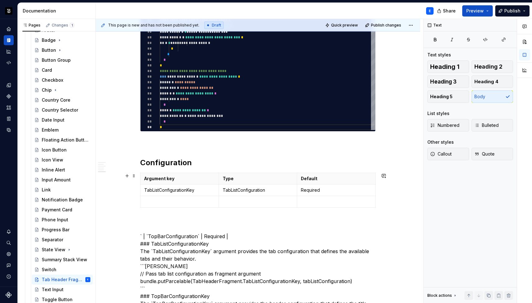
click at [185, 202] on p at bounding box center [179, 201] width 71 height 6
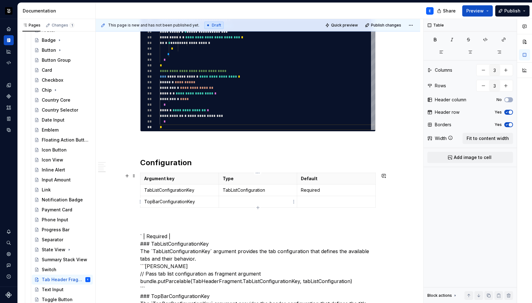
click at [235, 202] on p at bounding box center [258, 201] width 71 height 6
click at [327, 201] on p at bounding box center [336, 201] width 71 height 6
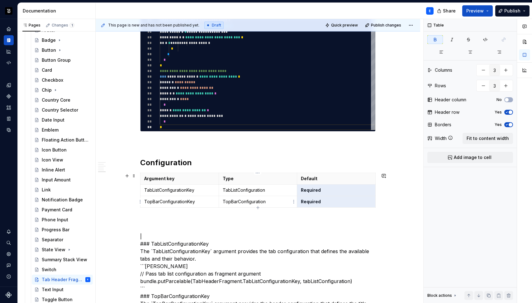
click at [280, 202] on p "TopBarConfiguration" at bounding box center [258, 201] width 71 height 6
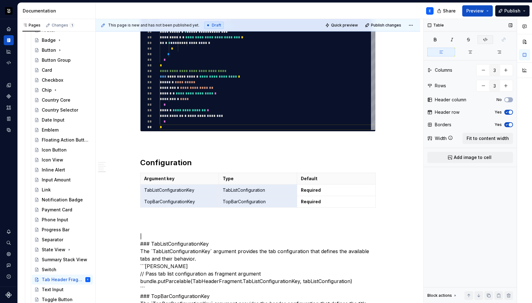
click at [486, 42] on icon "button" at bounding box center [485, 39] width 5 height 5
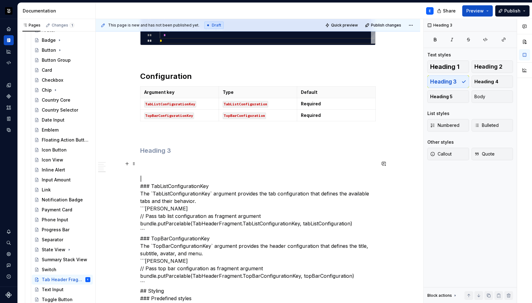
scroll to position [667, 0]
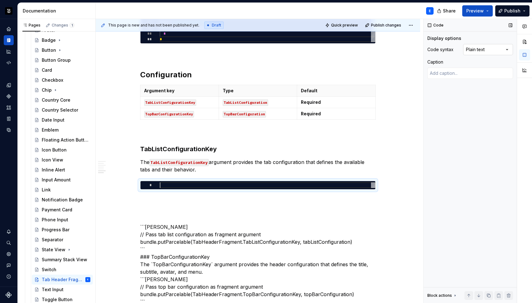
click at [480, 53] on div "Comments Open comments No comments yet Select ‘Comment’ from the block context …" at bounding box center [478, 161] width 108 height 284
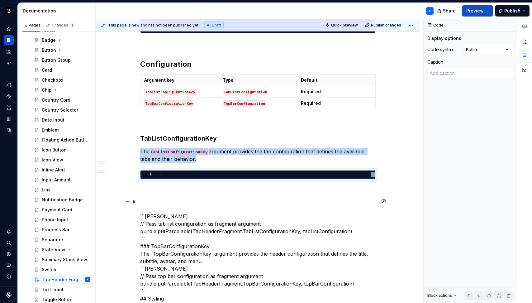
scroll to position [682, 0]
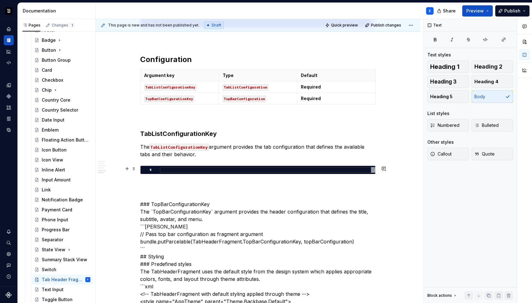
click at [199, 170] on div at bounding box center [268, 170] width 216 height 6
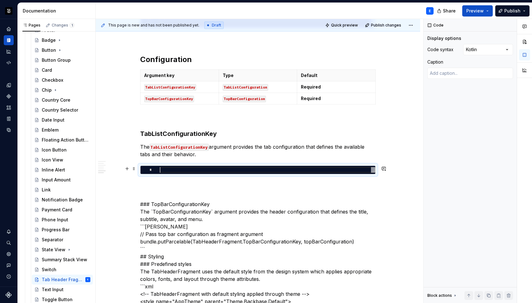
type textarea "*"
type textarea "**********"
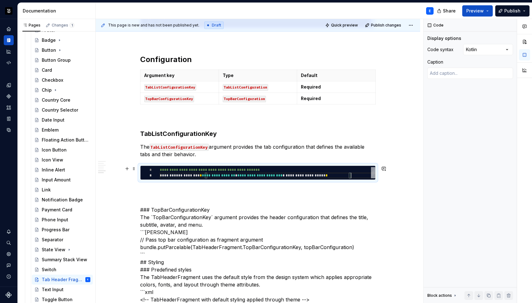
scroll to position [6, 191]
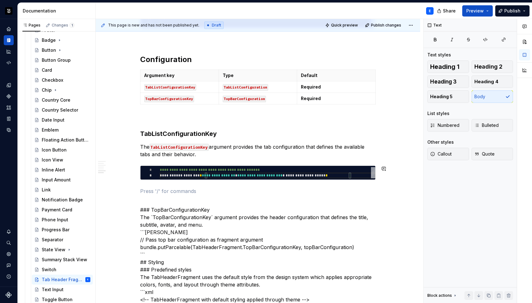
click at [192, 184] on div "**********" at bounding box center [258, 249] width 236 height 1557
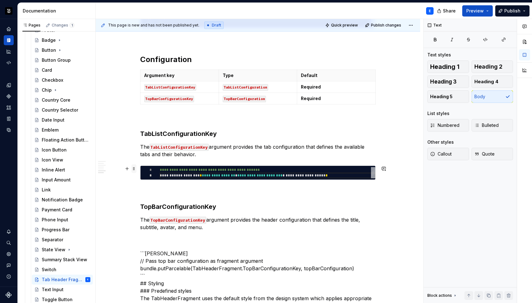
click at [134, 169] on span at bounding box center [133, 168] width 5 height 9
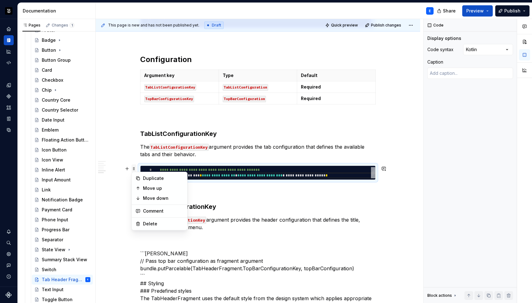
click at [134, 169] on span at bounding box center [133, 168] width 5 height 9
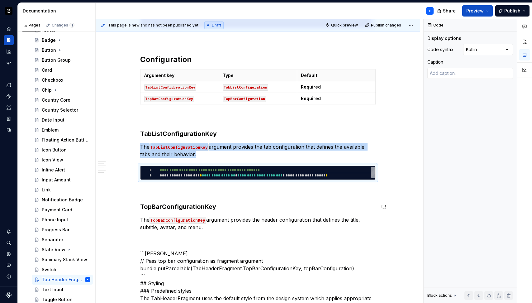
copy p "The TabListConfigurationKey argument provides the tab configuration that define…"
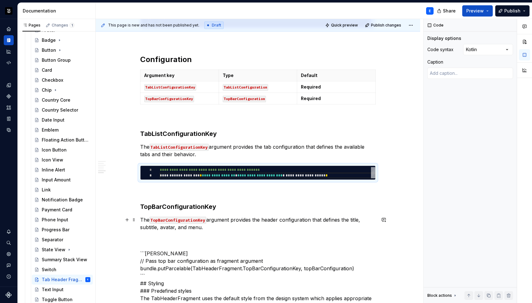
click at [219, 225] on p "The TopBarConfigurationKey argument provides the header configuration that defi…" at bounding box center [258, 223] width 236 height 15
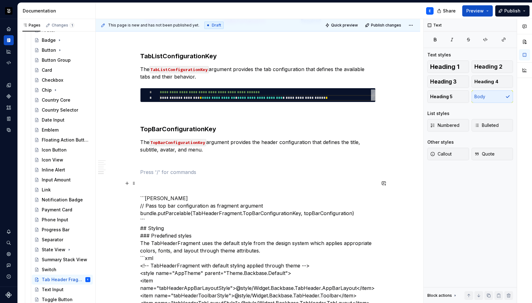
scroll to position [761, 0]
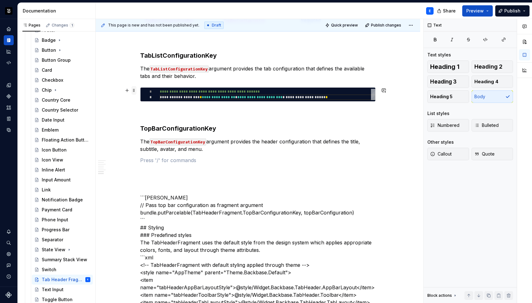
click at [132, 89] on span at bounding box center [133, 90] width 5 height 9
type textarea "*"
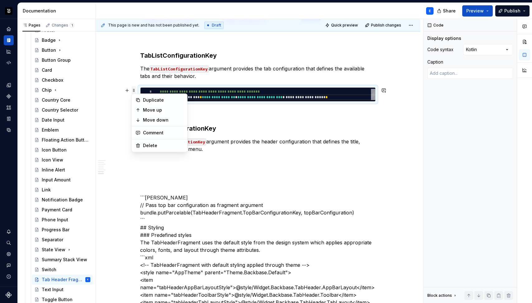
click at [132, 89] on span at bounding box center [133, 90] width 5 height 9
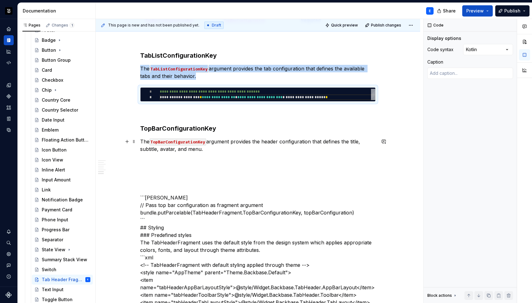
copy p "The TabListConfigurationKey argument provides the tab configuration that define…"
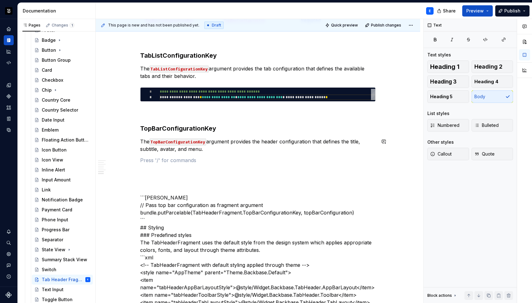
click at [159, 155] on div "**********" at bounding box center [258, 193] width 236 height 1601
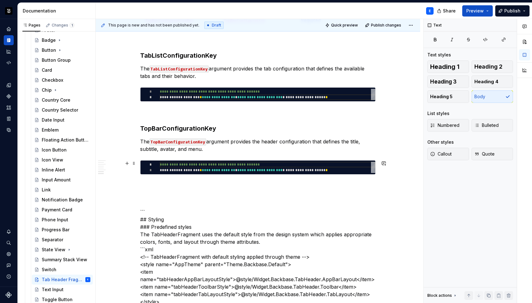
type textarea "**********"
click at [173, 165] on div "**********" at bounding box center [268, 167] width 216 height 11
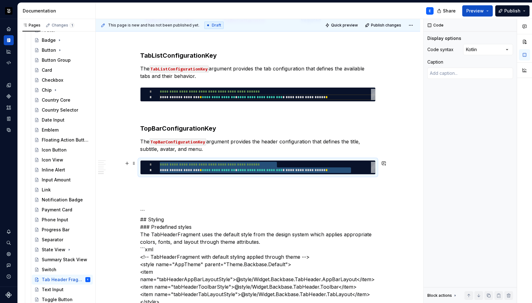
type textarea "*"
type textarea "**********"
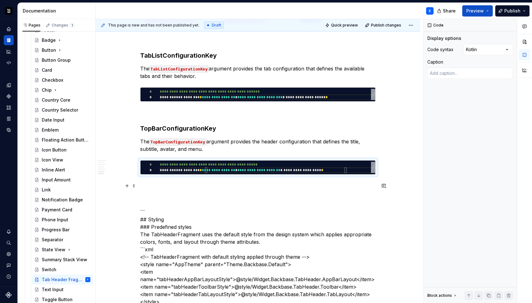
click at [165, 180] on div "**********" at bounding box center [258, 189] width 236 height 1593
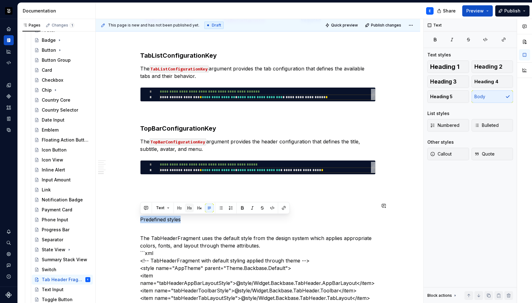
click at [190, 209] on button "button" at bounding box center [189, 207] width 9 height 9
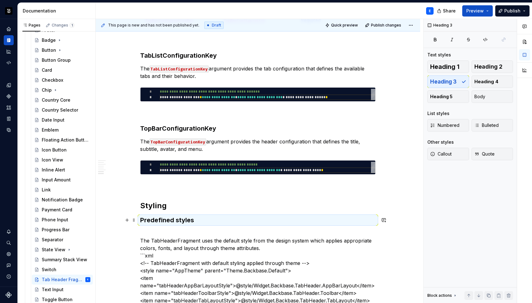
click at [198, 219] on h3 "Predefined styles" at bounding box center [258, 220] width 236 height 9
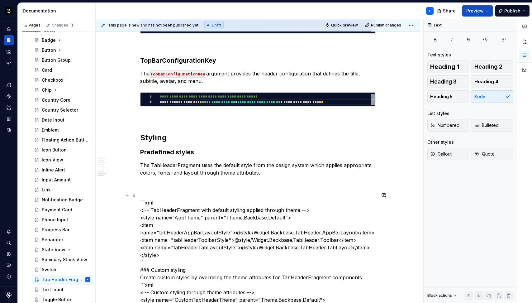
scroll to position [829, 0]
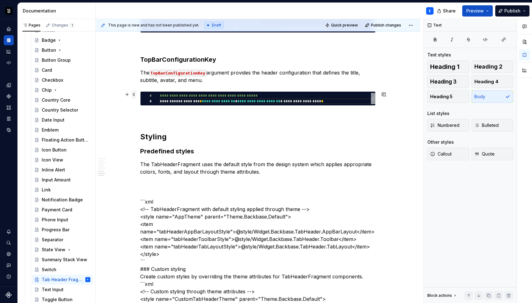
click at [134, 93] on span at bounding box center [133, 94] width 5 height 9
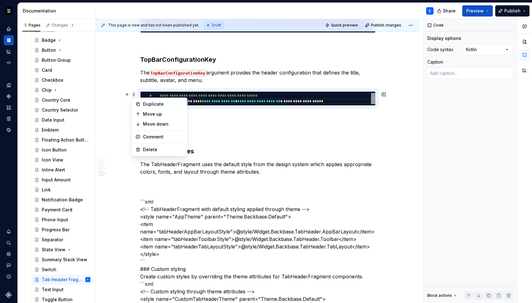
click at [134, 93] on span at bounding box center [133, 94] width 5 height 9
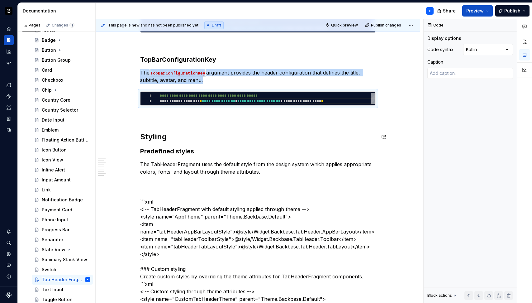
copy p "The TopBarConfigurationKey argument provides the header configuration that defi…"
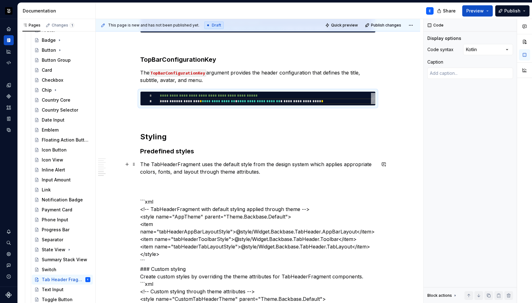
click at [264, 172] on p "The TabHeaderFragment uses the default style from the design system which appli…" at bounding box center [258, 167] width 236 height 15
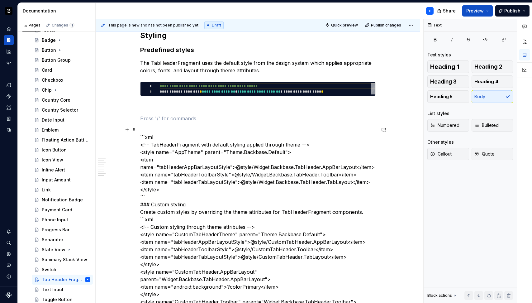
scroll to position [933, 0]
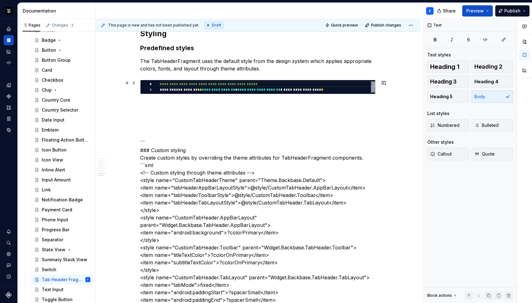
type textarea "*"
type textarea "**********"
click at [249, 87] on div "**********" at bounding box center [268, 86] width 216 height 11
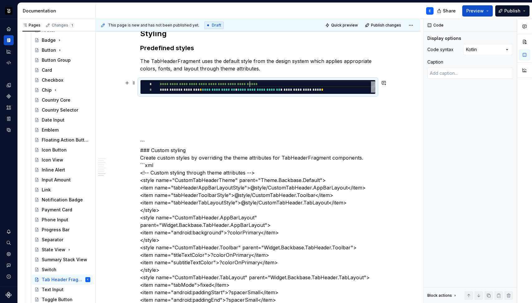
scroll to position [0, 187]
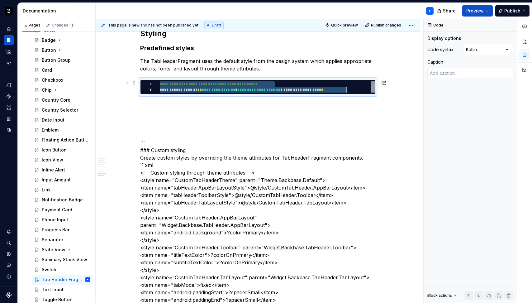
type textarea "*"
type textarea "**********"
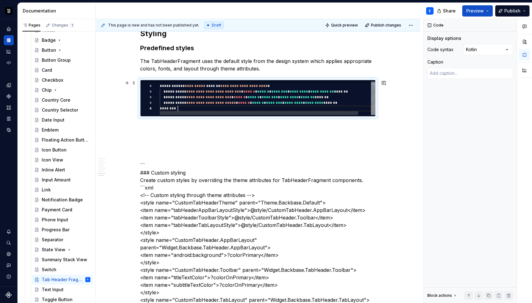
scroll to position [28, 18]
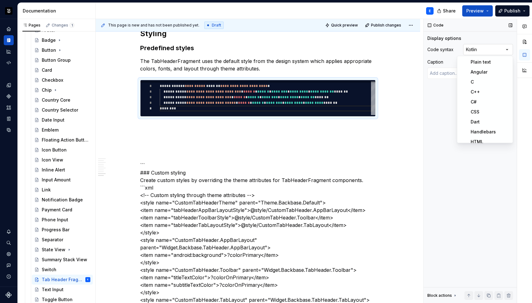
click at [474, 50] on div "Comments Open comments No comments yet Select ‘Comment’ from the block context …" at bounding box center [478, 161] width 108 height 284
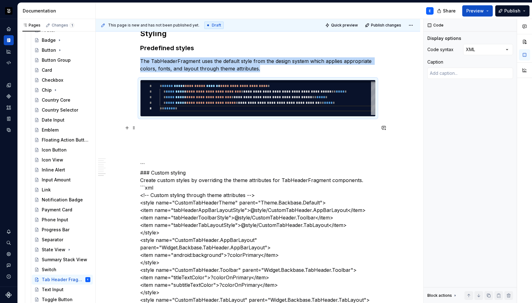
click at [180, 126] on p at bounding box center [258, 127] width 236 height 7
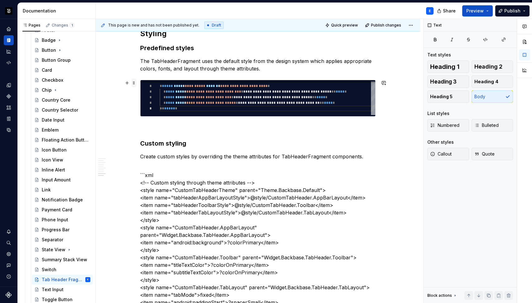
click at [133, 81] on span at bounding box center [133, 83] width 5 height 9
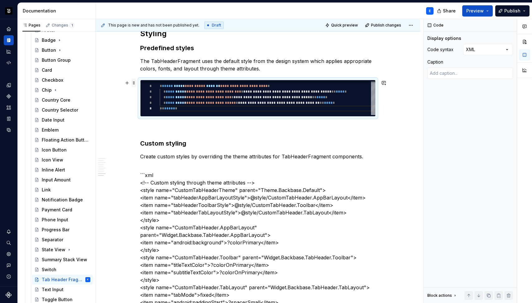
click at [133, 81] on span at bounding box center [133, 83] width 5 height 9
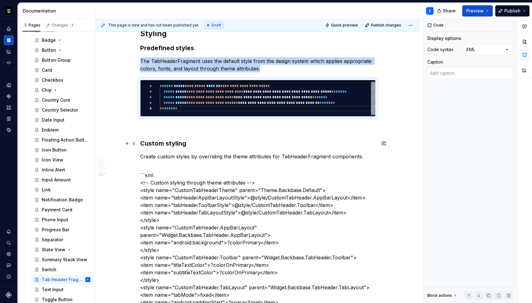
copy p "The TabHeaderFragment uses the default style from the design system which appli…"
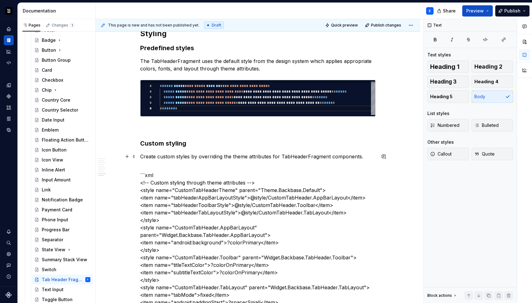
click at [217, 158] on p "Create custom styles by overriding the theme attributes for TabHeaderFragment c…" at bounding box center [258, 156] width 236 height 7
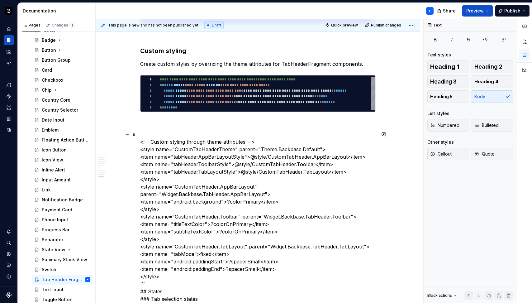
scroll to position [1034, 0]
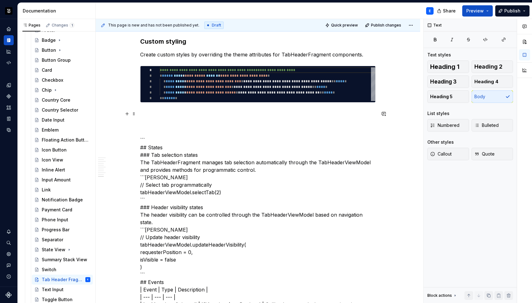
type textarea "*"
type textarea "**********"
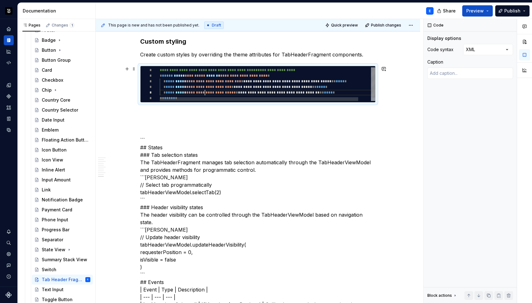
click at [204, 92] on div "**********" at bounding box center [274, 85] width 229 height 37
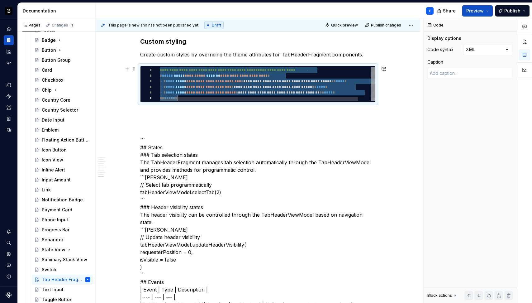
type textarea "*"
type textarea "**********"
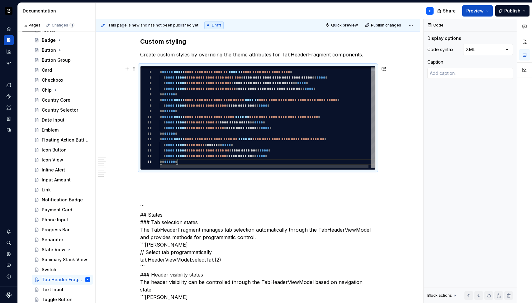
scroll to position [39, 18]
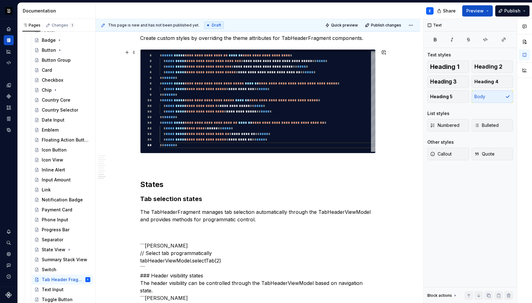
scroll to position [1046, 0]
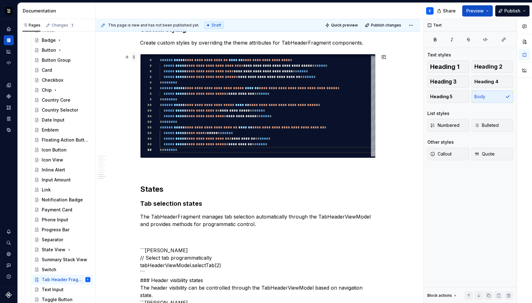
click at [133, 60] on span at bounding box center [133, 57] width 5 height 9
type textarea "*"
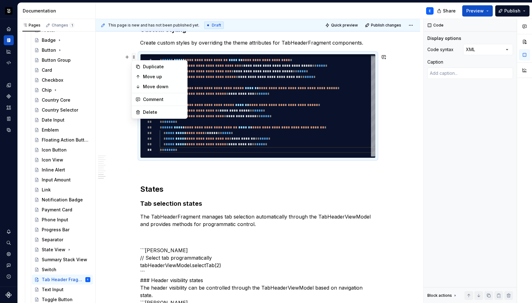
click at [133, 60] on span at bounding box center [133, 57] width 5 height 9
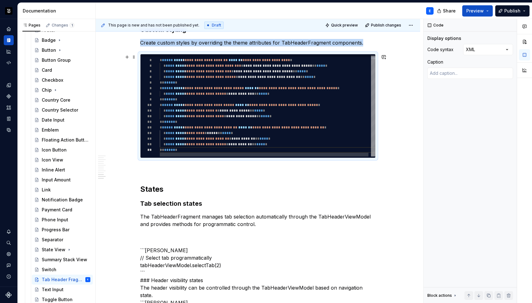
copy p "Create custom styles by overriding the theme attributes for TabHeaderFragment c…"
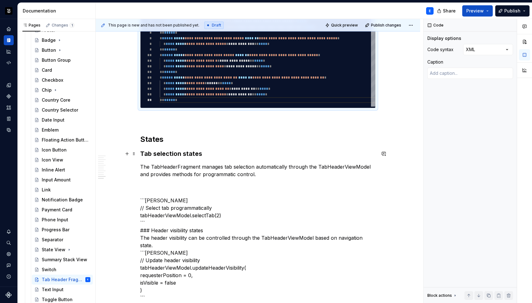
scroll to position [1100, 0]
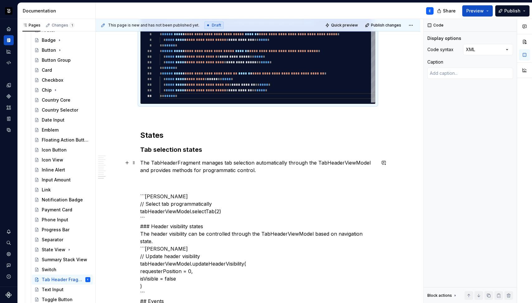
click at [264, 172] on p "The TabHeaderFragment manages tab selection automatically through the TabHeader…" at bounding box center [258, 166] width 236 height 15
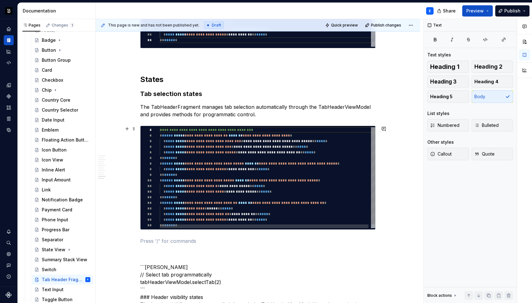
scroll to position [1190, 0]
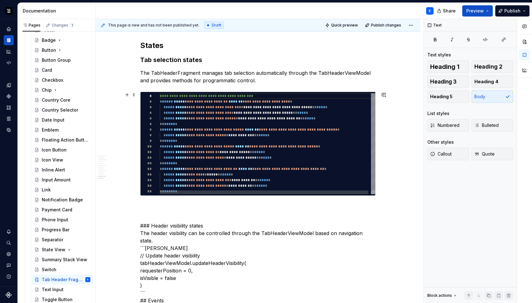
type textarea "**********"
type textarea "*"
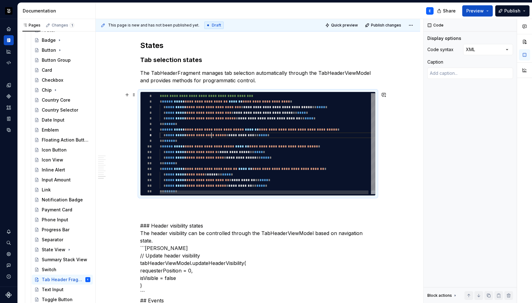
click at [212, 137] on div "**********" at bounding box center [269, 145] width 218 height 105
type textarea "**********"
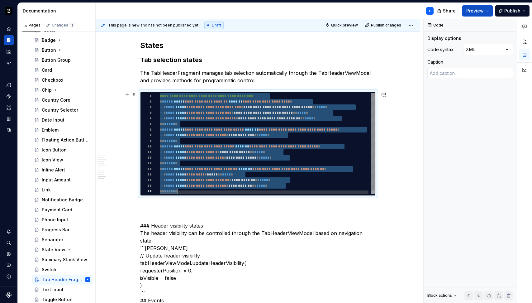
type textarea "*"
type textarea "**********"
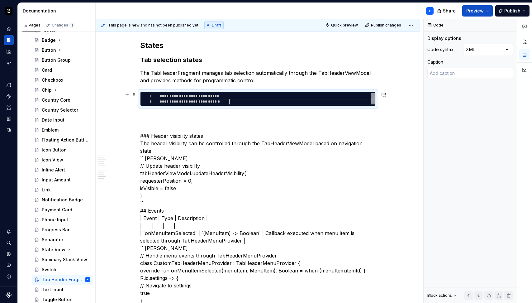
scroll to position [6, 69]
click at [480, 48] on div "Comments Open comments No comments yet Select ‘Comment’ from the block context …" at bounding box center [478, 161] width 108 height 284
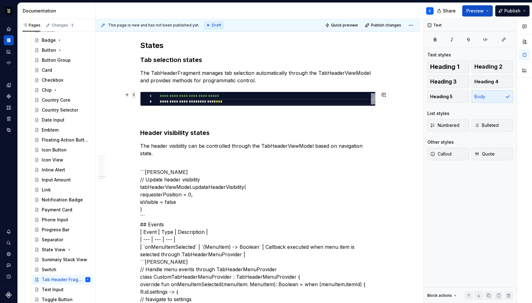
click at [132, 93] on span at bounding box center [133, 94] width 5 height 9
type textarea "*"
click at [132, 93] on span at bounding box center [133, 94] width 5 height 9
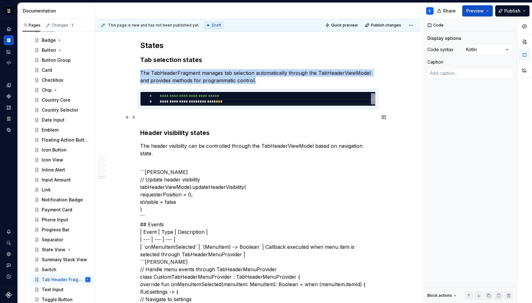
copy p "The TabHeaderFragment manages tab selection automatically through the TabHeader…"
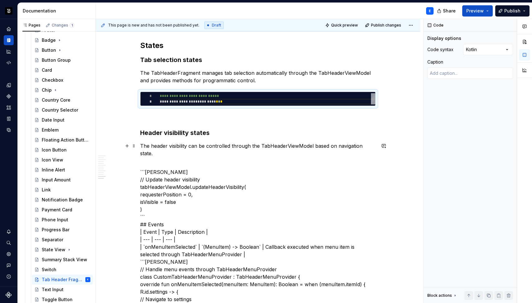
click at [213, 146] on p "The header visibility can be controlled through the TabHeaderViewModel based on…" at bounding box center [258, 149] width 236 height 15
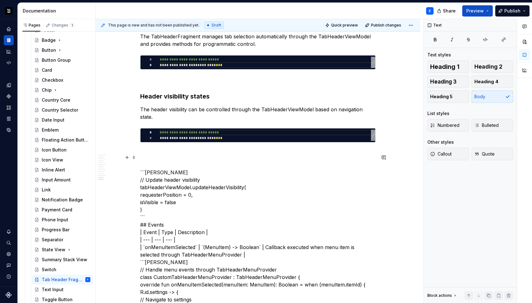
scroll to position [1229, 0]
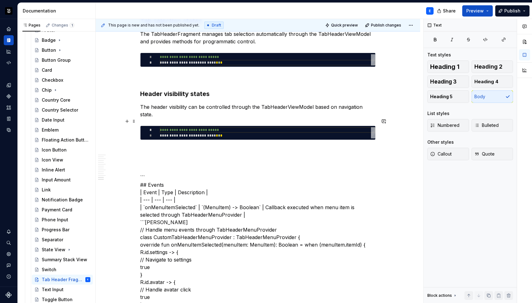
type textarea "**********"
click at [200, 127] on div "**********" at bounding box center [268, 132] width 216 height 11
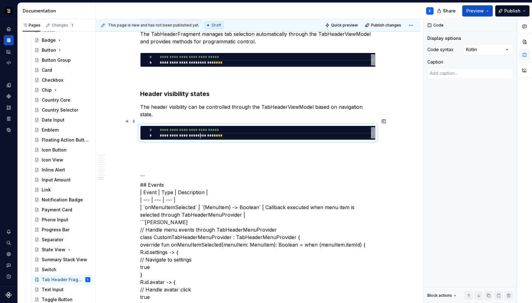
scroll to position [0, 69]
type textarea "*"
type textarea "**********"
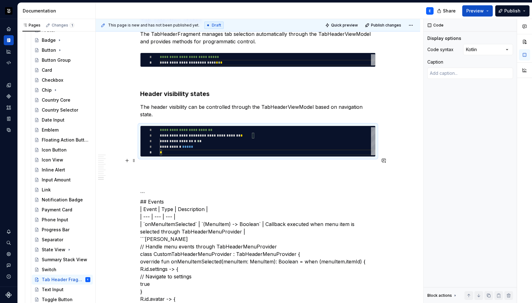
click at [187, 164] on p at bounding box center [258, 167] width 236 height 7
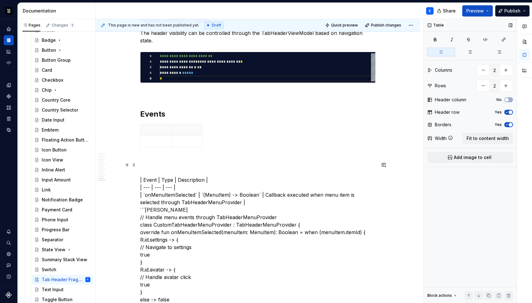
scroll to position [1315, 0]
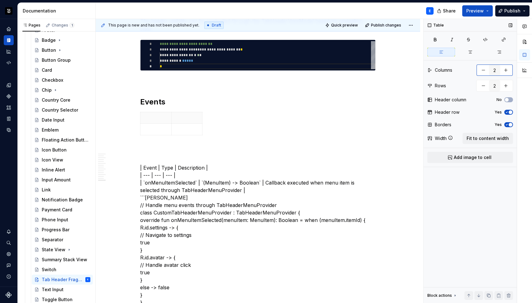
click at [506, 70] on button "button" at bounding box center [505, 69] width 11 height 11
type input "3"
click at [491, 139] on span "Fit to content width" at bounding box center [488, 138] width 42 height 6
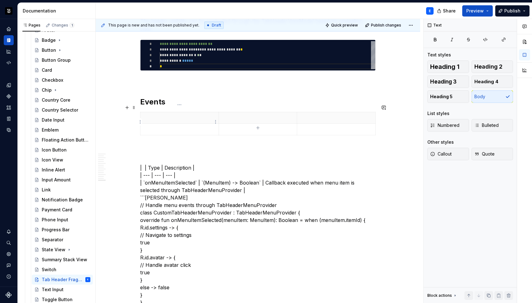
click at [160, 115] on p at bounding box center [179, 118] width 71 height 6
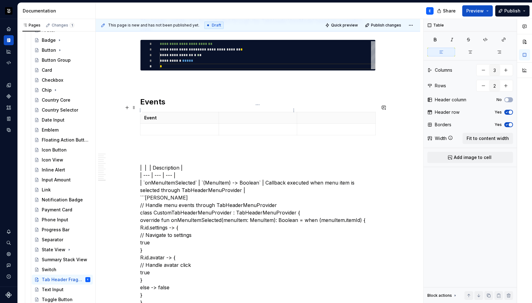
click at [260, 115] on p at bounding box center [258, 118] width 71 height 6
click at [309, 115] on p at bounding box center [336, 118] width 71 height 6
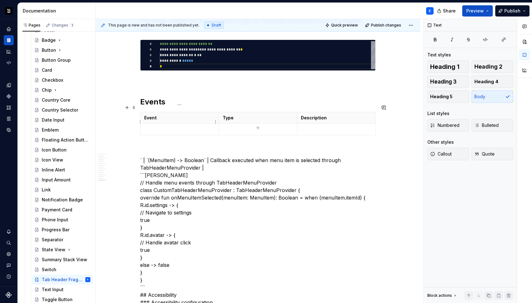
click at [199, 126] on p at bounding box center [179, 129] width 71 height 6
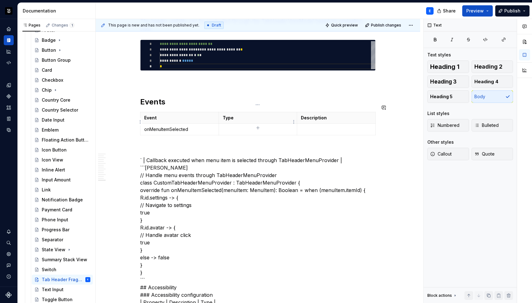
click at [232, 126] on p at bounding box center [258, 129] width 71 height 6
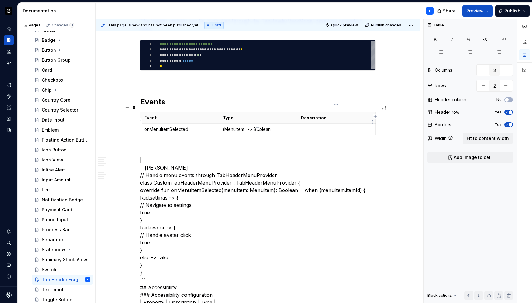
click at [303, 126] on p at bounding box center [336, 129] width 71 height 6
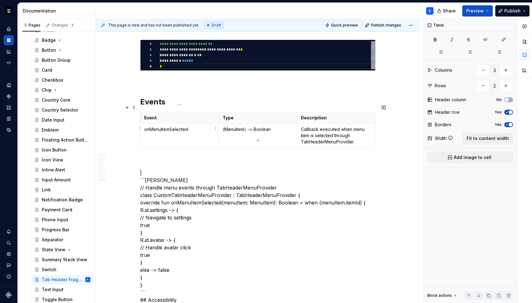
click at [209, 132] on td "onMenuItemSelected" at bounding box center [180, 136] width 79 height 24
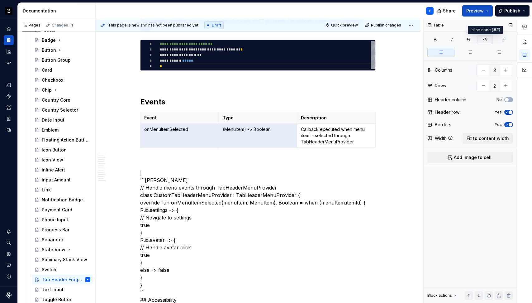
click at [484, 39] on icon "button" at bounding box center [486, 39] width 4 height 3
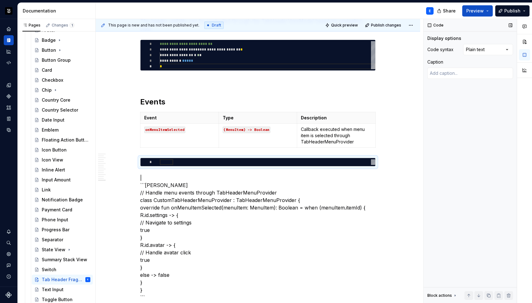
scroll to position [0, 0]
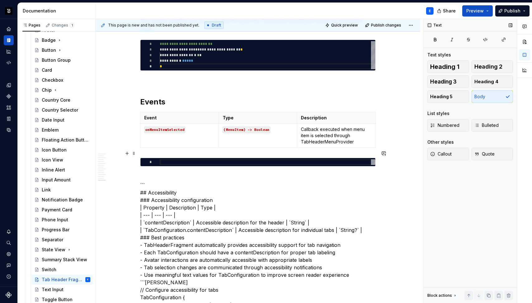
click at [170, 159] on div at bounding box center [268, 162] width 216 height 6
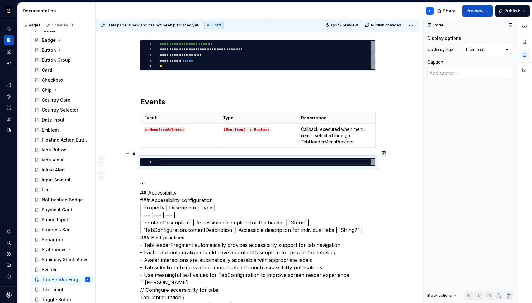
type textarea "*"
type textarea "**********"
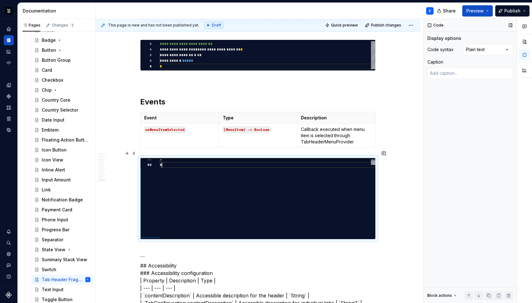
scroll to position [17, 2]
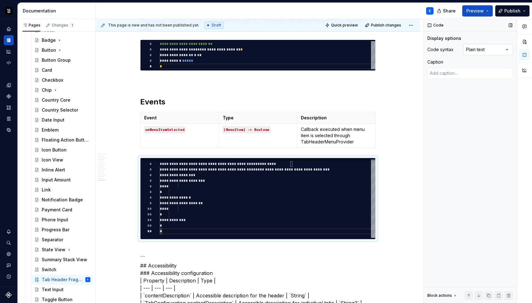
click at [473, 48] on div "Comments Open comments No comments yet Select ‘Comment’ from the block context …" at bounding box center [478, 161] width 108 height 284
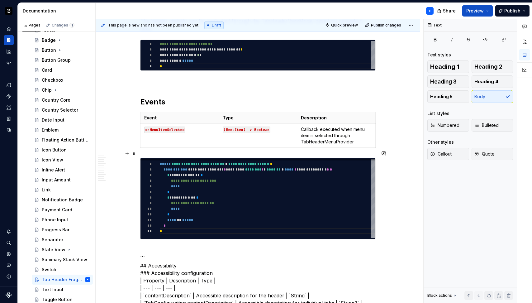
click at [140, 209] on div "**********" at bounding box center [258, 199] width 236 height 82
type textarea "*"
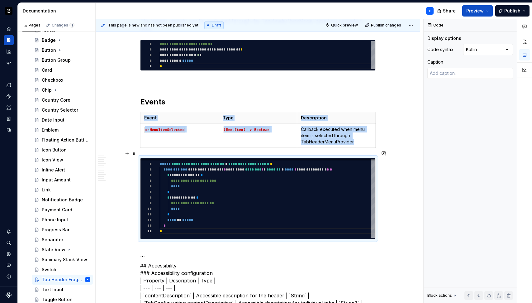
click at [140, 210] on div "**********" at bounding box center [258, 199] width 236 height 82
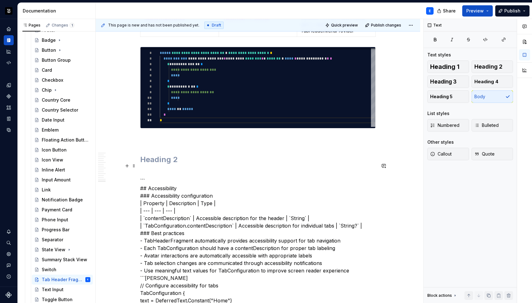
scroll to position [1428, 0]
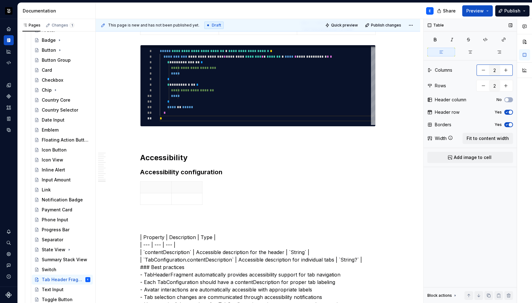
click at [506, 68] on button "button" at bounding box center [505, 69] width 11 height 11
type input "3"
click at [506, 88] on button "button" at bounding box center [505, 85] width 11 height 11
type input "3"
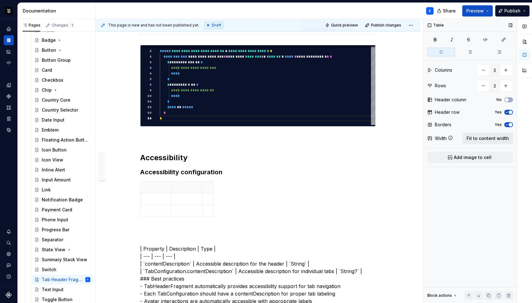
click at [493, 137] on span "Fit to content width" at bounding box center [488, 138] width 42 height 6
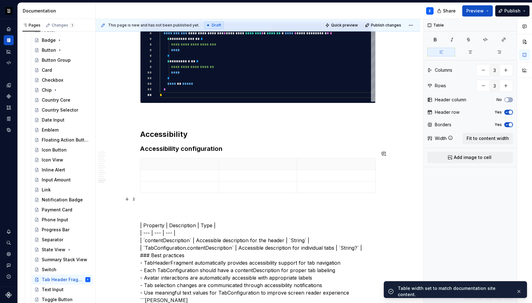
scroll to position [1473, 0]
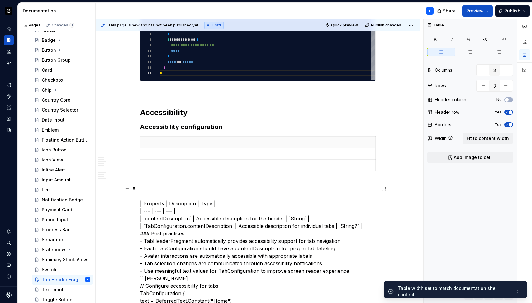
click at [154, 198] on p "| Property | Description | Type | | --- | --- | --- | | `contentDescription` | …" at bounding box center [258, 293] width 236 height 202
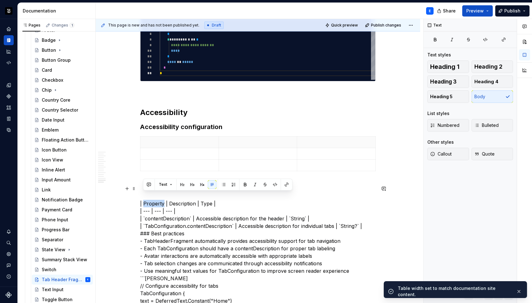
click at [154, 198] on p "| Property | Description | Type | | --- | --- | --- | | `contentDescription` | …" at bounding box center [258, 293] width 236 height 202
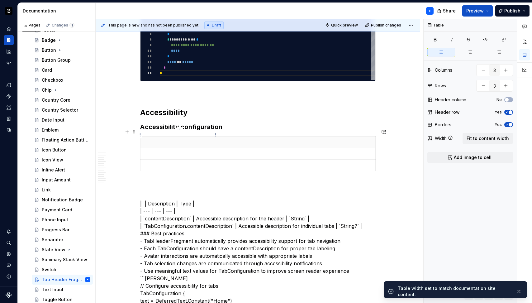
click at [172, 139] on p at bounding box center [179, 142] width 71 height 6
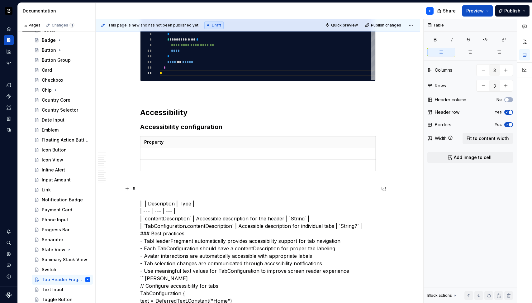
click at [162, 196] on p "| | Description | Type | | --- | --- | --- | | `contentDescription` | Accessibl…" at bounding box center [258, 293] width 236 height 202
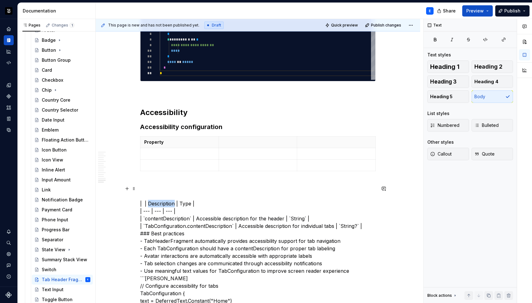
click at [162, 196] on p "| | Description | Type | | --- | --- | --- | | `contentDescription` | Accessibl…" at bounding box center [258, 293] width 236 height 202
click at [246, 139] on p at bounding box center [258, 142] width 71 height 6
click at [160, 195] on p "| | | Type | | --- | --- | --- | | `contentDescription` | Accessible descriptio…" at bounding box center [258, 293] width 236 height 202
click at [316, 139] on p at bounding box center [336, 142] width 71 height 6
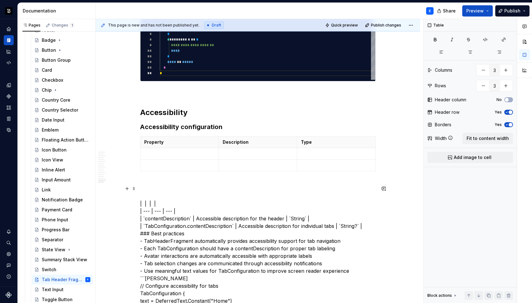
click at [213, 192] on p "| | | | | --- | --- | --- | | `contentDescription` | Accessible description for…" at bounding box center [258, 293] width 236 height 202
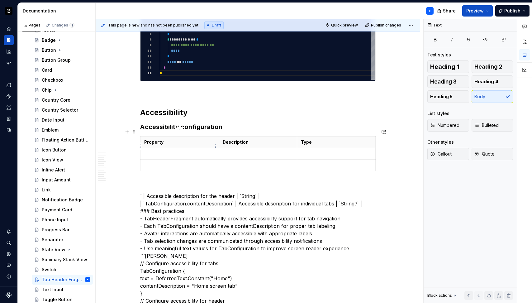
click at [187, 150] on p at bounding box center [179, 153] width 71 height 6
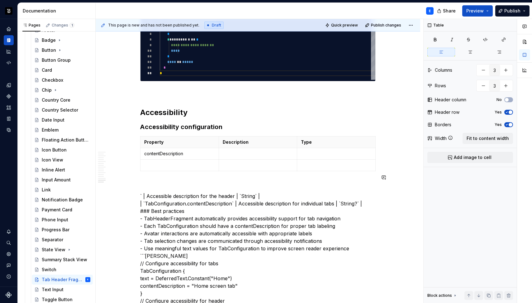
click at [148, 192] on p "` | Accessible description for the header | `String` | | `TabConfiguration.cont…" at bounding box center [258, 281] width 236 height 179
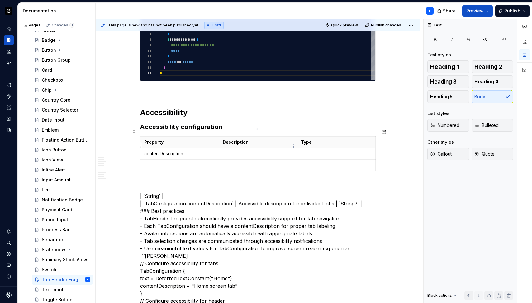
click at [231, 150] on p at bounding box center [258, 153] width 71 height 6
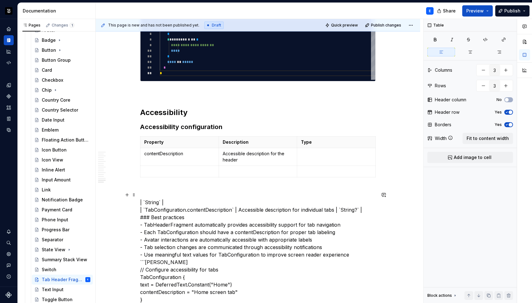
click at [147, 198] on p "| `String` | | `TabConfiguration.contentDescription` | Accessible description f…" at bounding box center [258, 287] width 236 height 179
click at [331, 150] on p at bounding box center [336, 153] width 71 height 6
click at [144, 200] on p "` | | `TabConfiguration.contentDescription` | Accessible description for indivi…" at bounding box center [258, 287] width 236 height 179
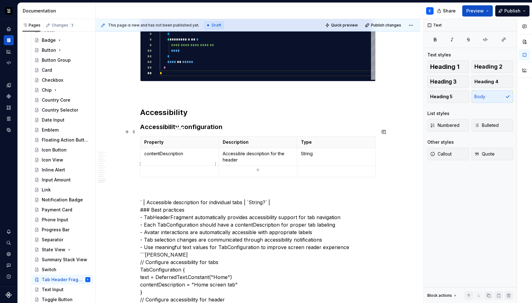
click at [193, 168] on p at bounding box center [179, 171] width 71 height 6
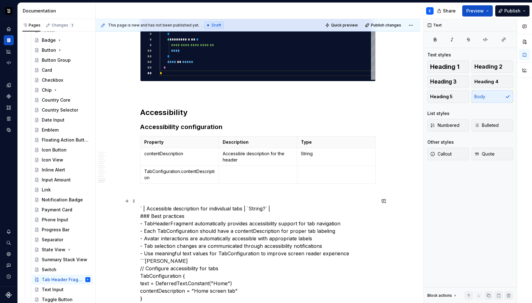
click at [147, 205] on p "` | Accessible description for individual tabs | `String?` | ### Best practices…" at bounding box center [258, 291] width 236 height 172
click at [229, 168] on p at bounding box center [258, 171] width 71 height 6
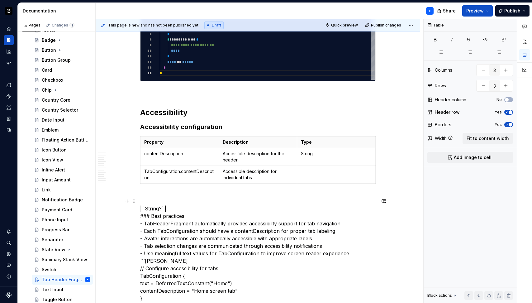
click at [149, 205] on p "| `String?` | ### Best practices - TabHeaderFragment automatically provides acc…" at bounding box center [258, 291] width 236 height 172
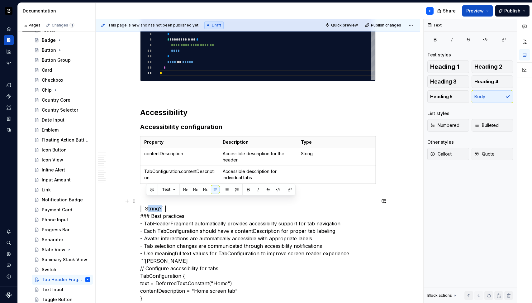
click at [149, 205] on p "| `String?` | ### Best practices - TabHeaderFragment automatically provides acc…" at bounding box center [258, 291] width 236 height 172
click at [317, 168] on td at bounding box center [336, 175] width 79 height 18
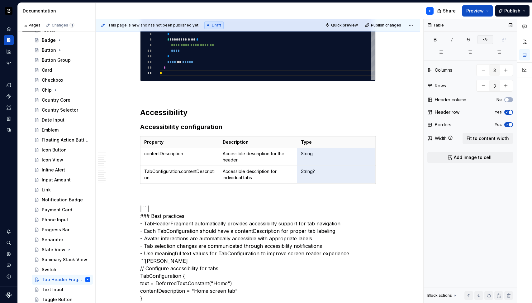
click at [486, 38] on icon "button" at bounding box center [485, 39] width 5 height 5
click at [201, 168] on p "TabConfiguration.contentDescription" at bounding box center [179, 174] width 71 height 12
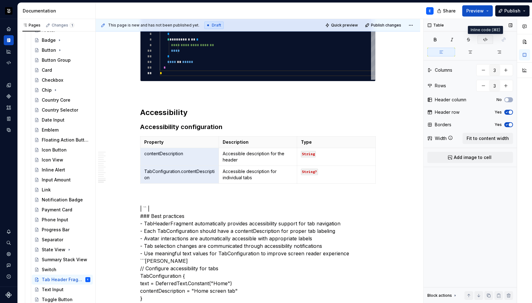
click at [488, 38] on icon "button" at bounding box center [485, 39] width 5 height 5
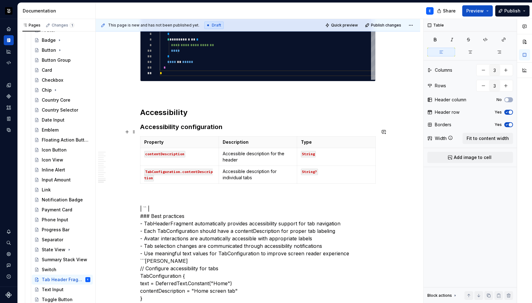
click at [175, 178] on div "Property Description Type contentDescription Accessible description for the hea…" at bounding box center [258, 161] width 236 height 50
click at [134, 132] on span at bounding box center [133, 131] width 5 height 9
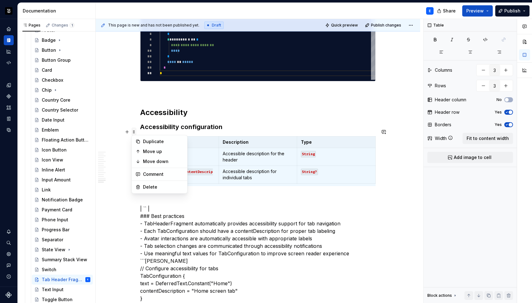
click at [134, 132] on span at bounding box center [133, 131] width 5 height 9
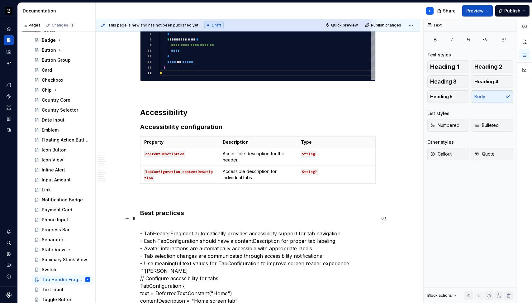
click at [192, 223] on p "- TabHeaderFragment automatically provides accessibility support for tab naviga…" at bounding box center [258, 304] width 236 height 165
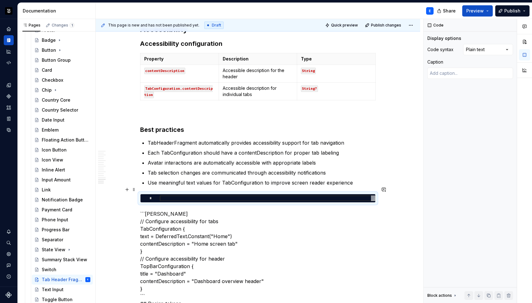
scroll to position [1585, 0]
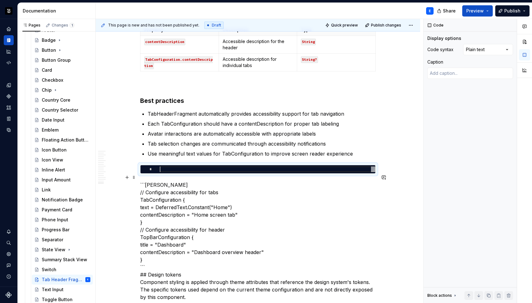
click at [179, 181] on p "```kotlin // Configure accessibility for tabs TabConfiguration { text = Deferre…" at bounding box center [258, 241] width 236 height 120
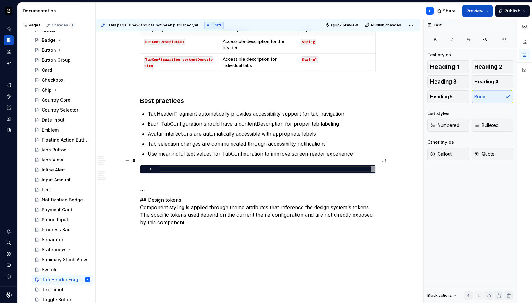
click at [193, 166] on div at bounding box center [268, 169] width 216 height 6
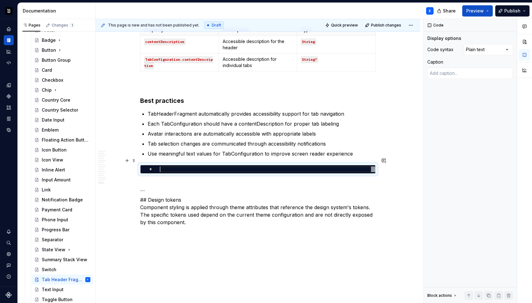
type textarea "*"
type textarea "**********"
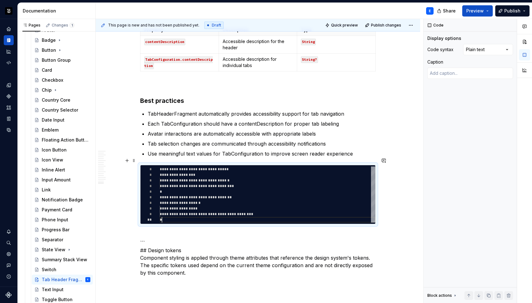
scroll to position [50, 2]
click at [473, 51] on div "Comments Open comments No comments yet Select ‘Comment’ from the block context …" at bounding box center [478, 161] width 108 height 284
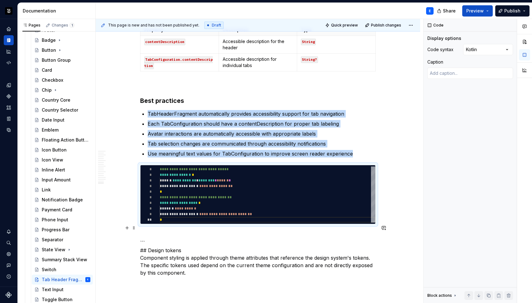
click at [153, 232] on p "``` ## Design tokens Component styling is applied through theme attributes that…" at bounding box center [258, 254] width 236 height 45
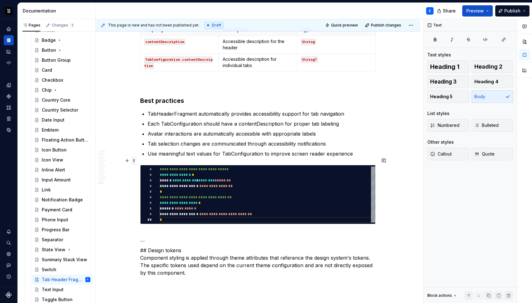
click at [134, 162] on span at bounding box center [133, 160] width 5 height 9
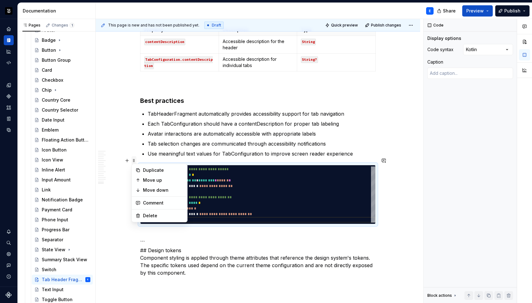
click at [134, 162] on span at bounding box center [133, 160] width 5 height 9
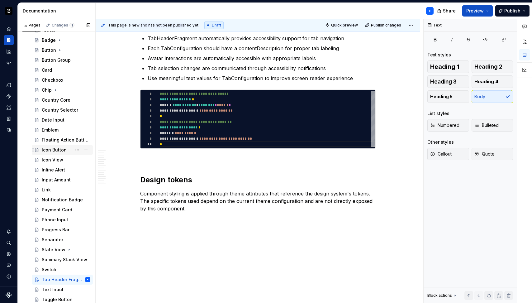
scroll to position [0, 0]
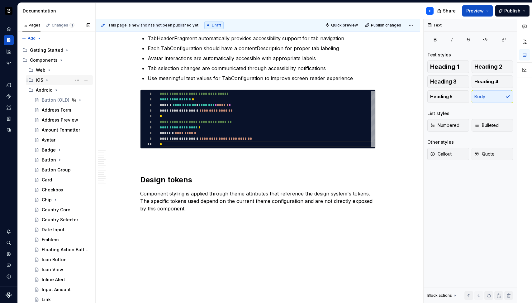
click at [47, 81] on icon "Page tree" at bounding box center [47, 80] width 5 height 5
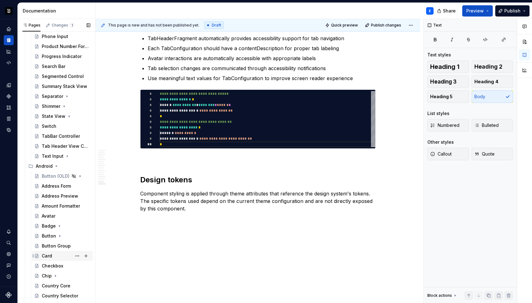
scroll to position [338, 0]
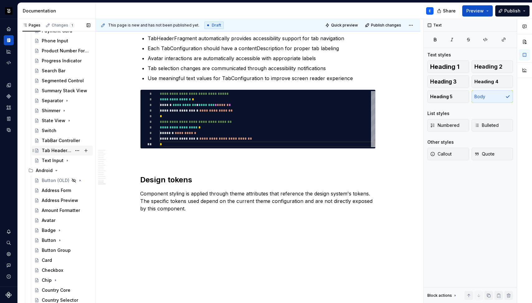
click at [55, 148] on div "Tab Header View Controller" at bounding box center [57, 150] width 30 height 6
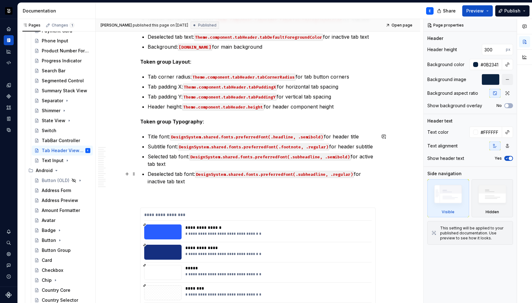
scroll to position [2408, 0]
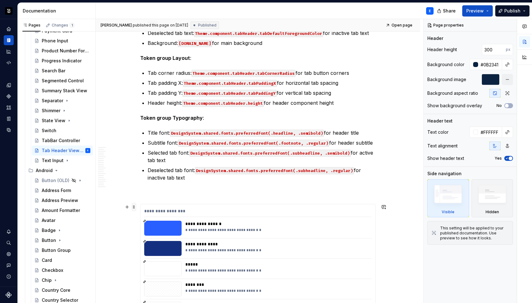
click at [133, 206] on span at bounding box center [133, 207] width 5 height 9
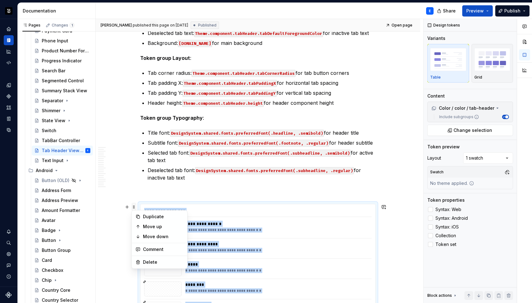
scroll to position [2531, 0]
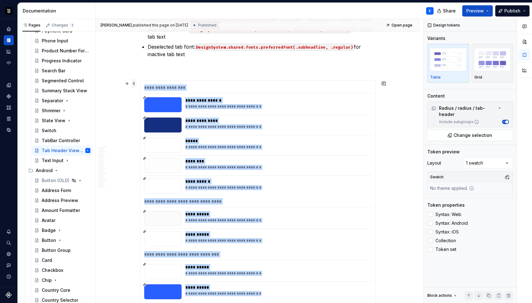
click at [133, 84] on span at bounding box center [133, 83] width 5 height 9
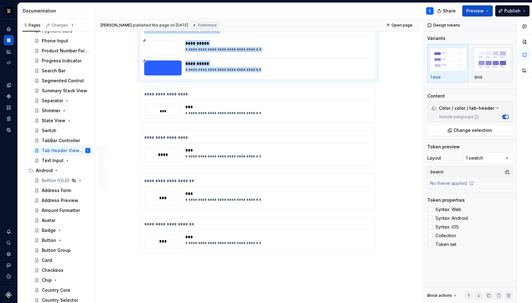
scroll to position [2803, 0]
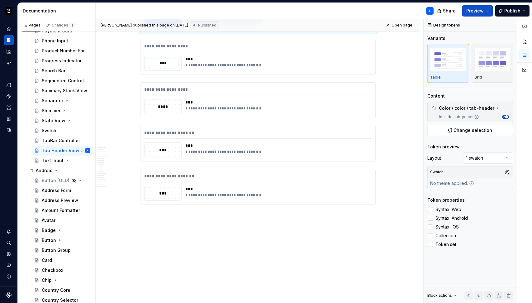
click at [141, 172] on div "**********" at bounding box center [258, 186] width 235 height 35
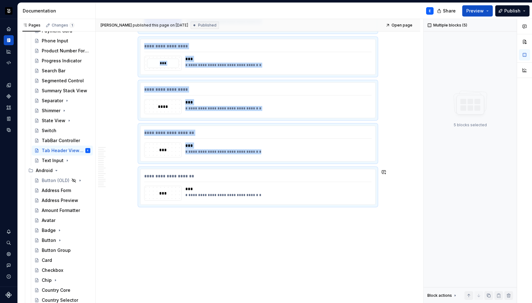
copy div "**********"
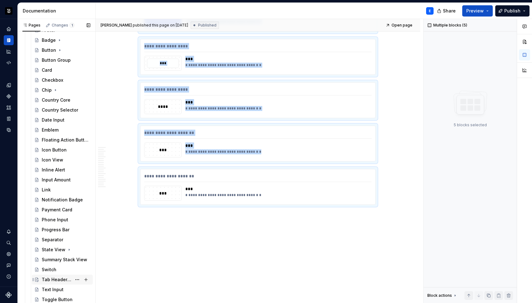
click at [59, 279] on div "Tab Header Fragment" at bounding box center [57, 279] width 30 height 6
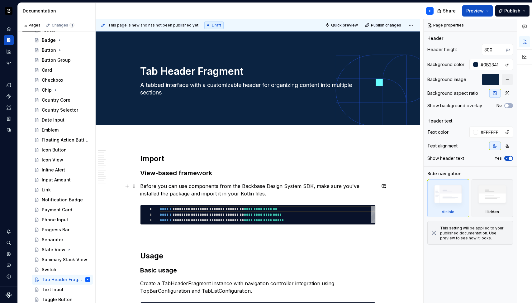
click at [187, 187] on p "Before you can use components from the Backbase Design System SDK, make sure yo…" at bounding box center [258, 189] width 236 height 15
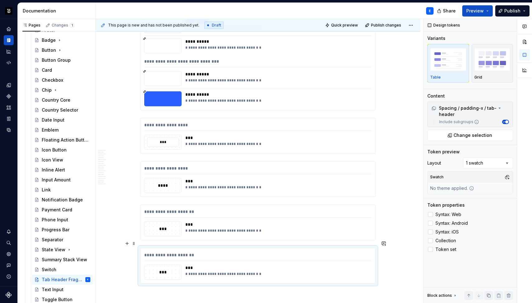
scroll to position [2075, 0]
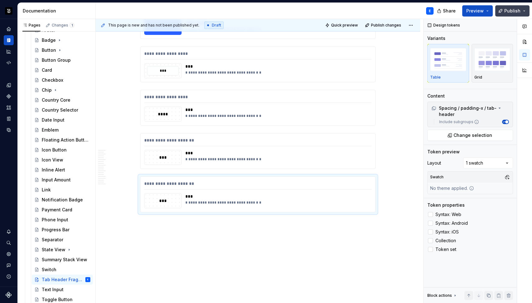
click at [510, 13] on span "Publish" at bounding box center [512, 11] width 16 height 6
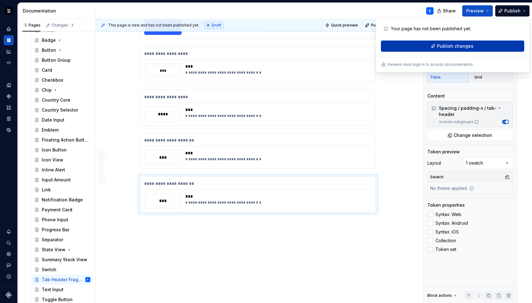
click at [466, 44] on span "Publish changes" at bounding box center [455, 46] width 36 height 6
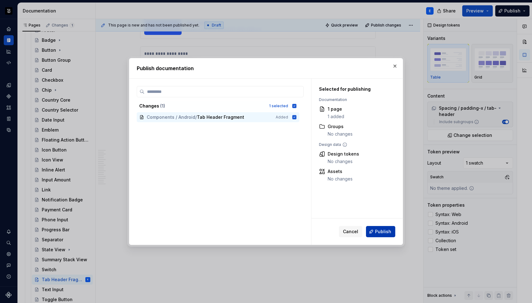
click at [380, 231] on span "Publish" at bounding box center [383, 231] width 16 height 6
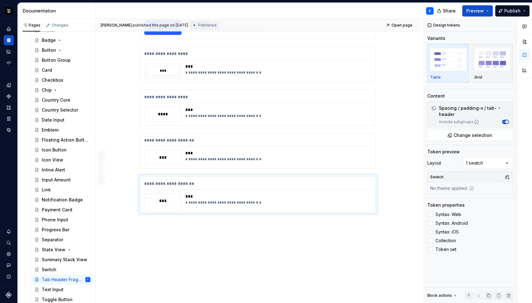
type textarea "*"
click at [404, 26] on span "Open page" at bounding box center [402, 25] width 21 height 5
